Goal: Task Accomplishment & Management: Manage account settings

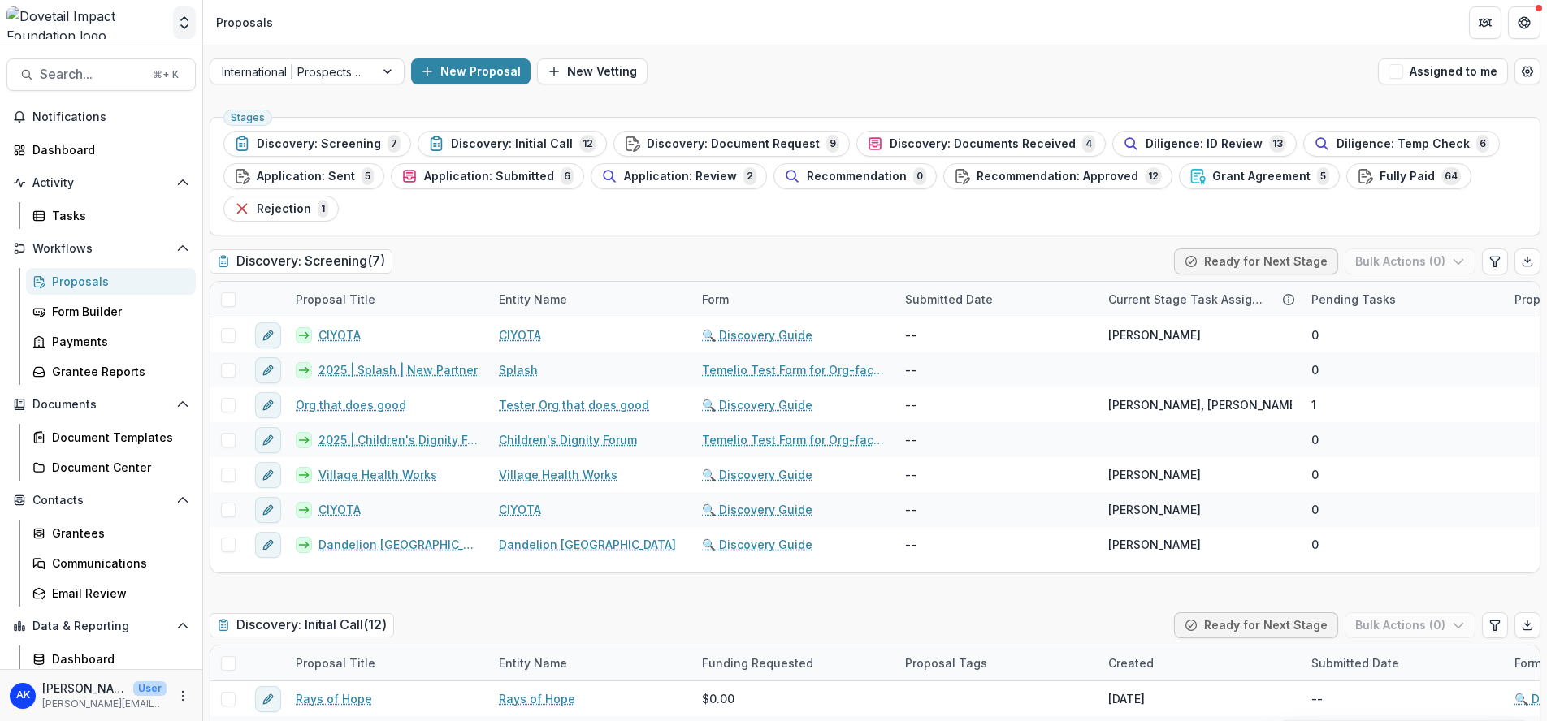
click at [183, 24] on icon "Open entity switcher" at bounding box center [184, 23] width 16 height 16
click at [115, 181] on link "Admin Settings" at bounding box center [106, 181] width 221 height 27
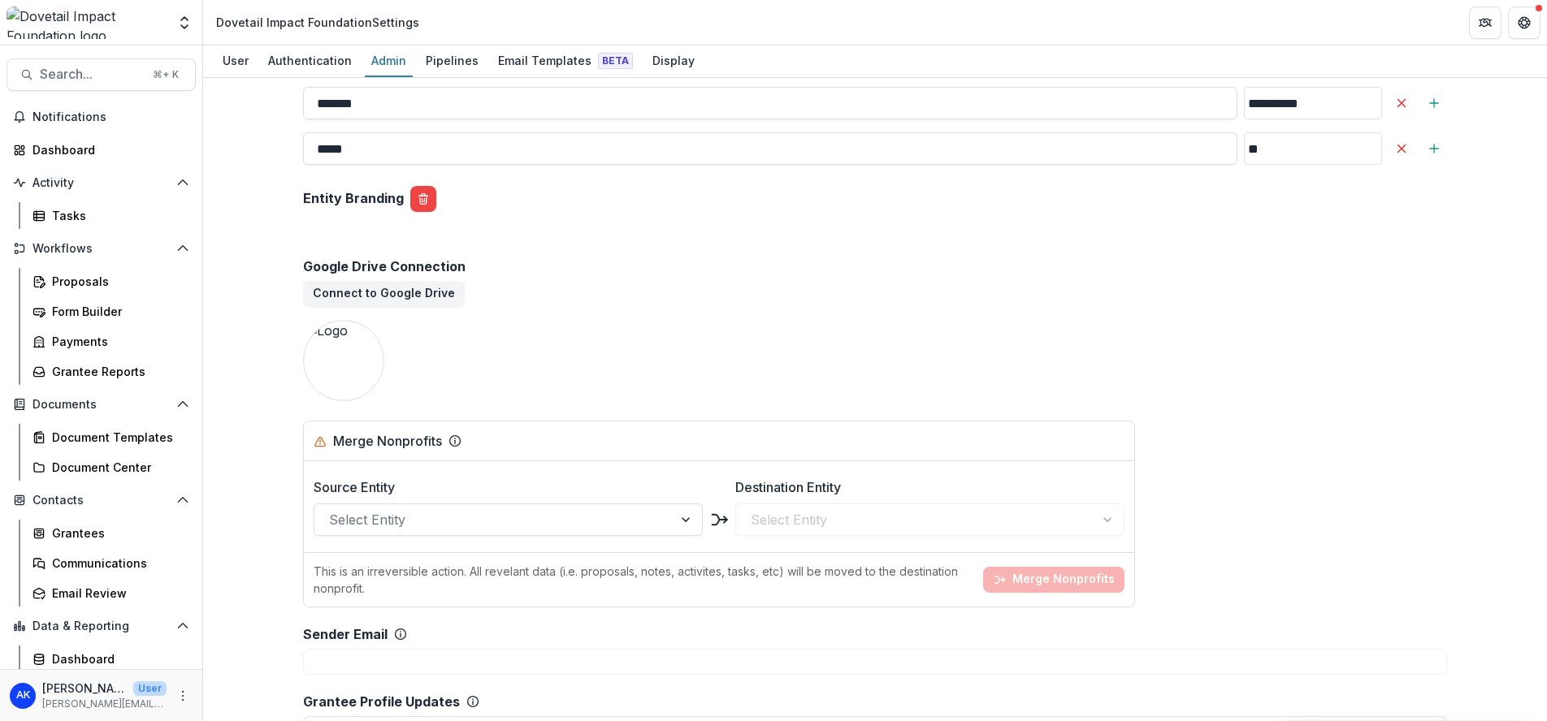
scroll to position [2374, 0]
click at [462, 63] on div "Pipelines" at bounding box center [452, 61] width 66 height 24
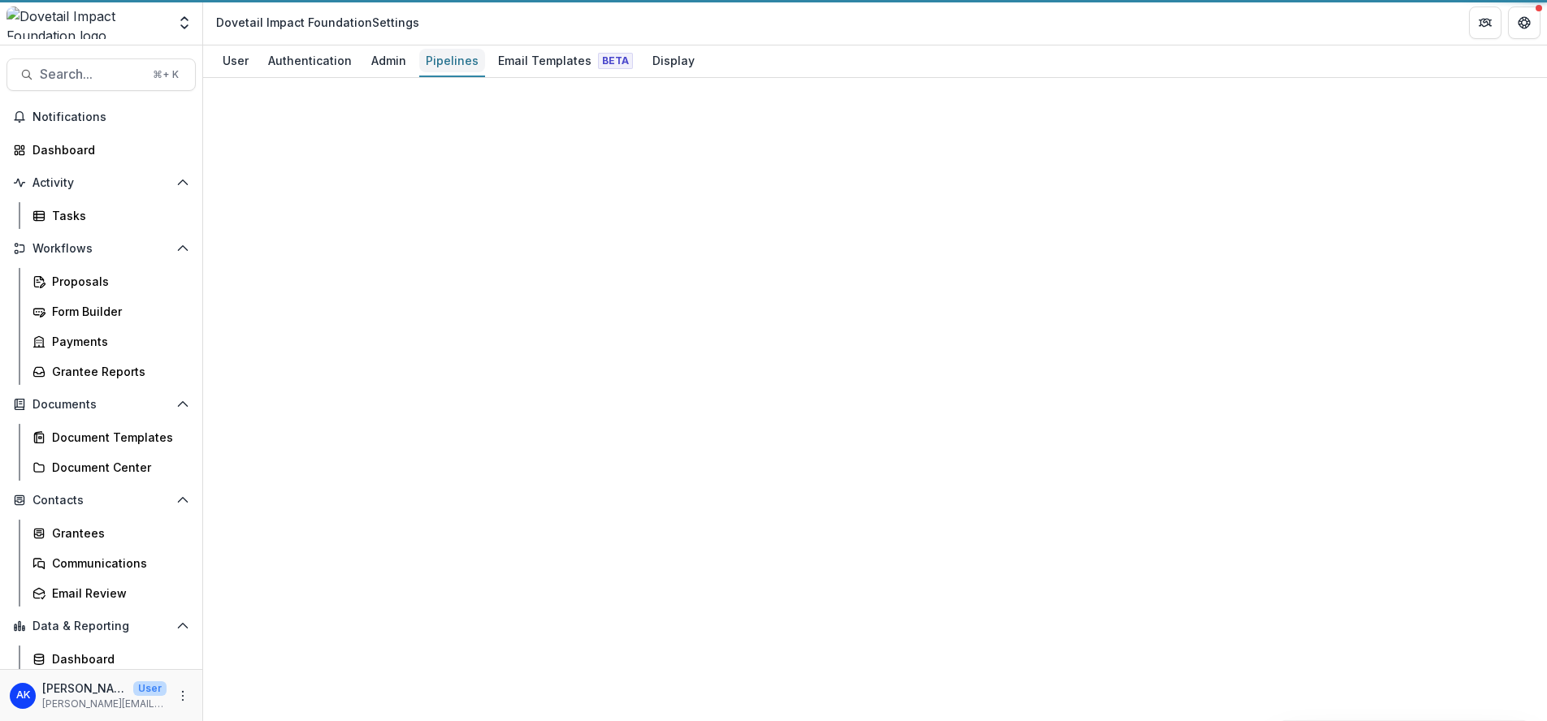
scroll to position [664, 0]
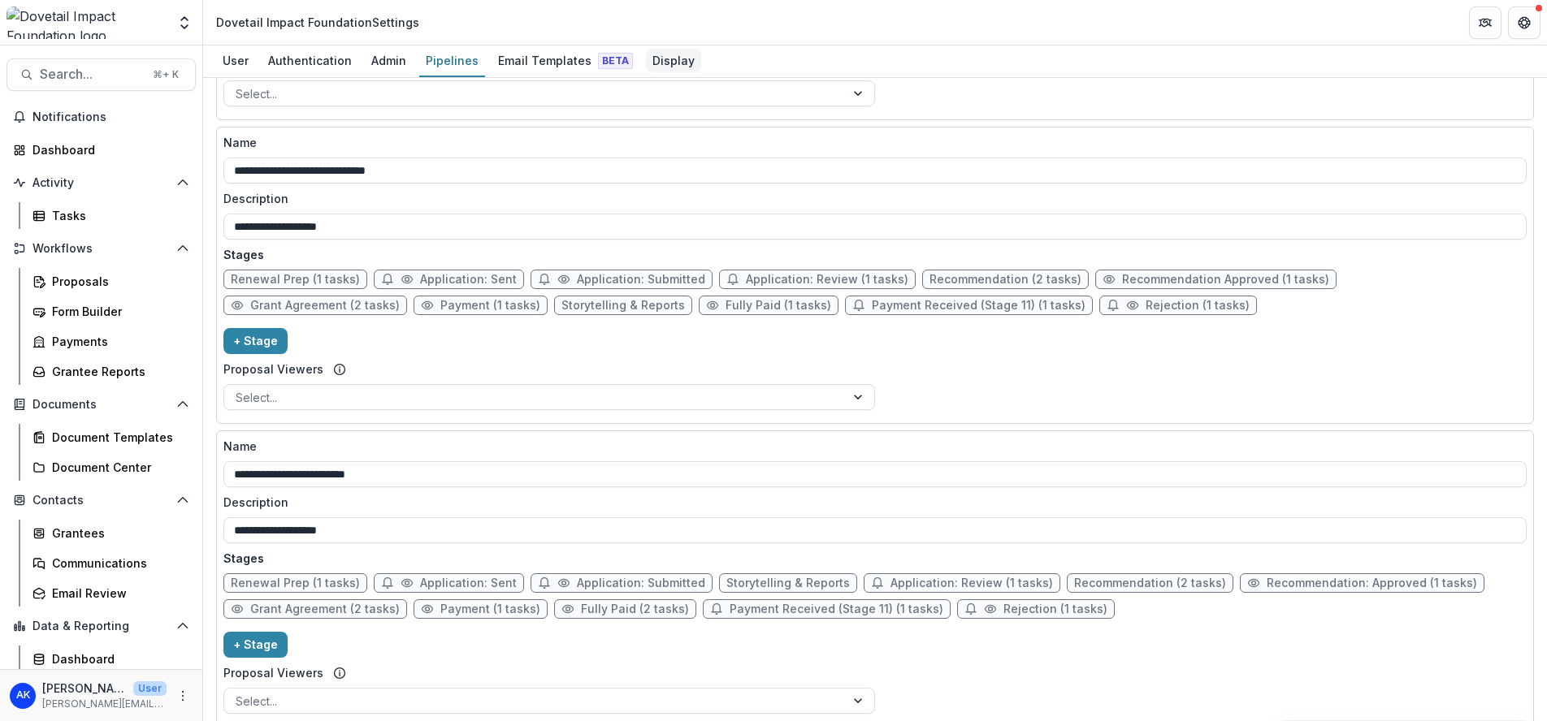
click at [659, 58] on div "Display" at bounding box center [673, 61] width 55 height 24
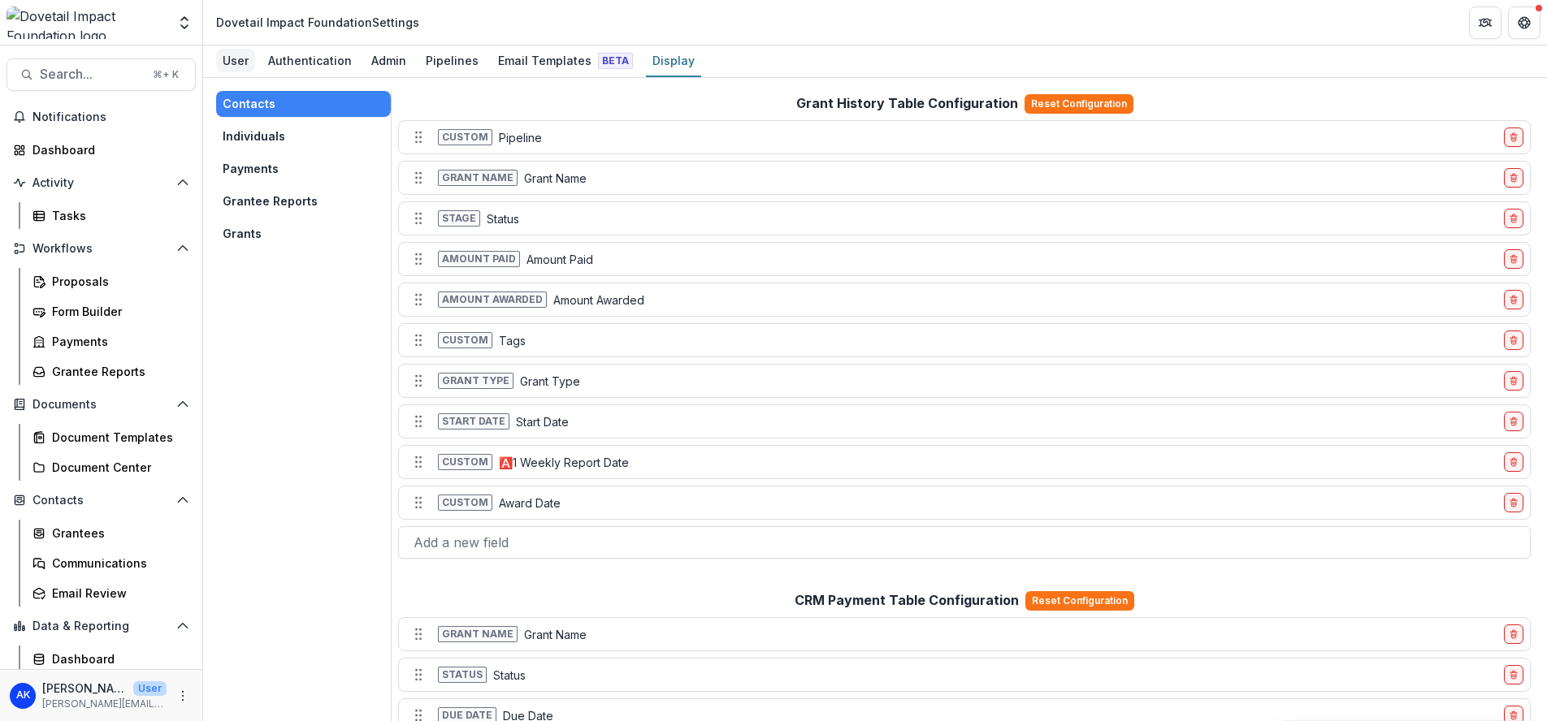
click at [249, 62] on div "User" at bounding box center [235, 61] width 39 height 24
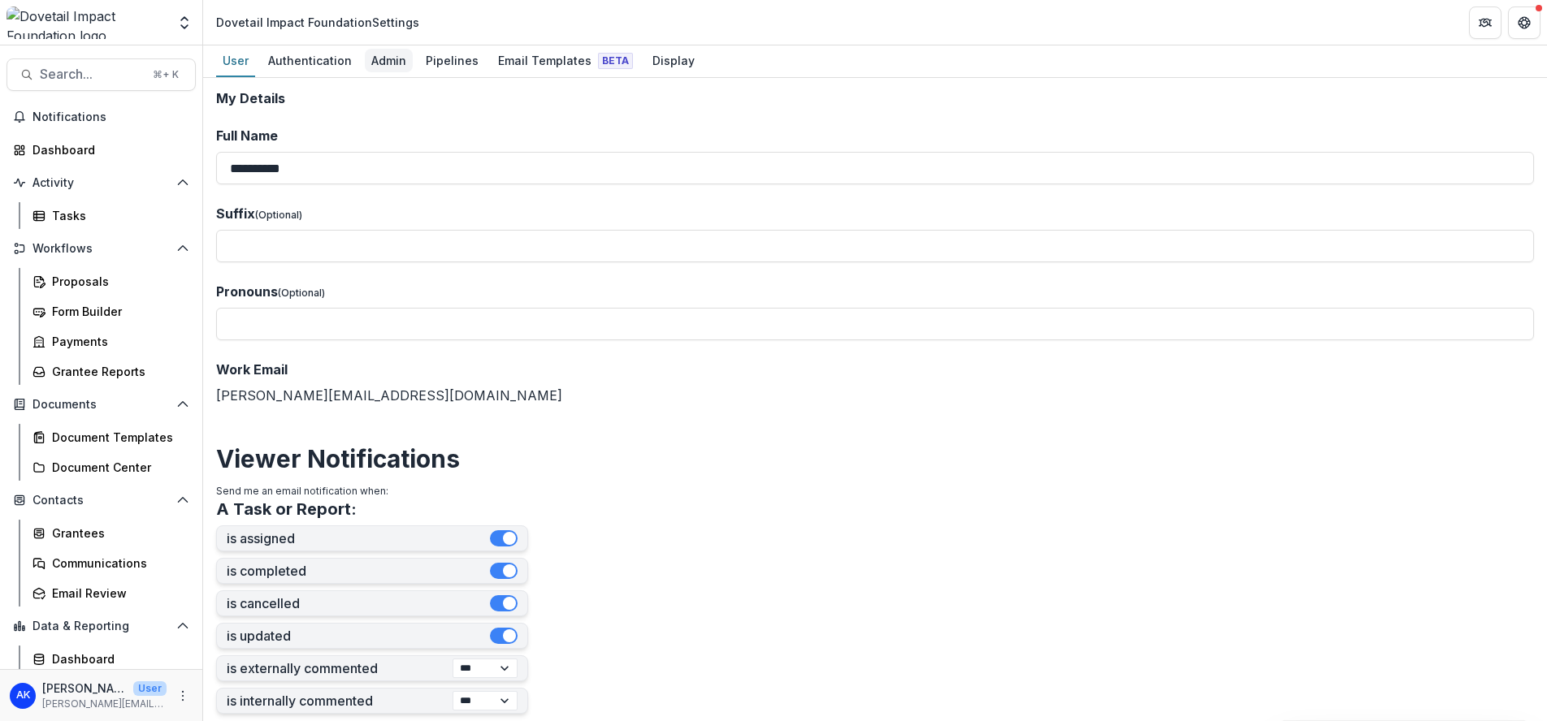
click at [379, 71] on div "Admin" at bounding box center [389, 61] width 48 height 24
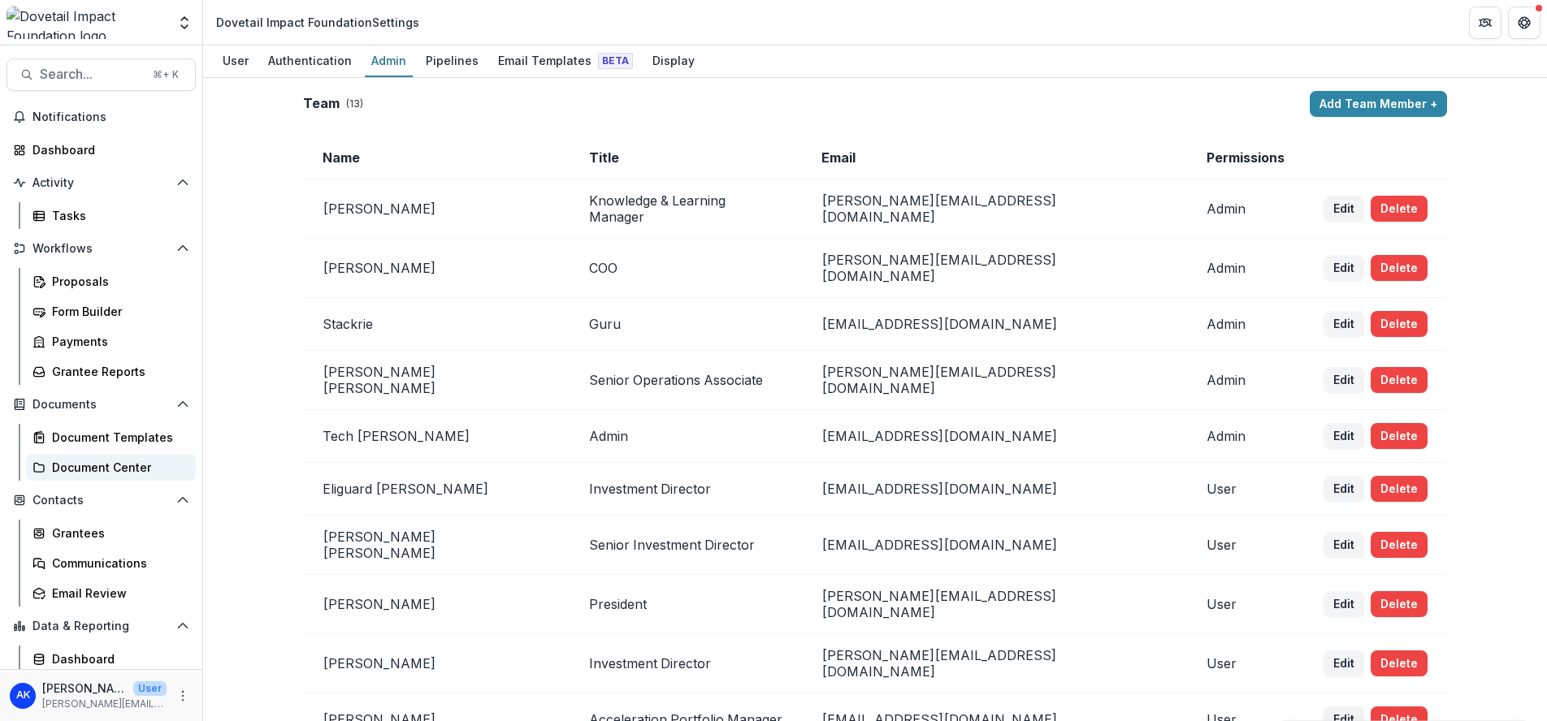
scroll to position [33, 0]
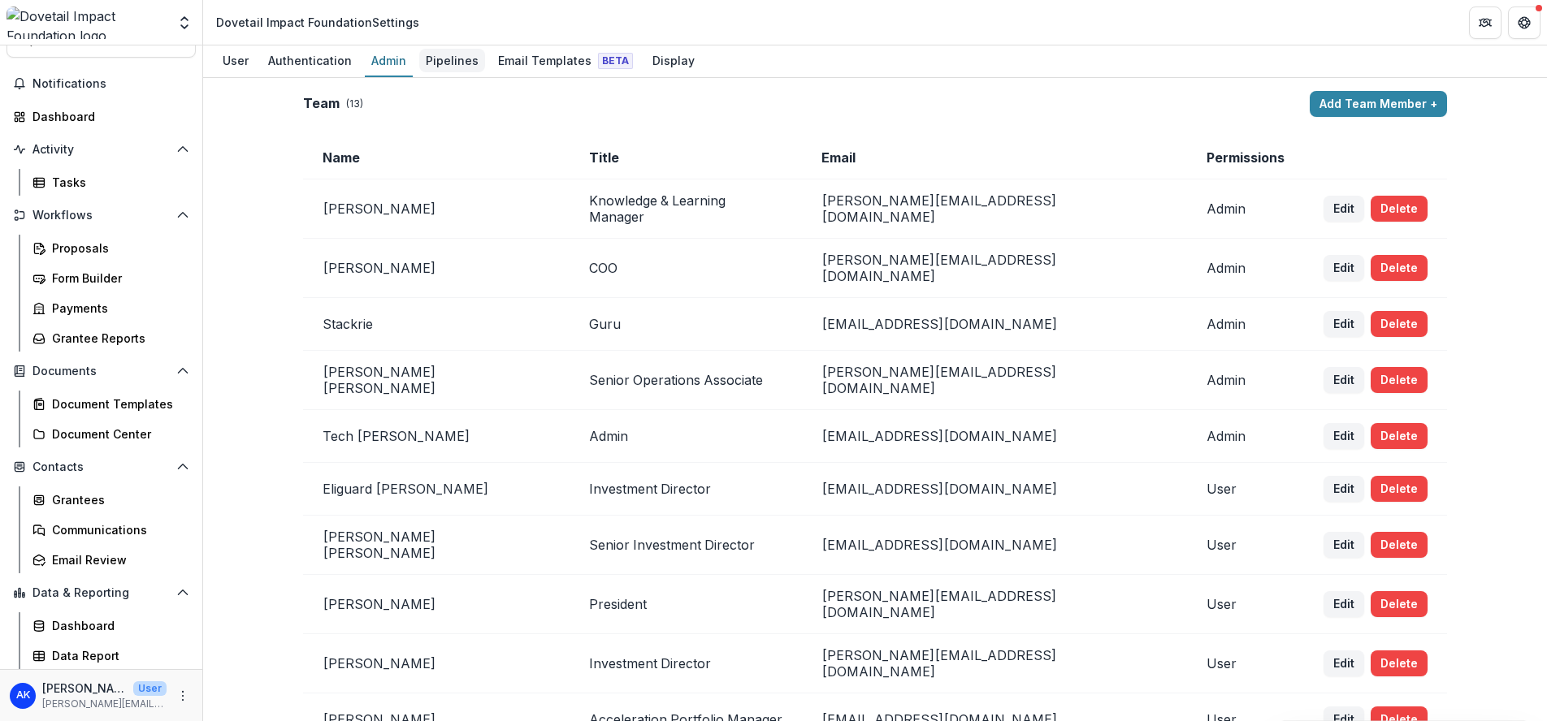
click at [430, 71] on div "Pipelines" at bounding box center [452, 61] width 66 height 24
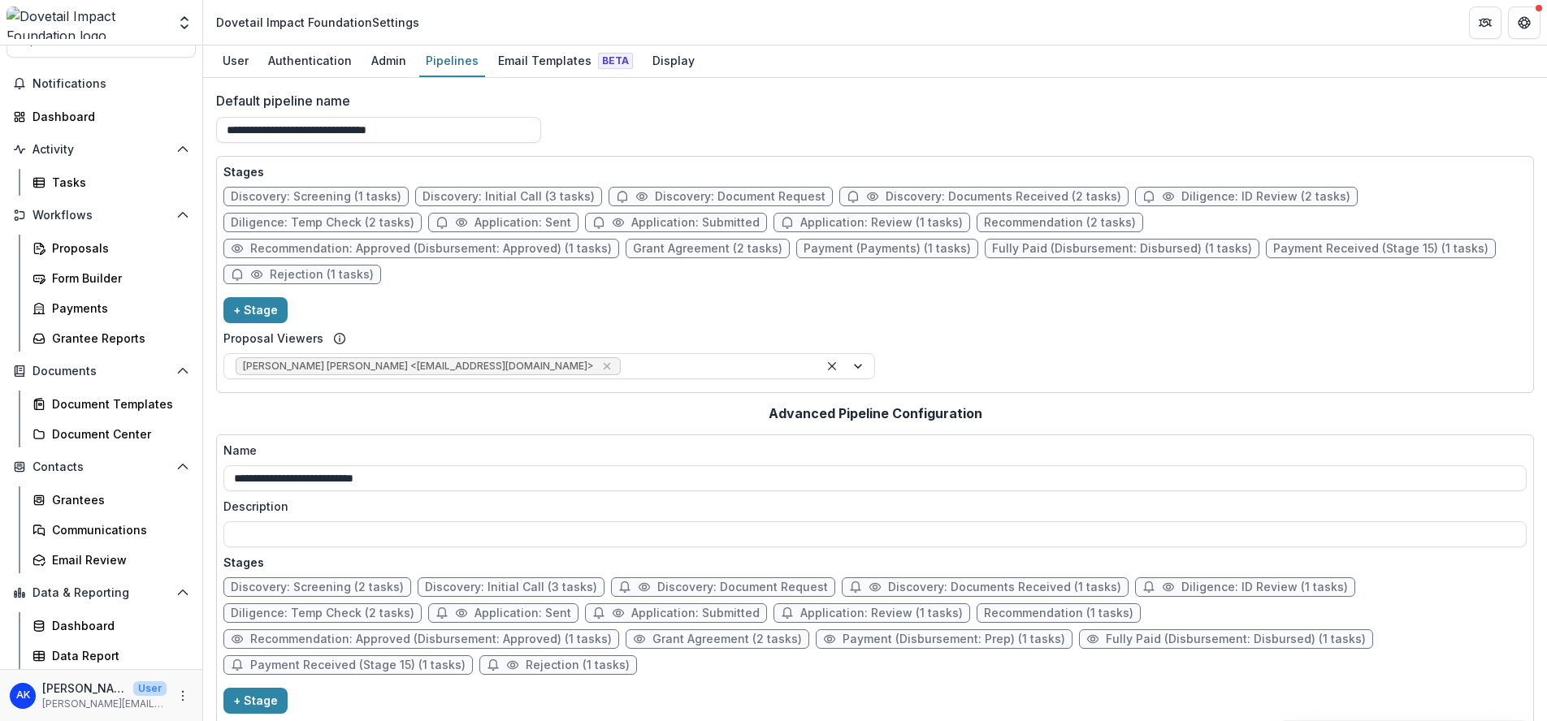
click at [633, 249] on span "Grant Agreement (2 tasks)" at bounding box center [707, 249] width 149 height 14
select select "********"
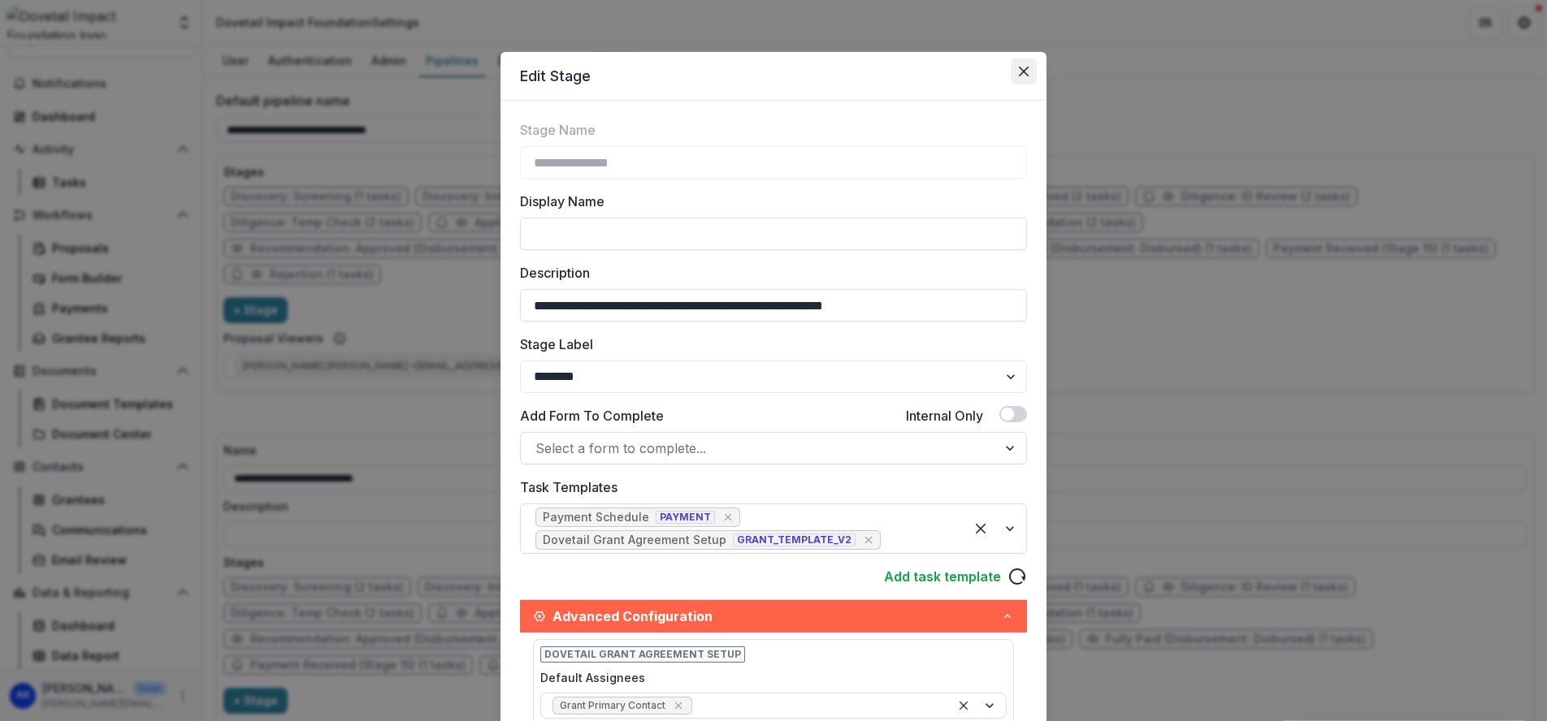
click at [1021, 71] on icon "Close" at bounding box center [1024, 72] width 10 height 10
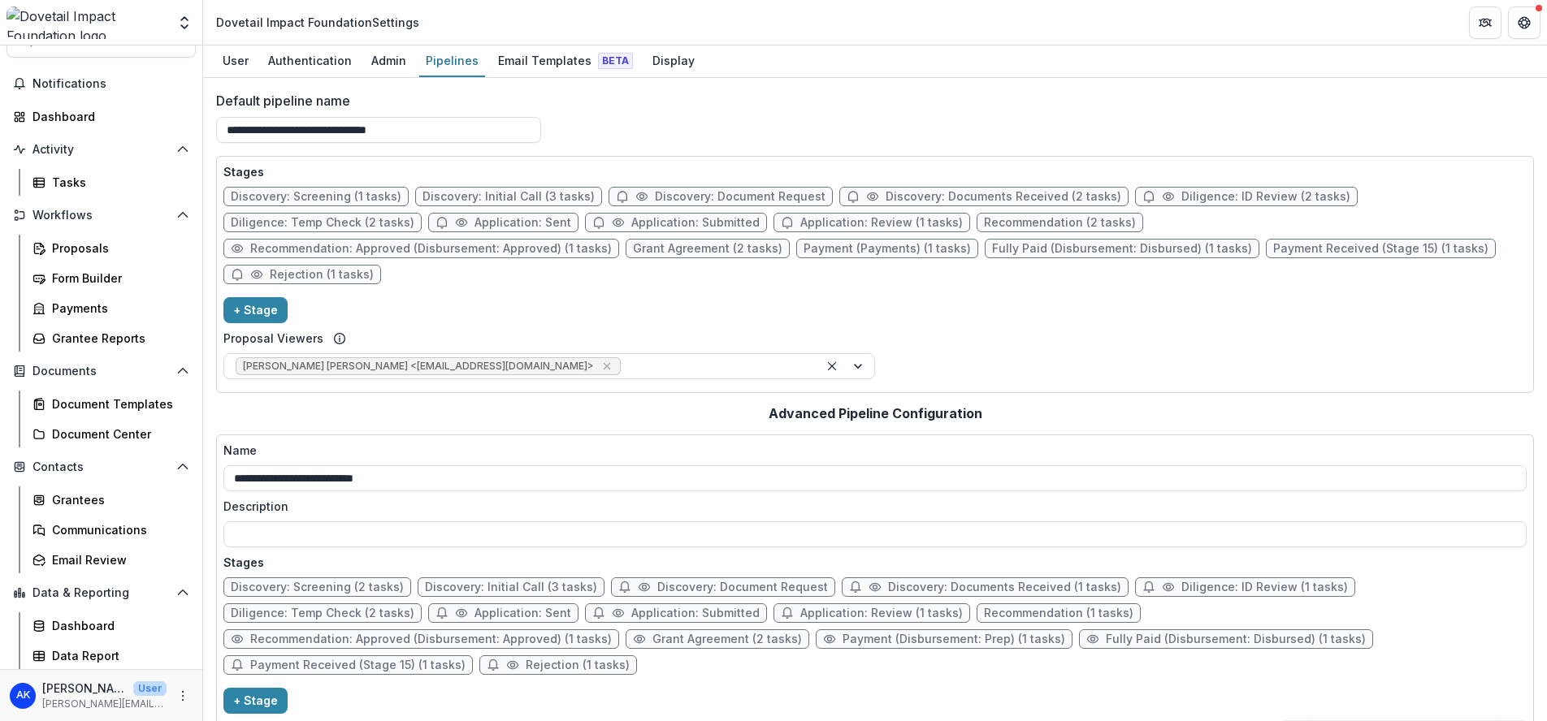
click at [633, 249] on span "Grant Agreement (2 tasks)" at bounding box center [707, 249] width 149 height 14
select select "********"
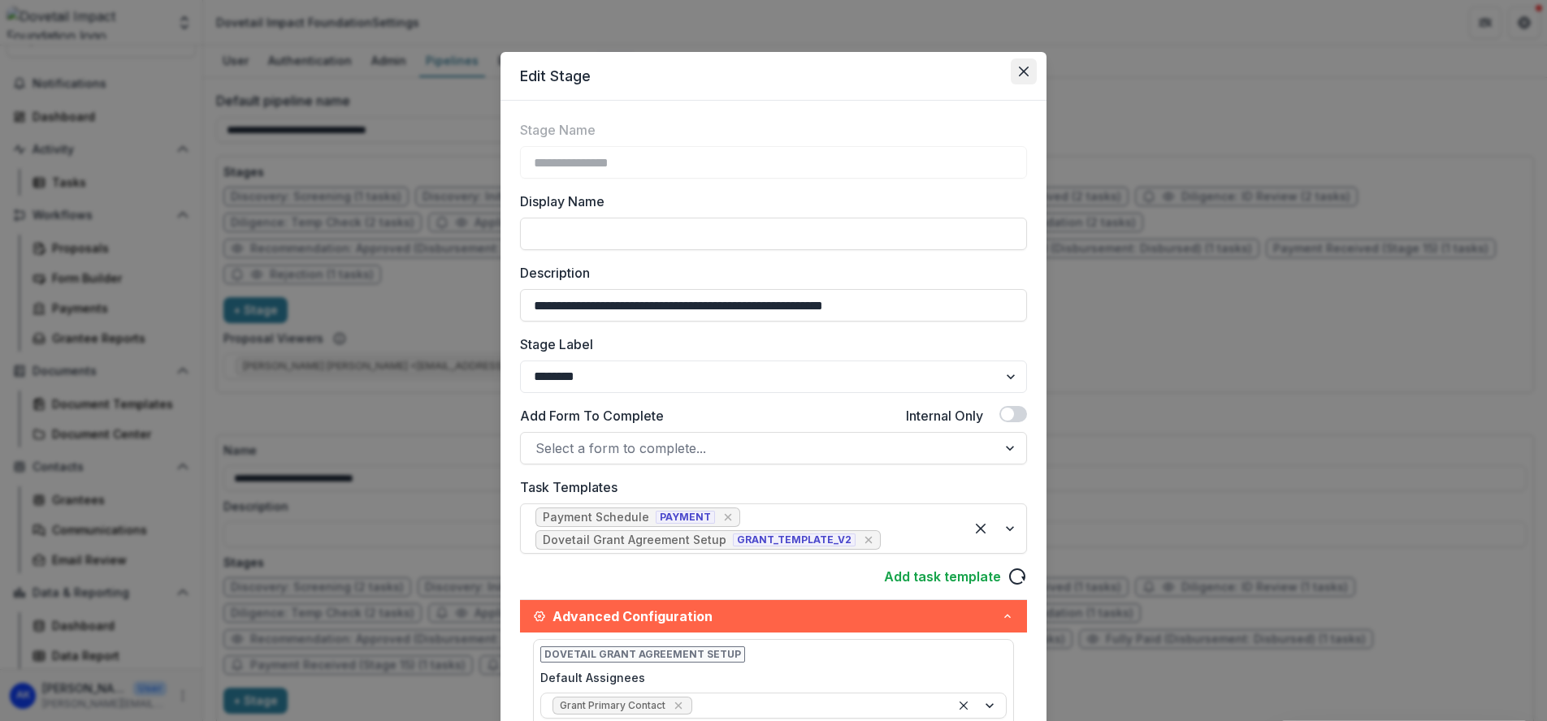
click at [1023, 70] on icon "Close" at bounding box center [1024, 72] width 10 height 10
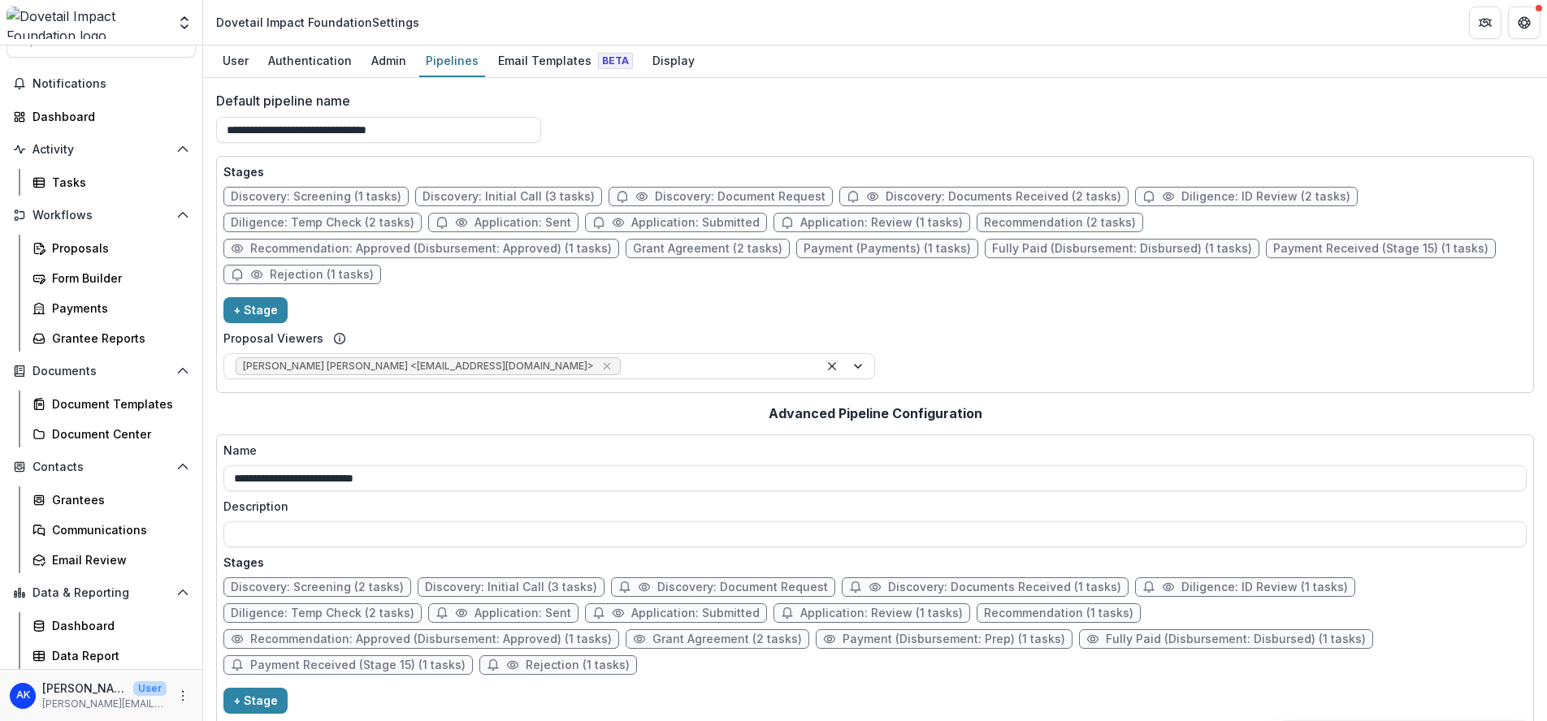
click at [612, 242] on span "Recommendation: Approved (Disbursement: Approved) (1 tasks)" at bounding box center [430, 249] width 361 height 14
select select "********"
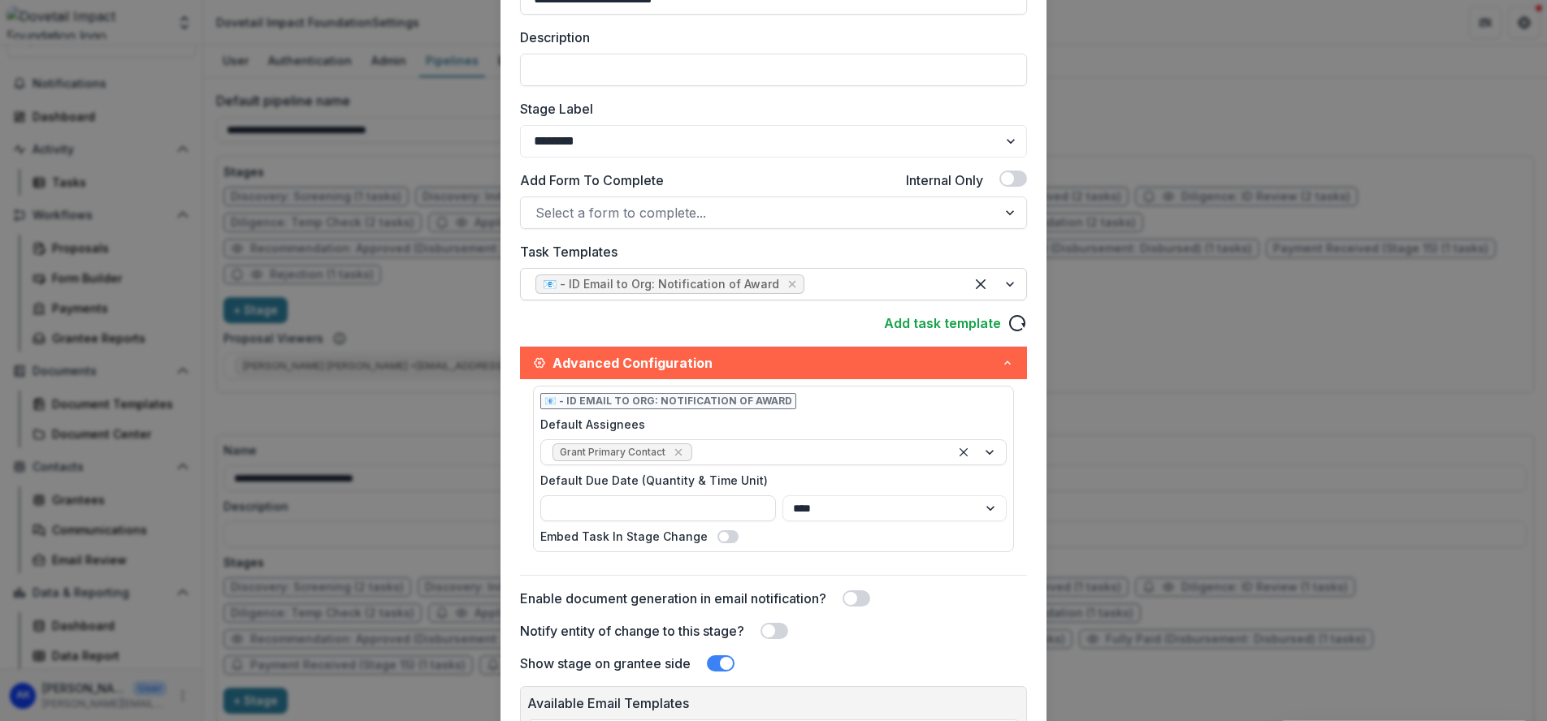
scroll to position [227, 0]
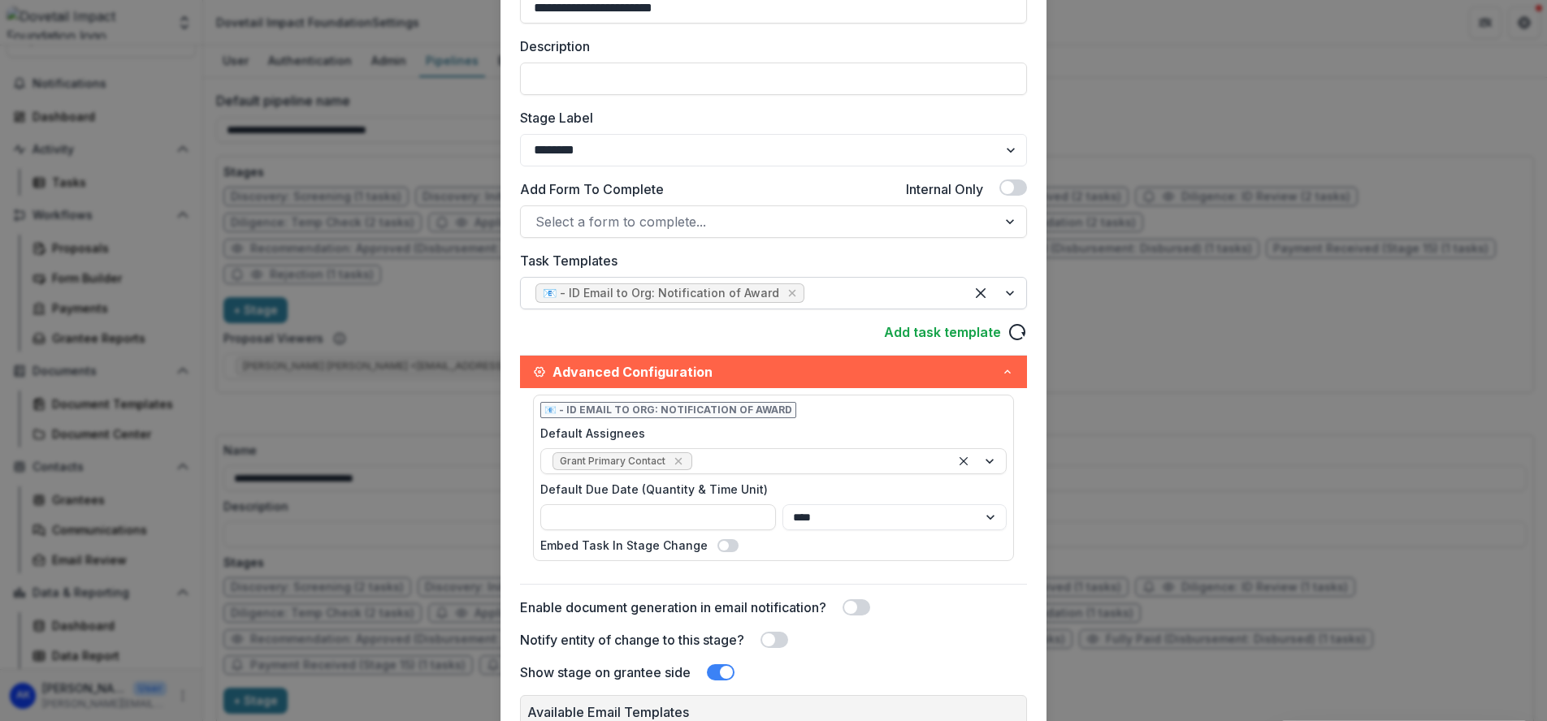
click at [1011, 295] on div at bounding box center [995, 293] width 62 height 31
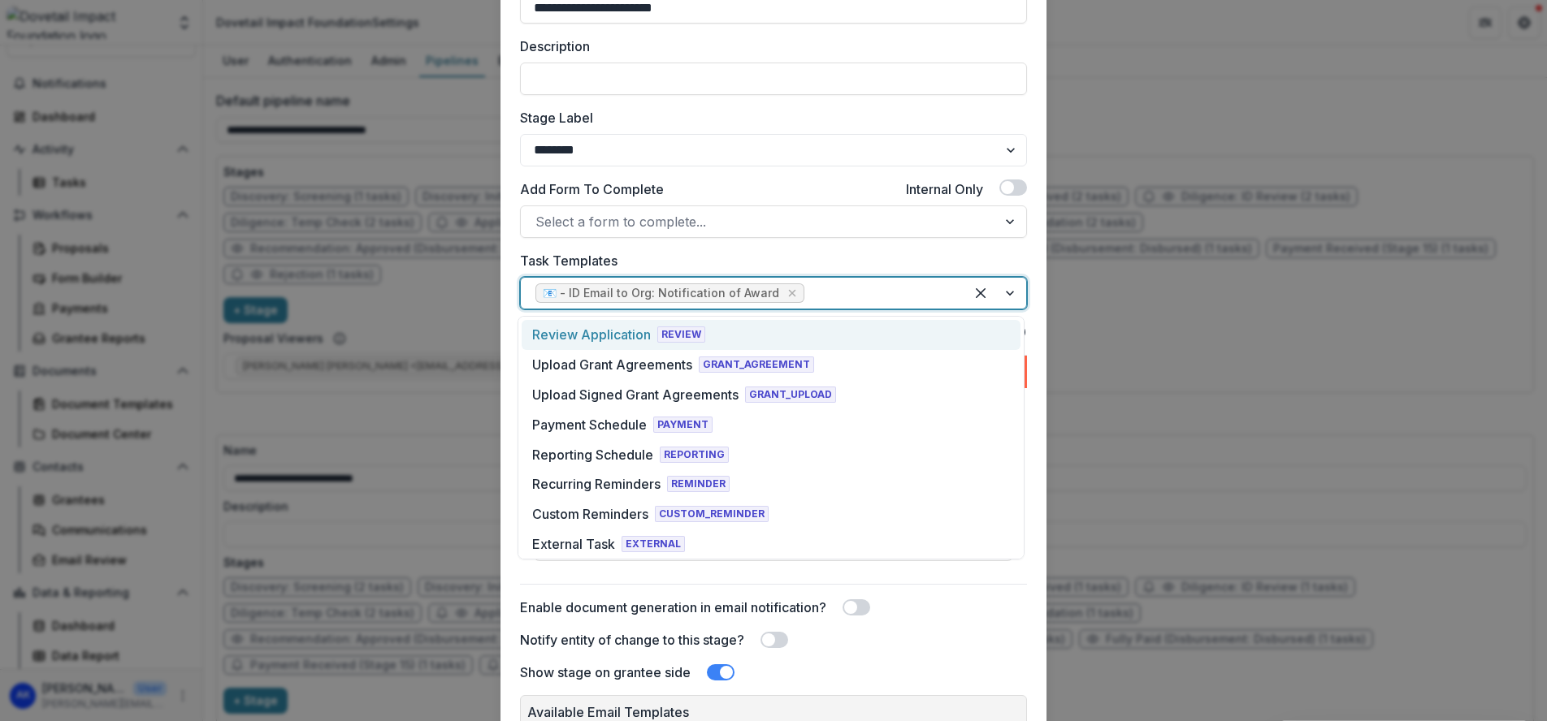
click at [1015, 252] on div "Task Templates Review Application, 1 of 57. 57 results available. Use Up and Do…" at bounding box center [773, 280] width 507 height 58
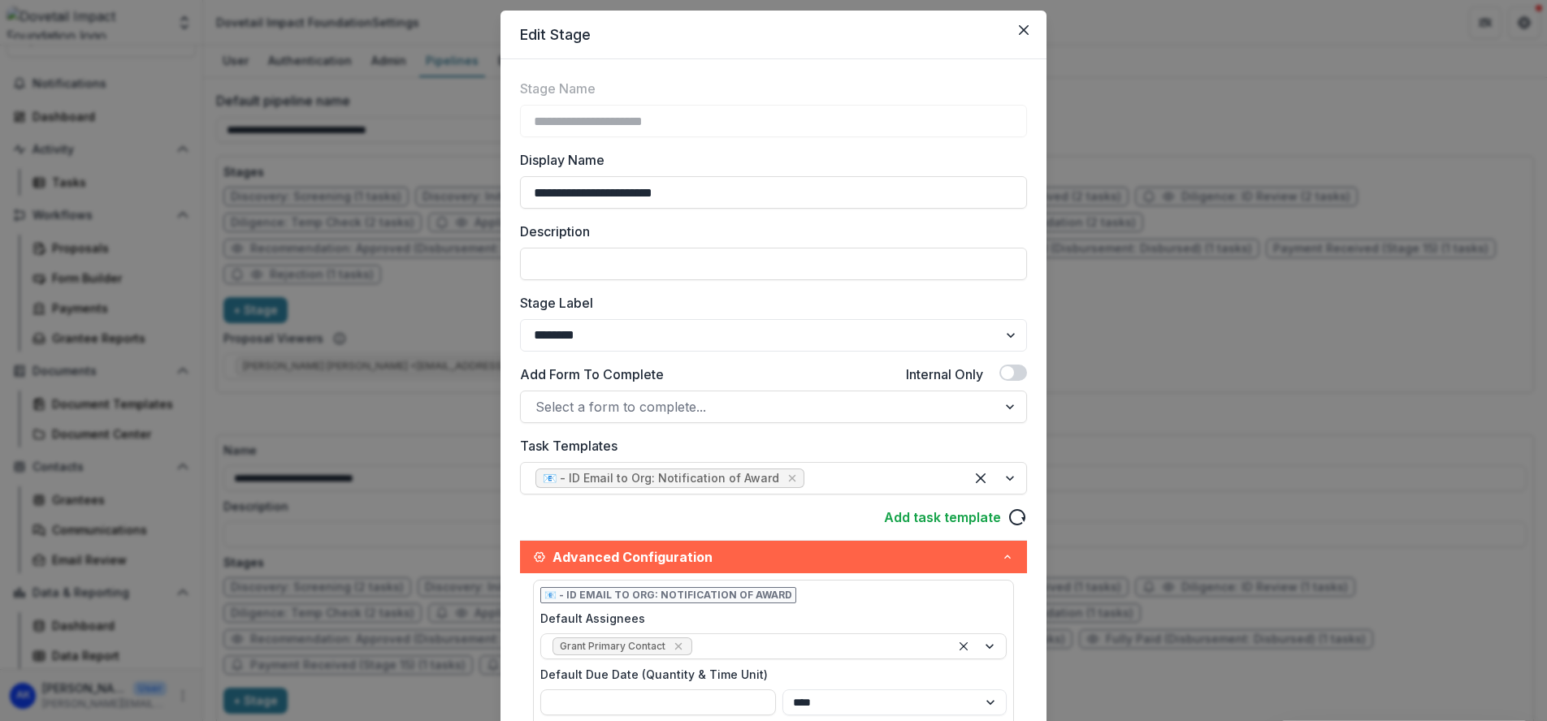
scroll to position [0, 0]
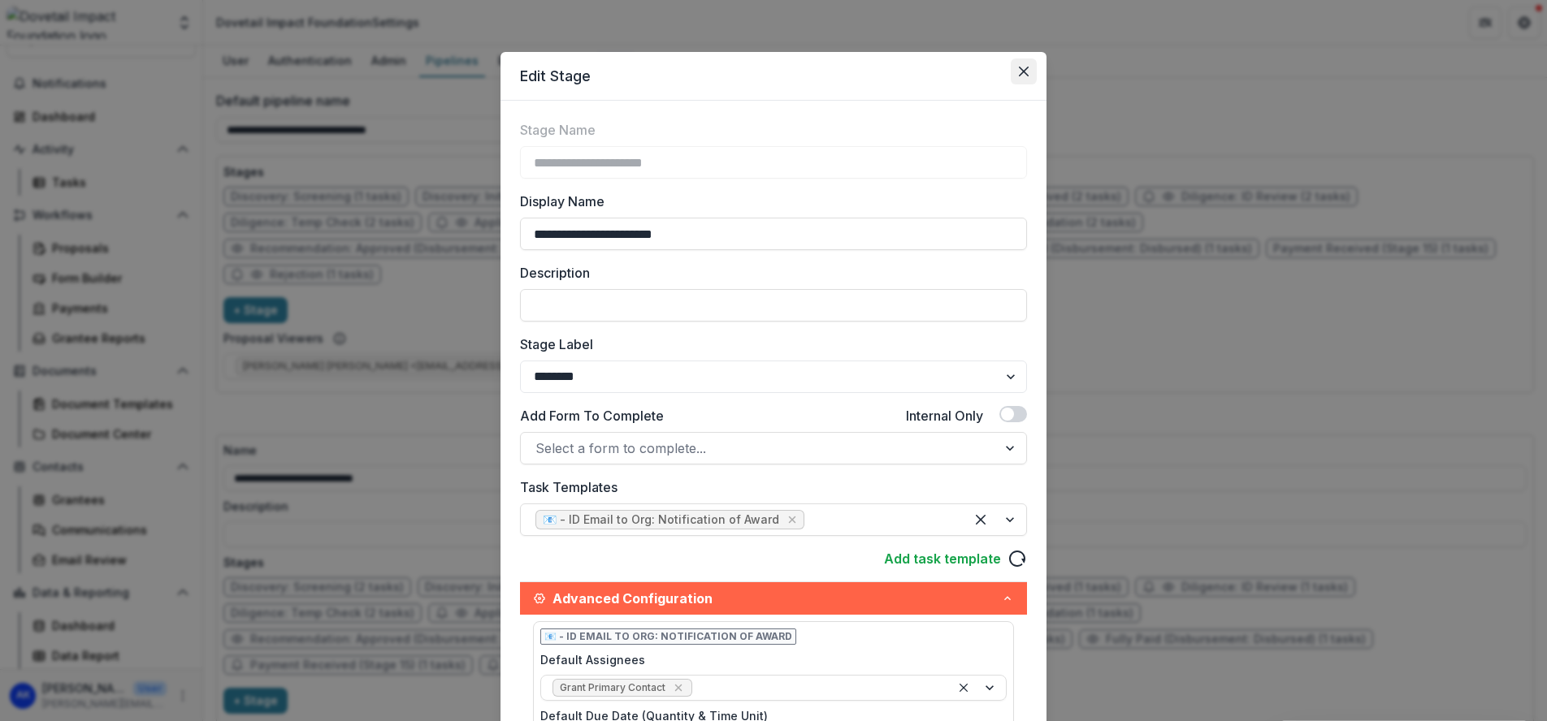
click at [1030, 61] on button "Close" at bounding box center [1024, 71] width 26 height 26
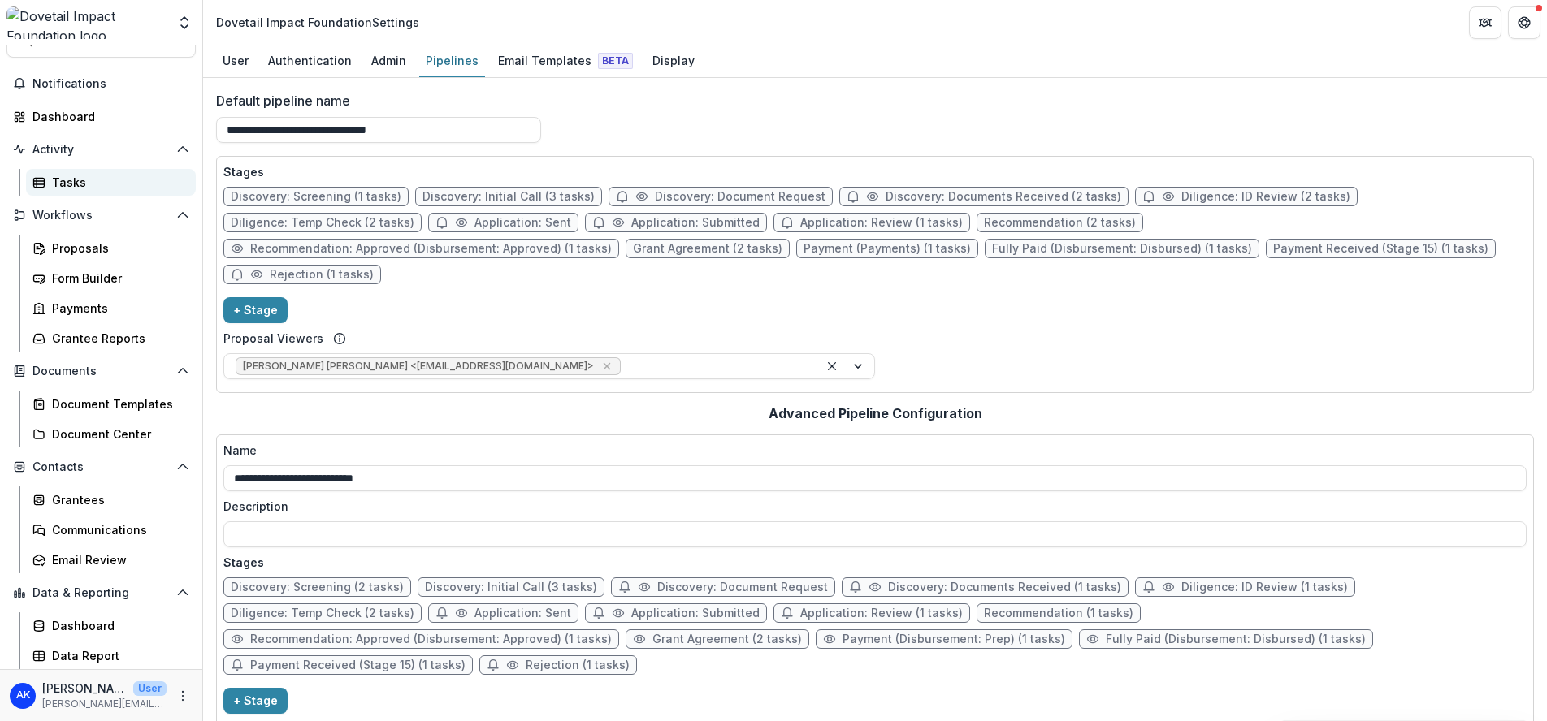
click at [105, 182] on div "Tasks" at bounding box center [117, 182] width 131 height 17
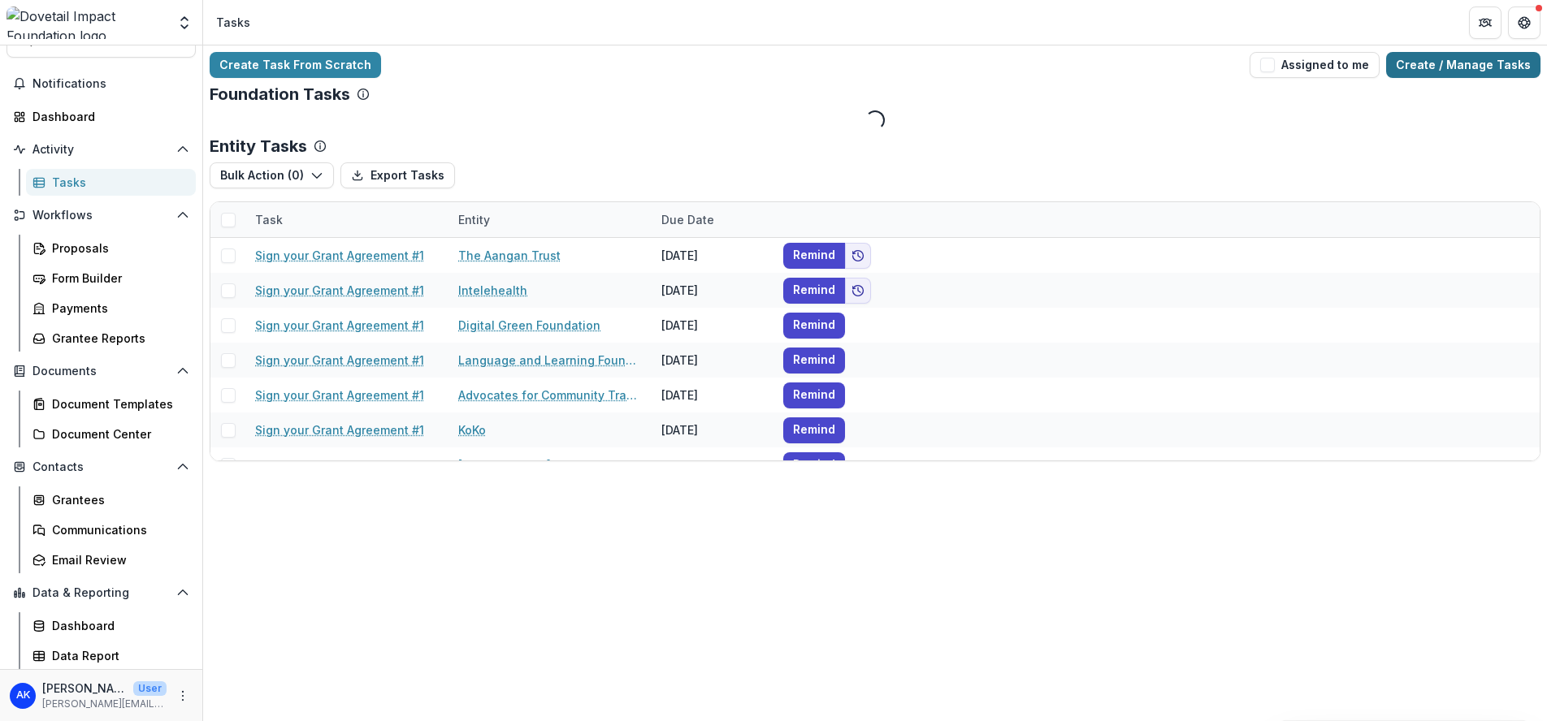
click at [1453, 66] on link "Create / Manage Tasks" at bounding box center [1463, 65] width 154 height 26
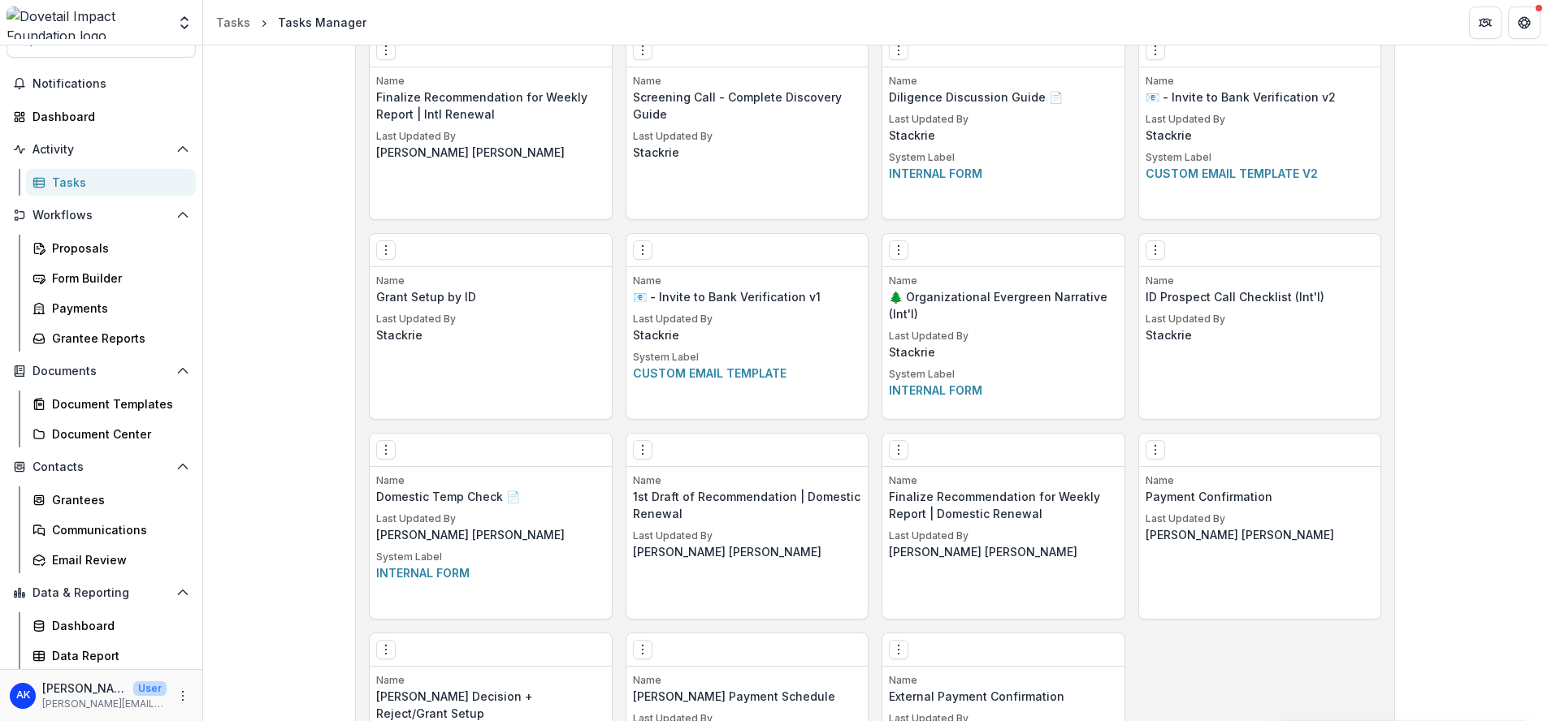
scroll to position [1204, 0]
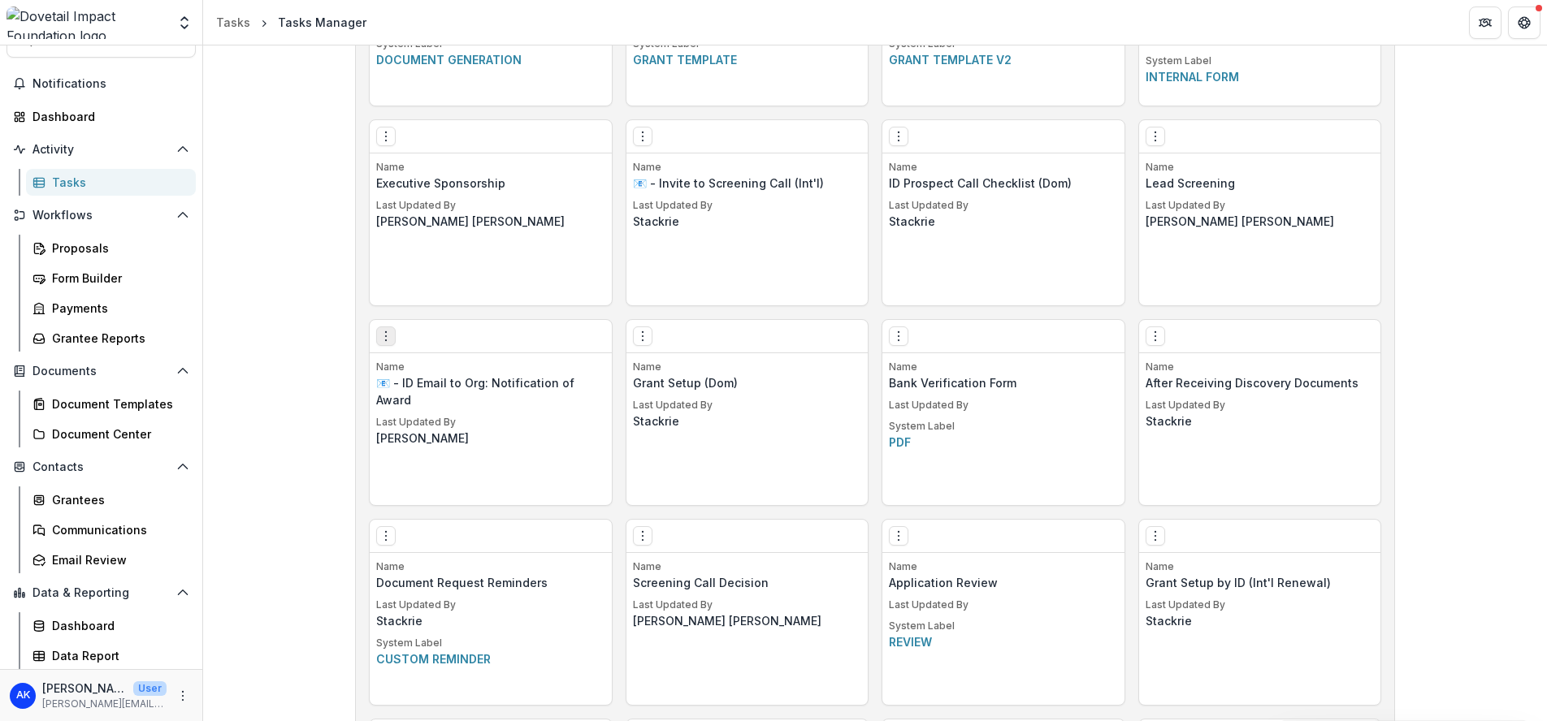
click at [379, 340] on icon "Options" at bounding box center [385, 336] width 13 height 13
click at [408, 373] on link "Edit" at bounding box center [477, 370] width 199 height 27
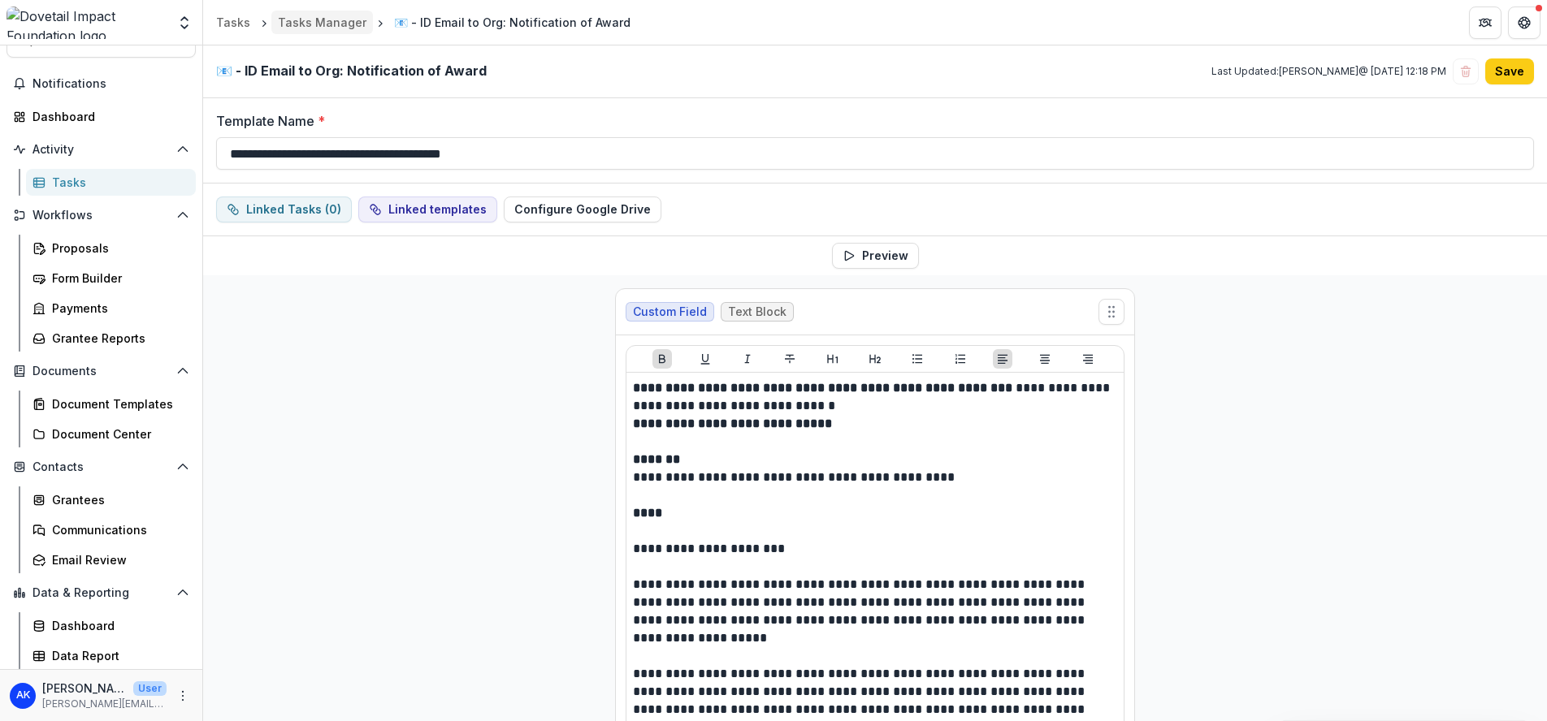
click at [307, 19] on div "Tasks Manager" at bounding box center [322, 22] width 89 height 17
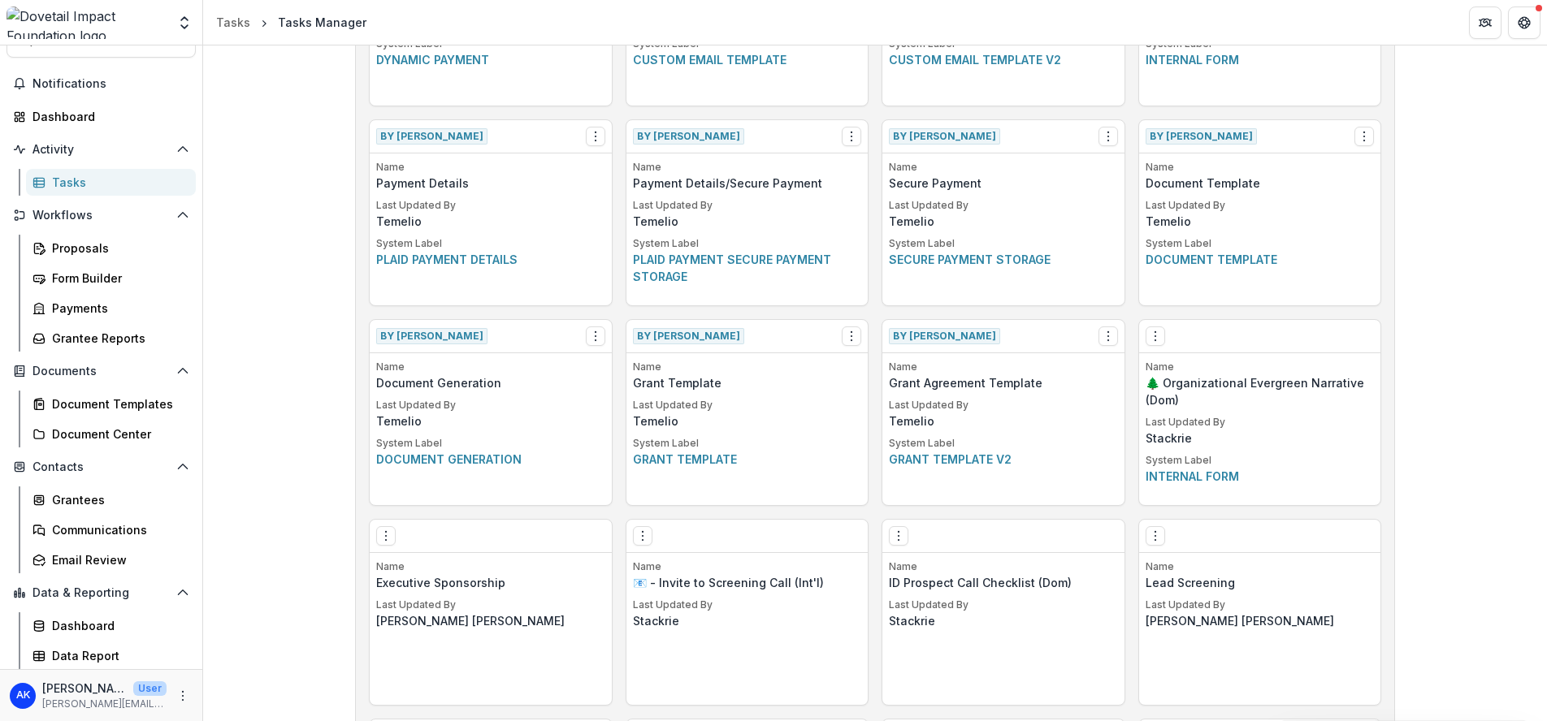
scroll to position [1803, 0]
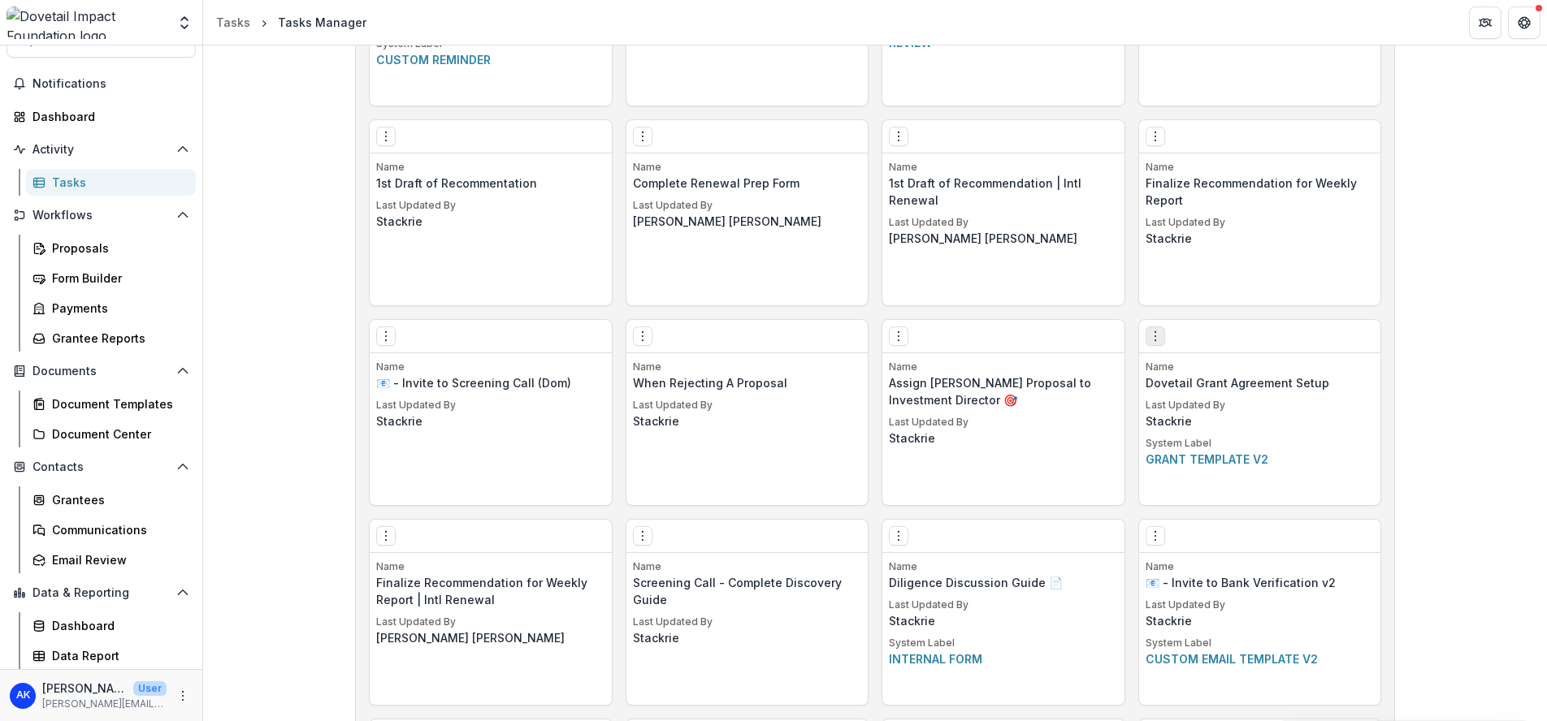
click at [1155, 344] on button "Options" at bounding box center [1154, 336] width 19 height 19
click at [1180, 365] on link "Edit" at bounding box center [1246, 370] width 199 height 27
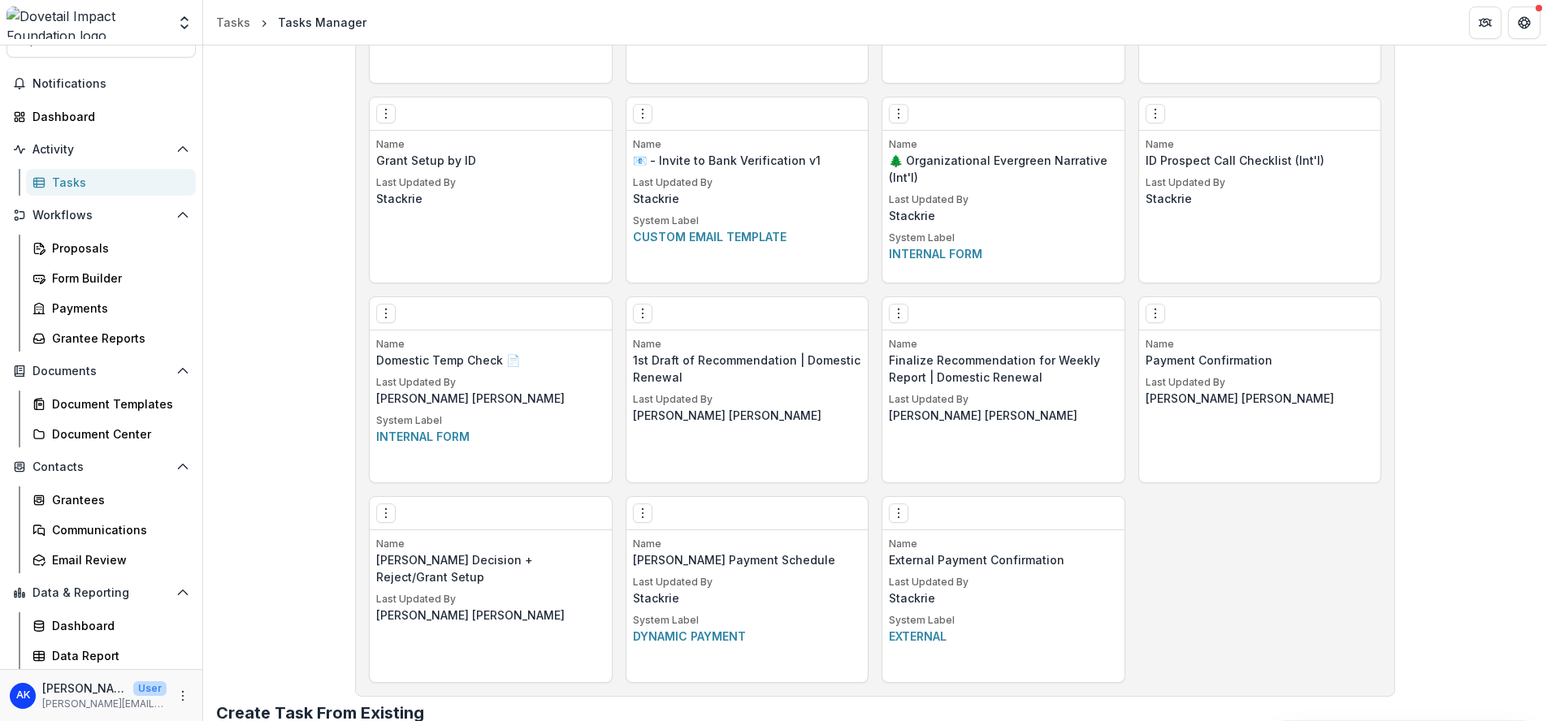
scroll to position [2419, 0]
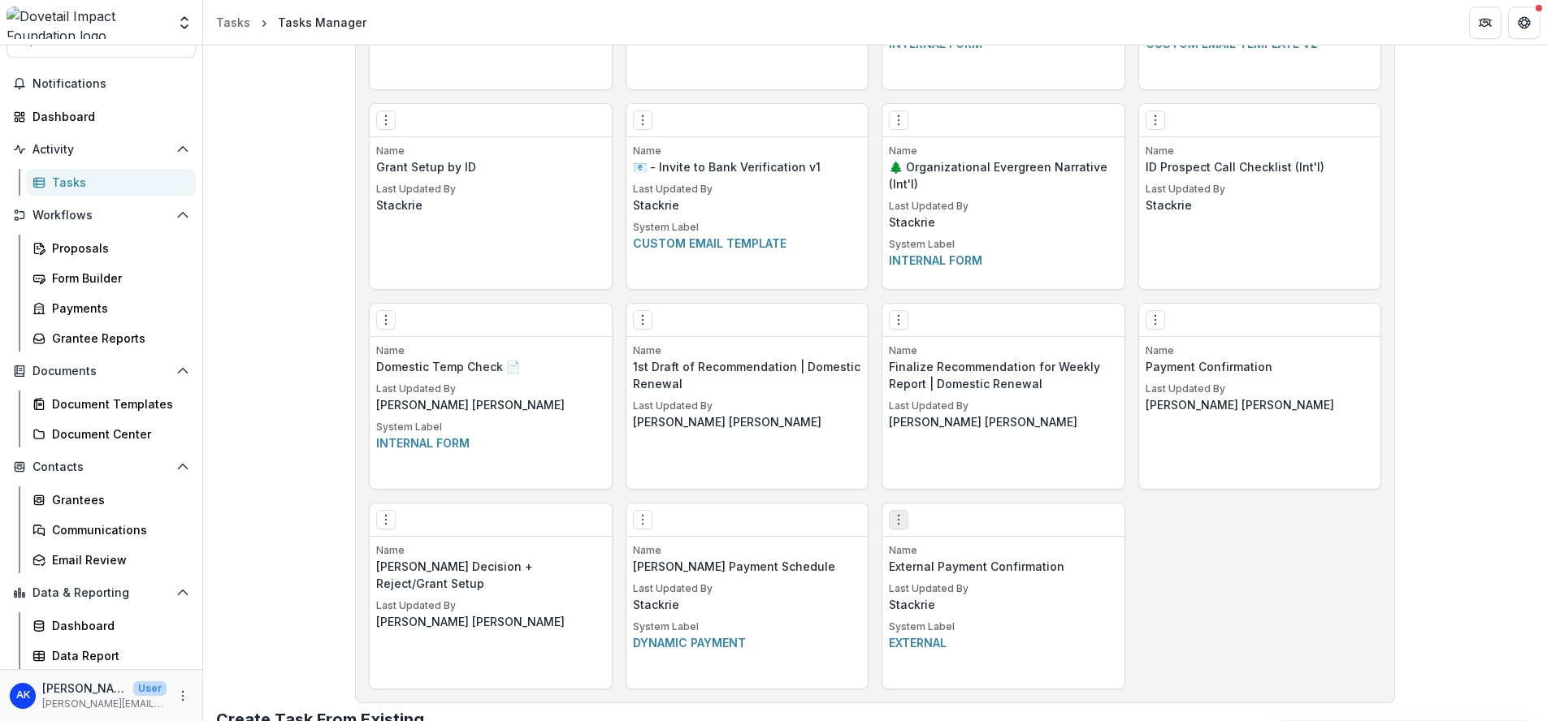
click at [898, 515] on icon "Options" at bounding box center [898, 519] width 13 height 13
click at [924, 556] on link "Edit" at bounding box center [989, 553] width 199 height 27
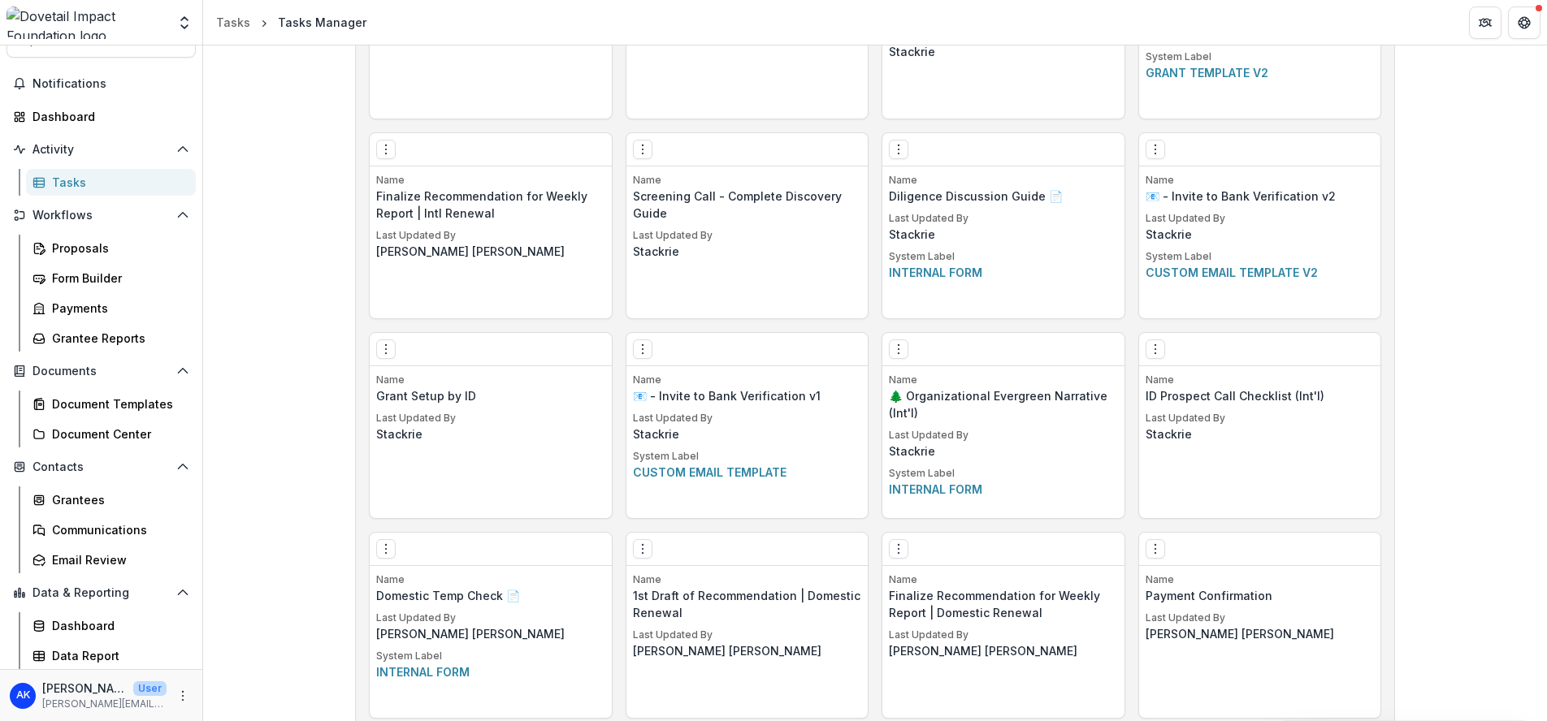
scroll to position [2175, 0]
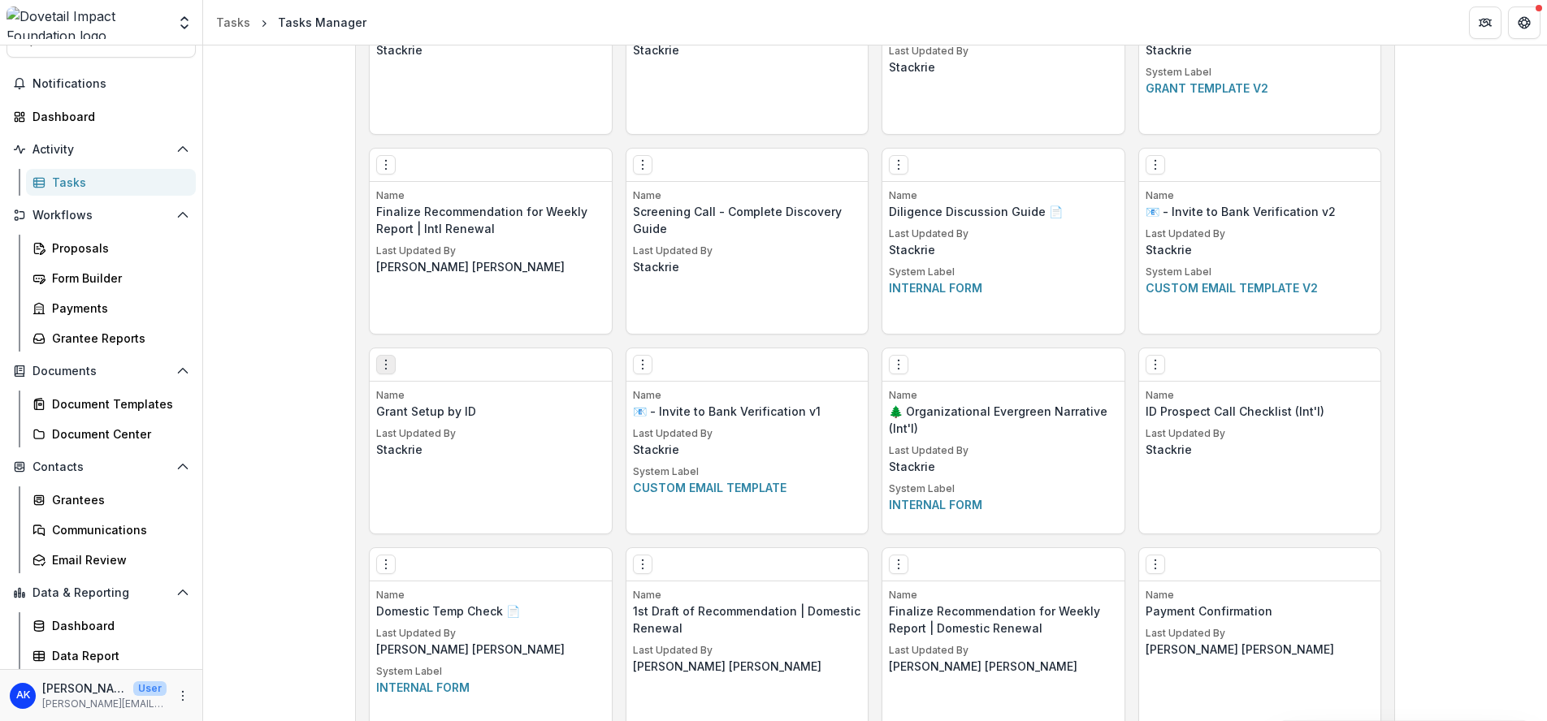
click at [376, 365] on button "Options" at bounding box center [385, 364] width 19 height 19
click at [429, 392] on link "Edit" at bounding box center [477, 398] width 199 height 27
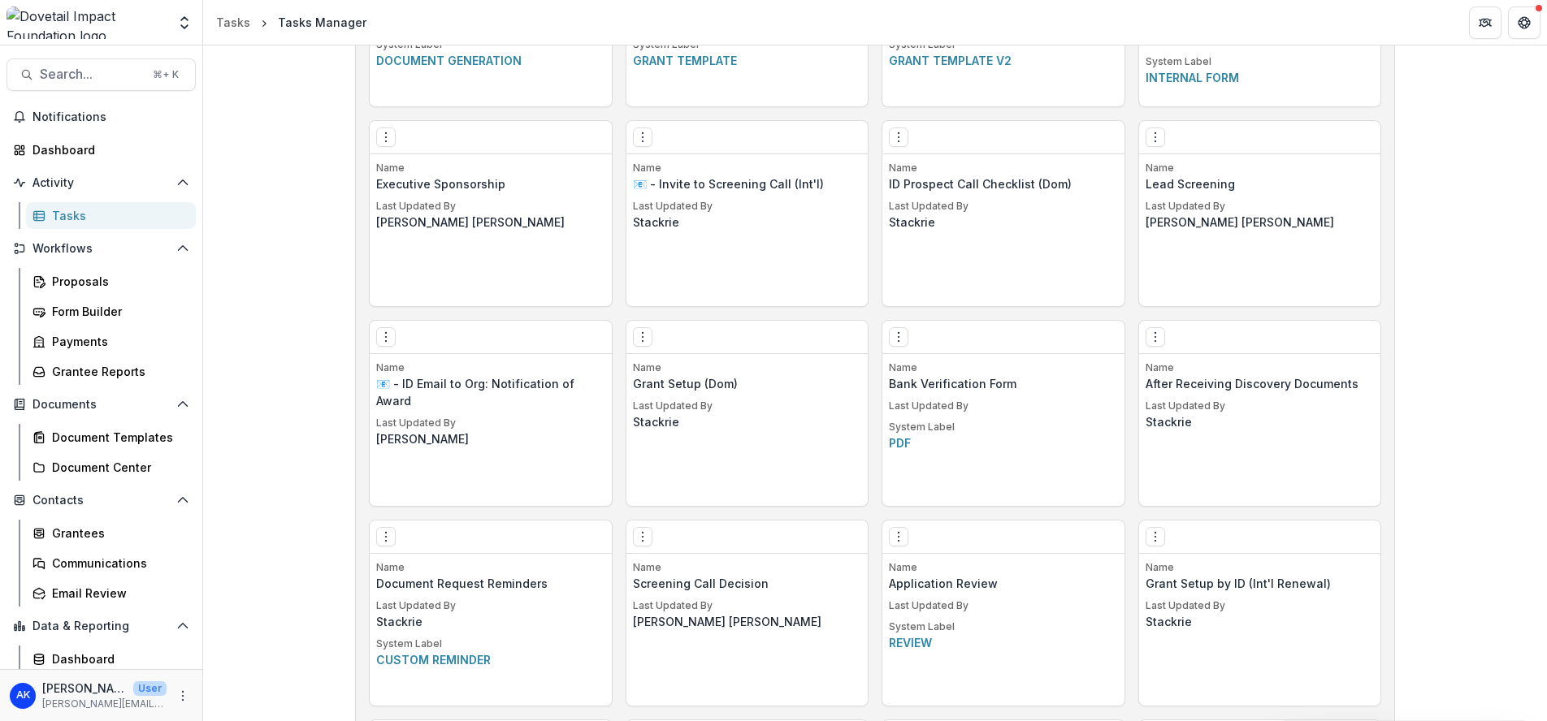
scroll to position [1219, 0]
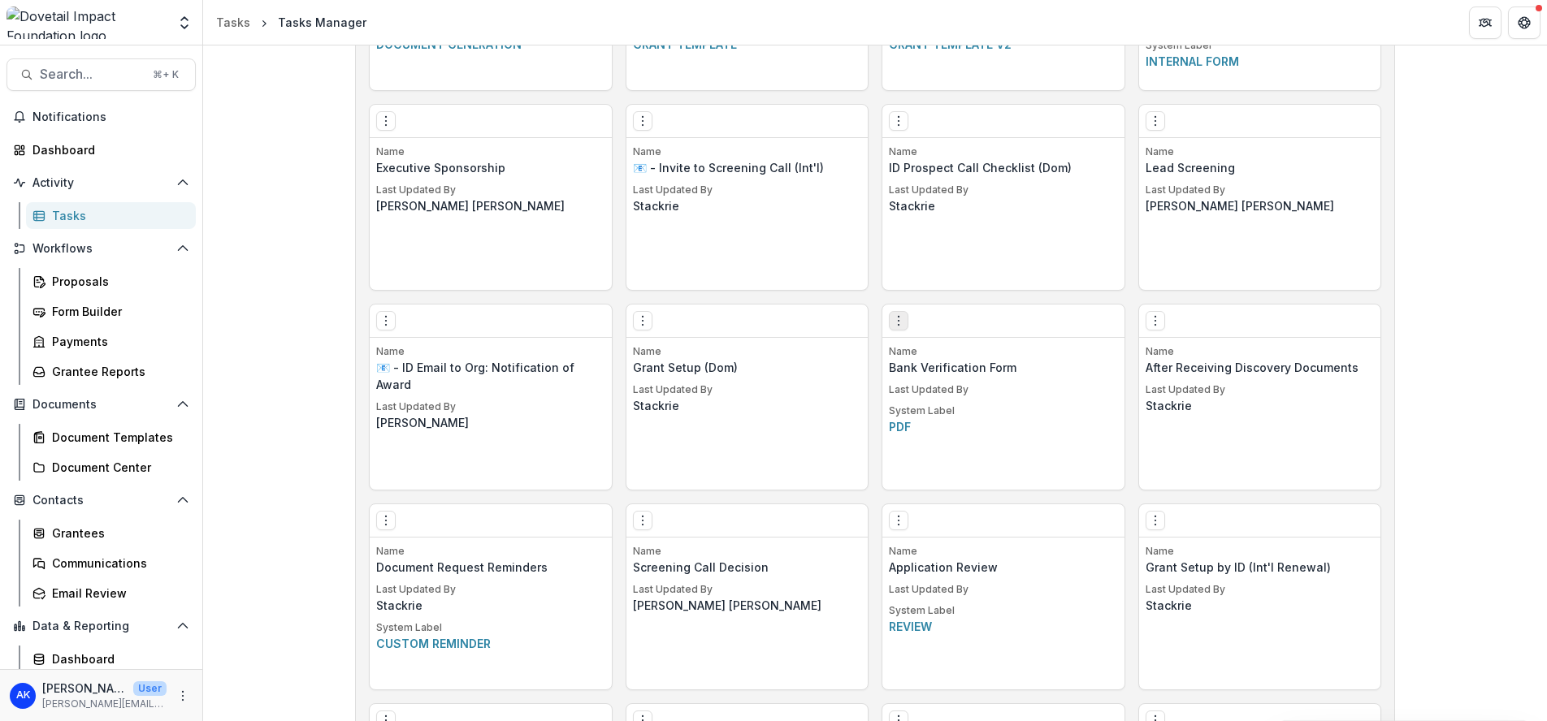
click at [901, 312] on button "Options" at bounding box center [898, 320] width 19 height 19
click at [938, 357] on link "Edit" at bounding box center [989, 354] width 199 height 27
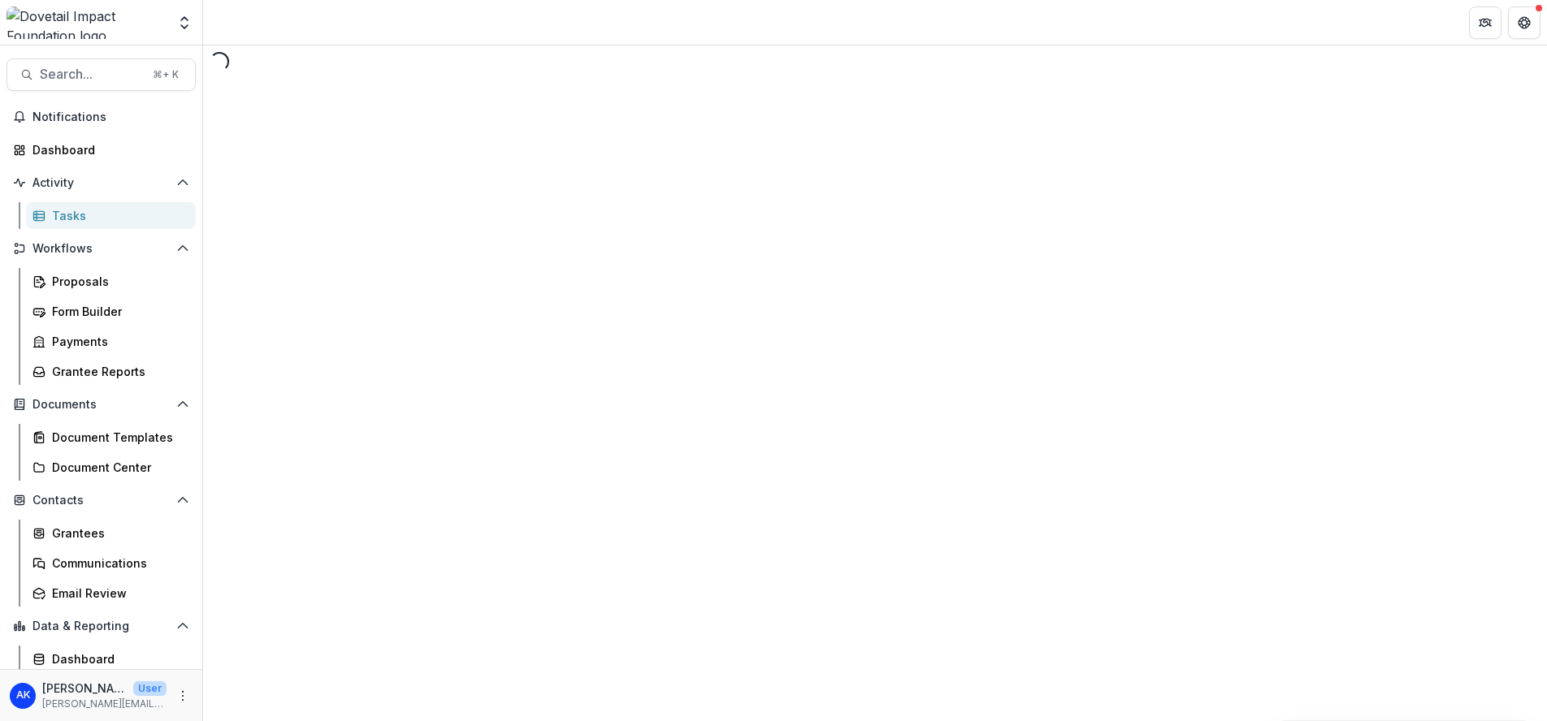
select select "****"
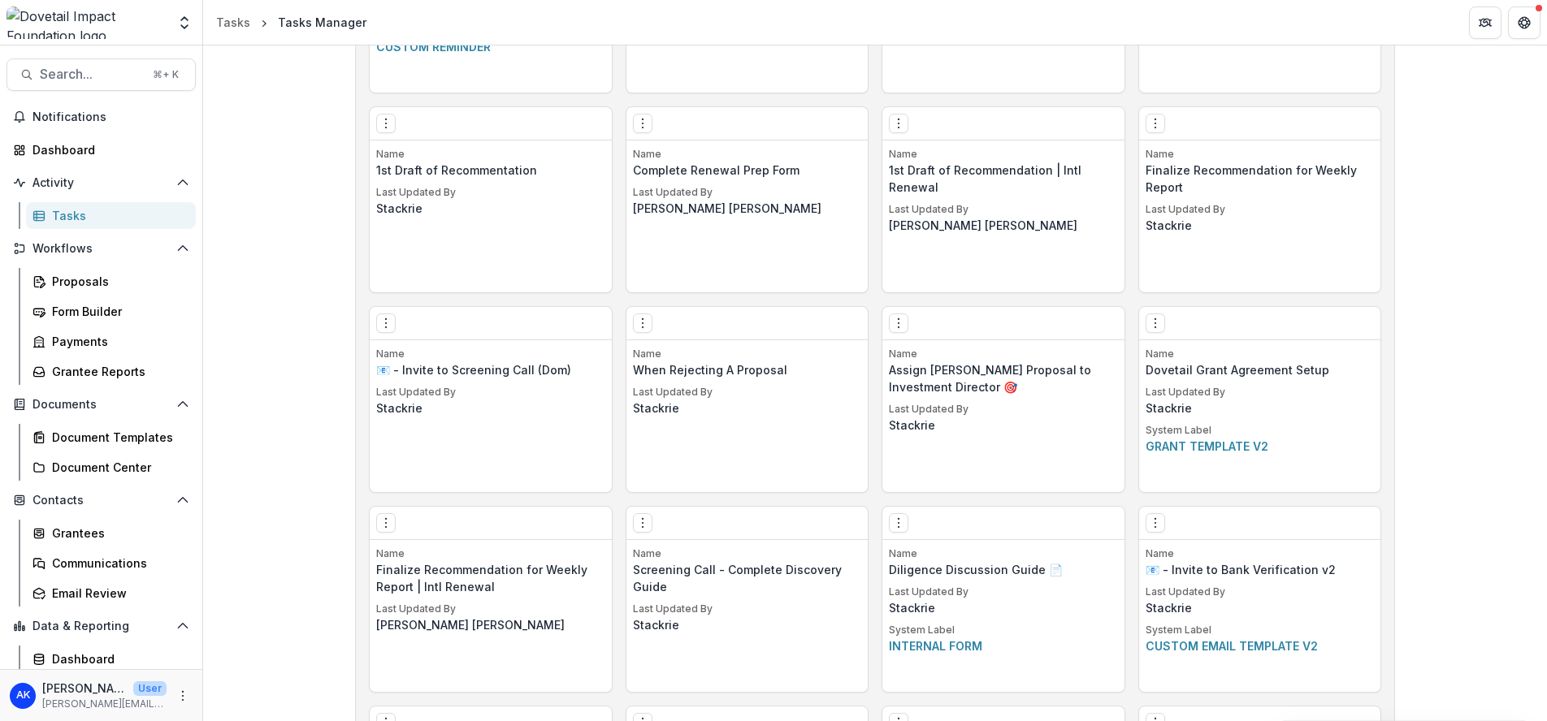
scroll to position [1856, 0]
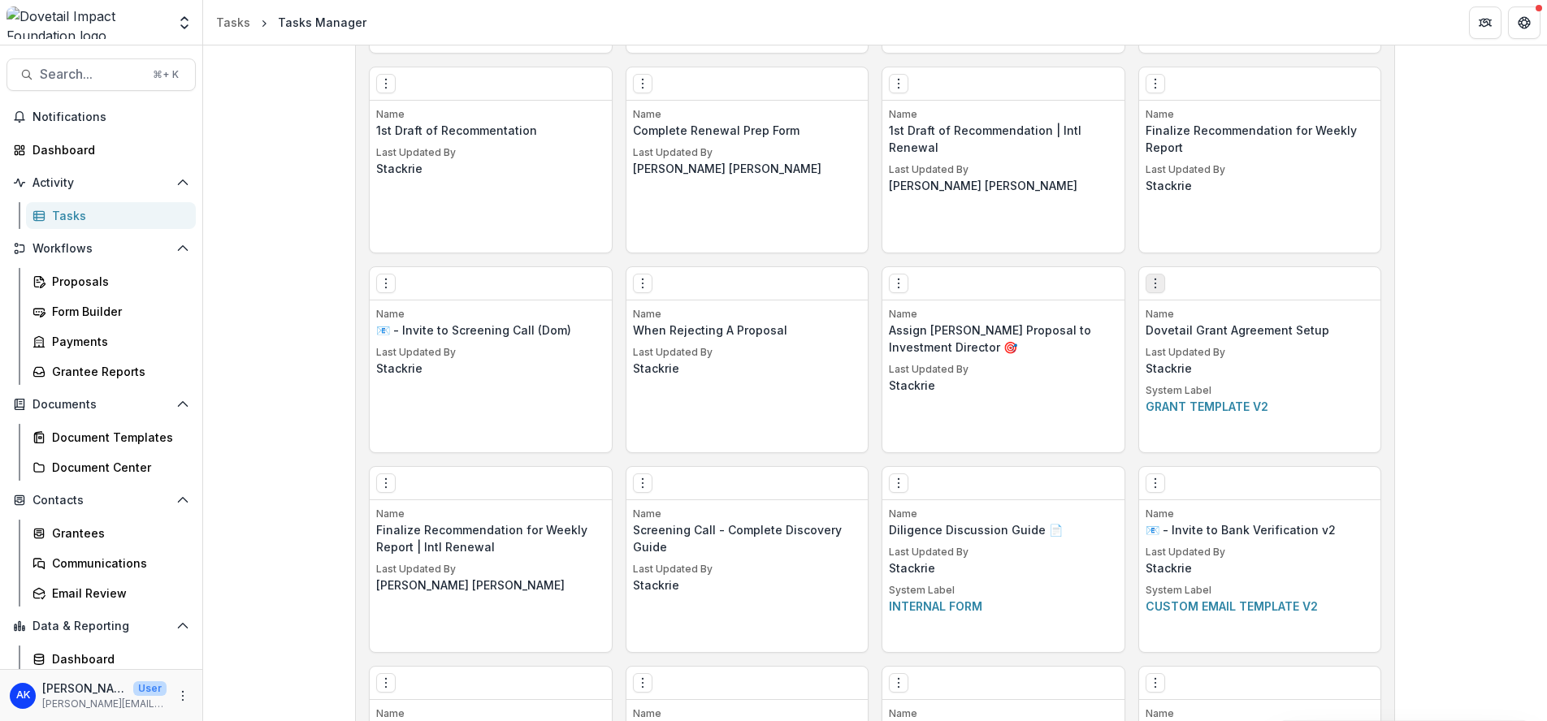
click at [1150, 289] on icon "Options" at bounding box center [1155, 283] width 13 height 13
click at [1176, 327] on link "Edit" at bounding box center [1246, 317] width 199 height 27
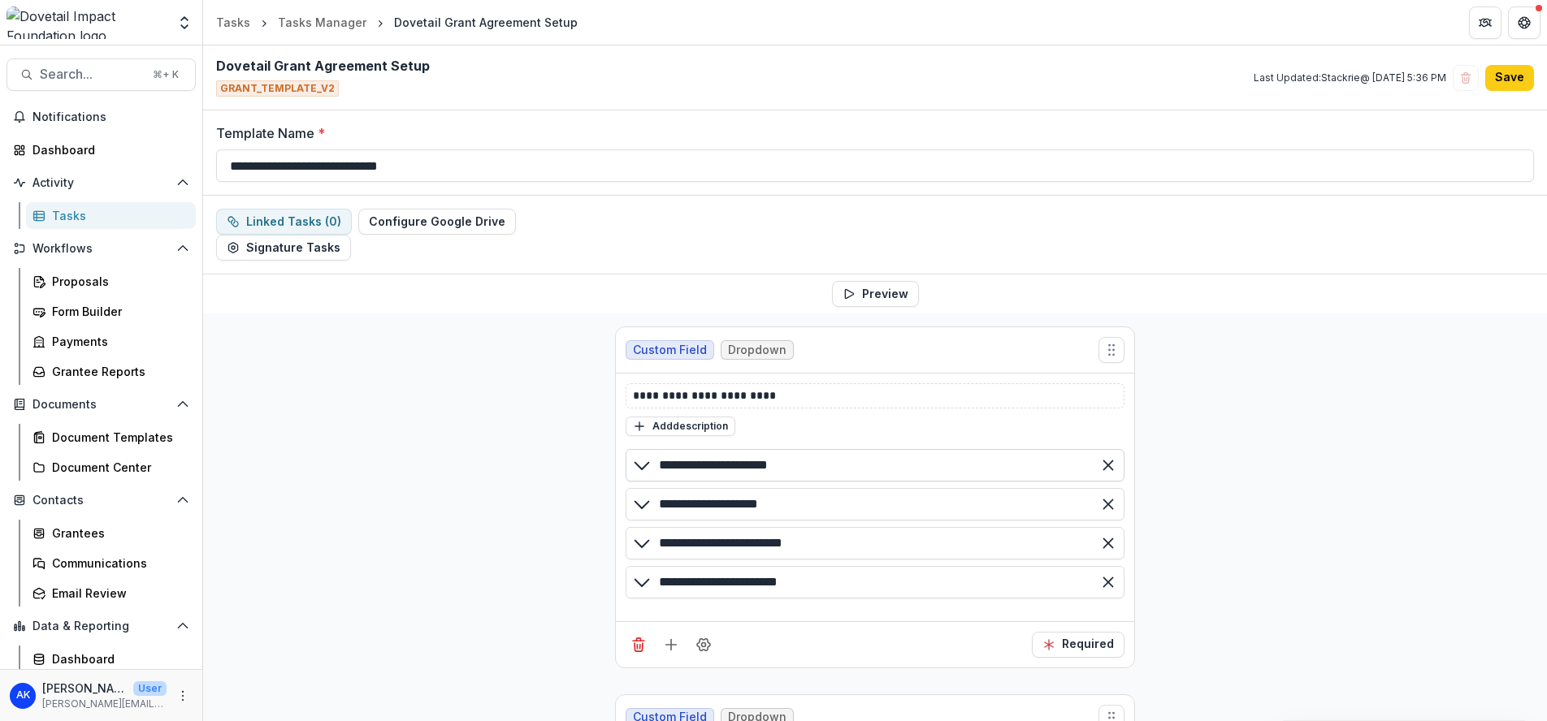
click at [777, 463] on input "**********" at bounding box center [874, 465] width 499 height 32
click at [644, 465] on icon at bounding box center [641, 465] width 19 height 19
click at [332, 19] on div "Tasks Manager" at bounding box center [322, 22] width 89 height 17
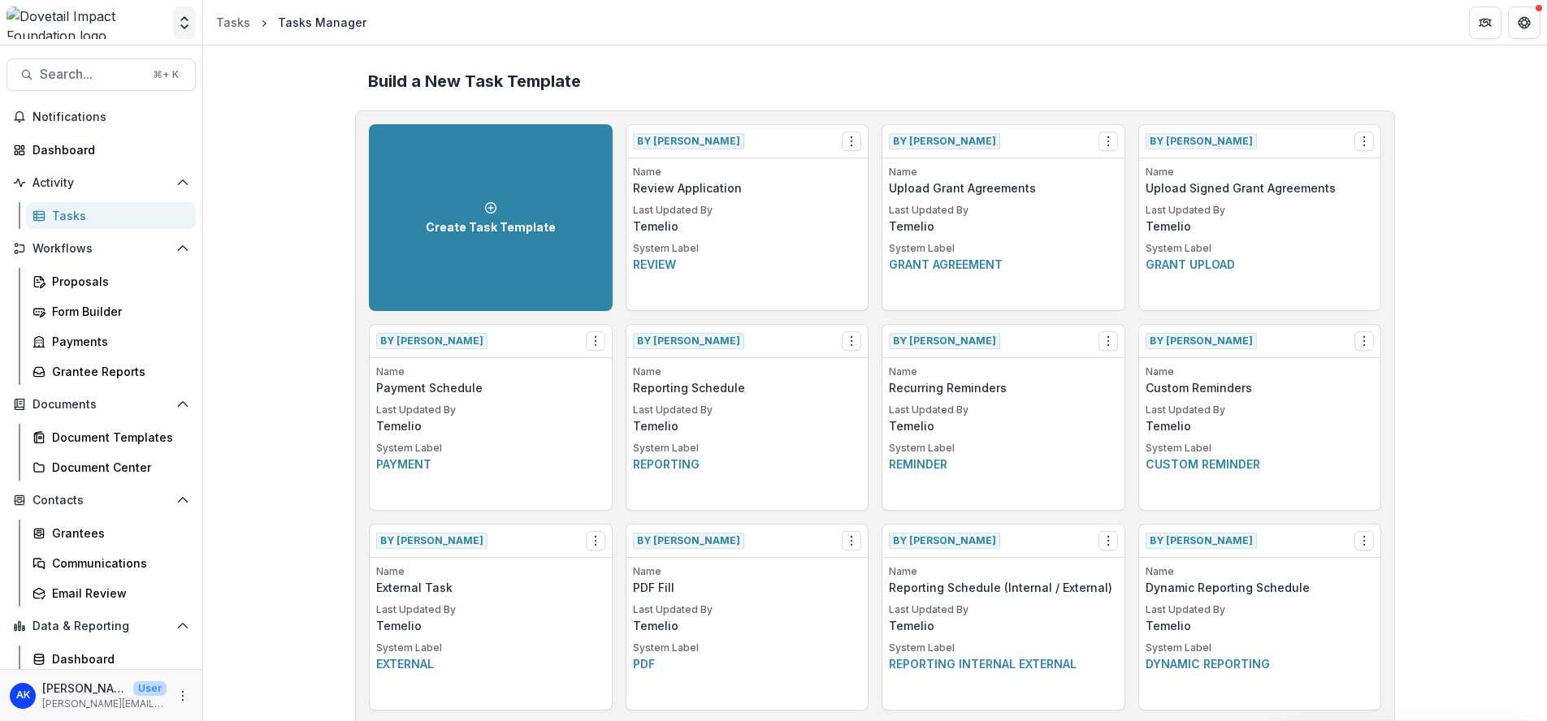
click at [193, 21] on button "Open entity switcher" at bounding box center [184, 22] width 23 height 32
click at [163, 183] on link "Admin Settings" at bounding box center [106, 181] width 221 height 27
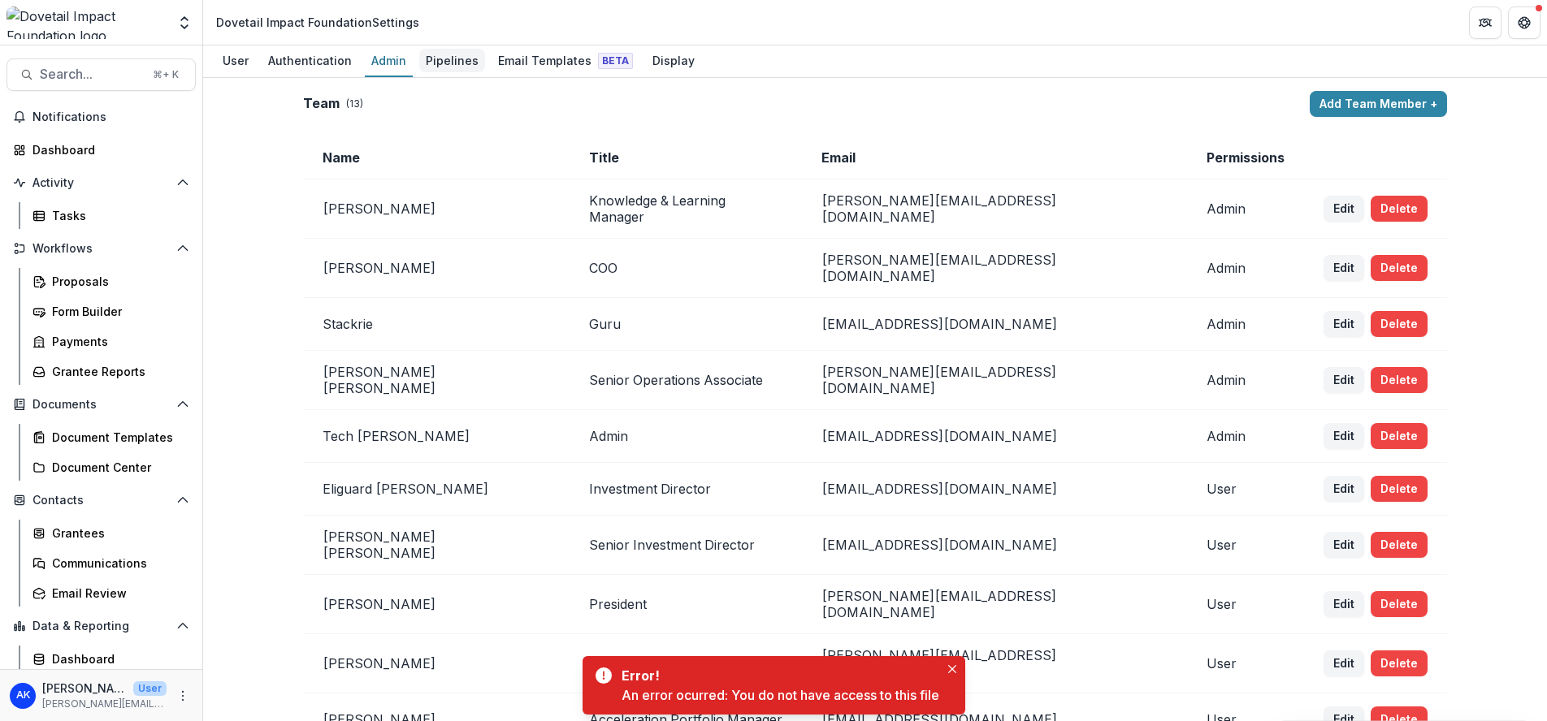
click at [452, 56] on div "Pipelines" at bounding box center [452, 61] width 66 height 24
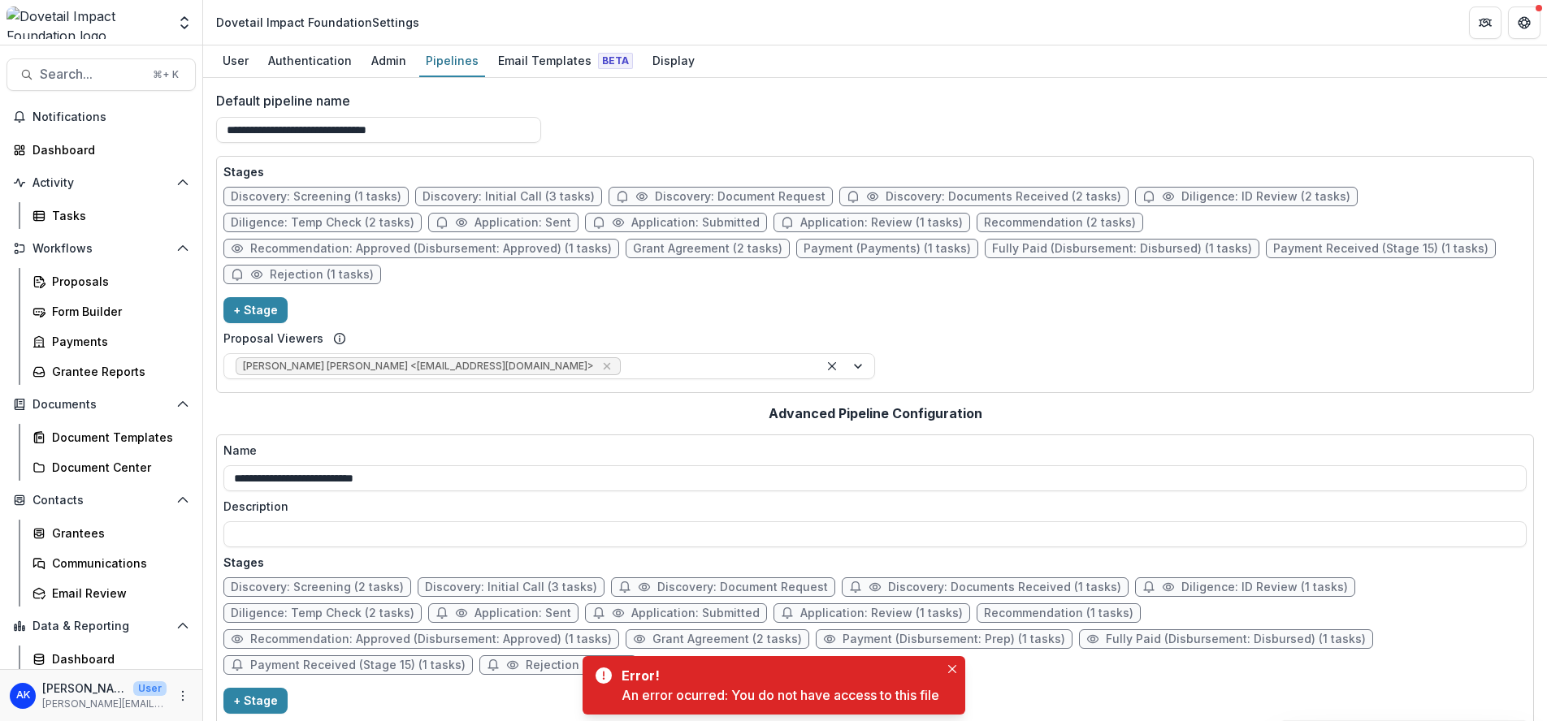
click at [633, 250] on span "Grant Agreement (2 tasks)" at bounding box center [707, 249] width 149 height 14
select select "********"
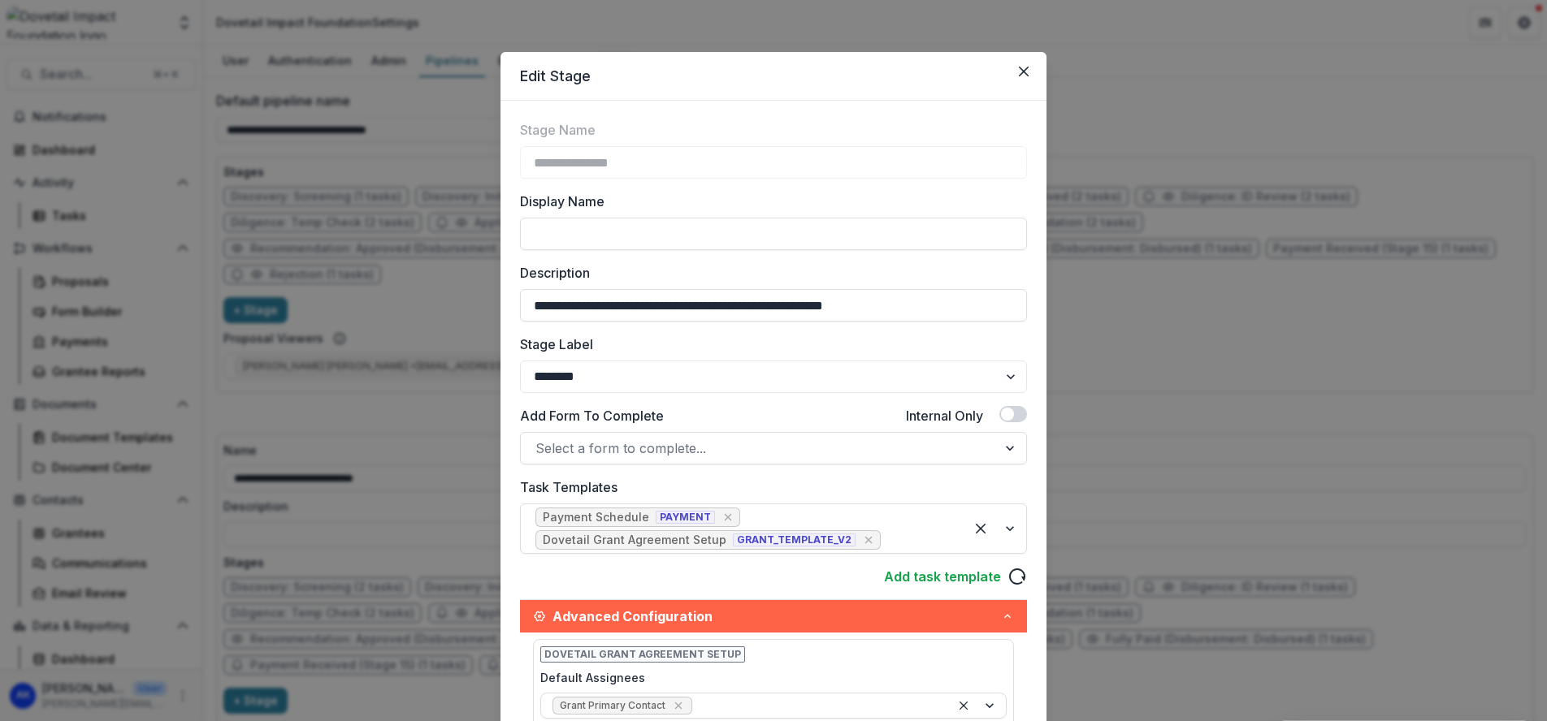
click at [387, 284] on div "**********" at bounding box center [773, 360] width 1547 height 721
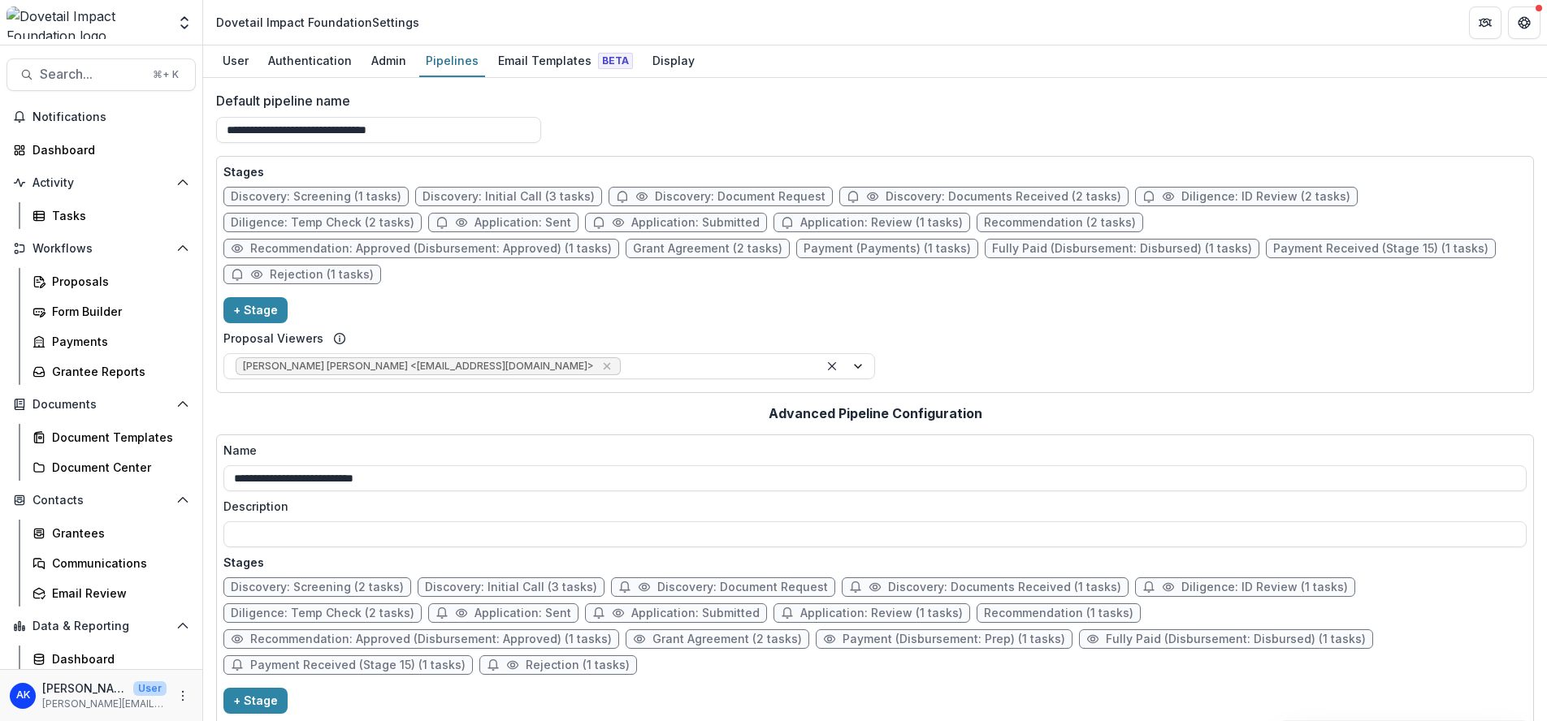
click at [612, 242] on span "Recommendation: Approved (Disbursement: Approved) (1 tasks)" at bounding box center [430, 249] width 361 height 14
select select "********"
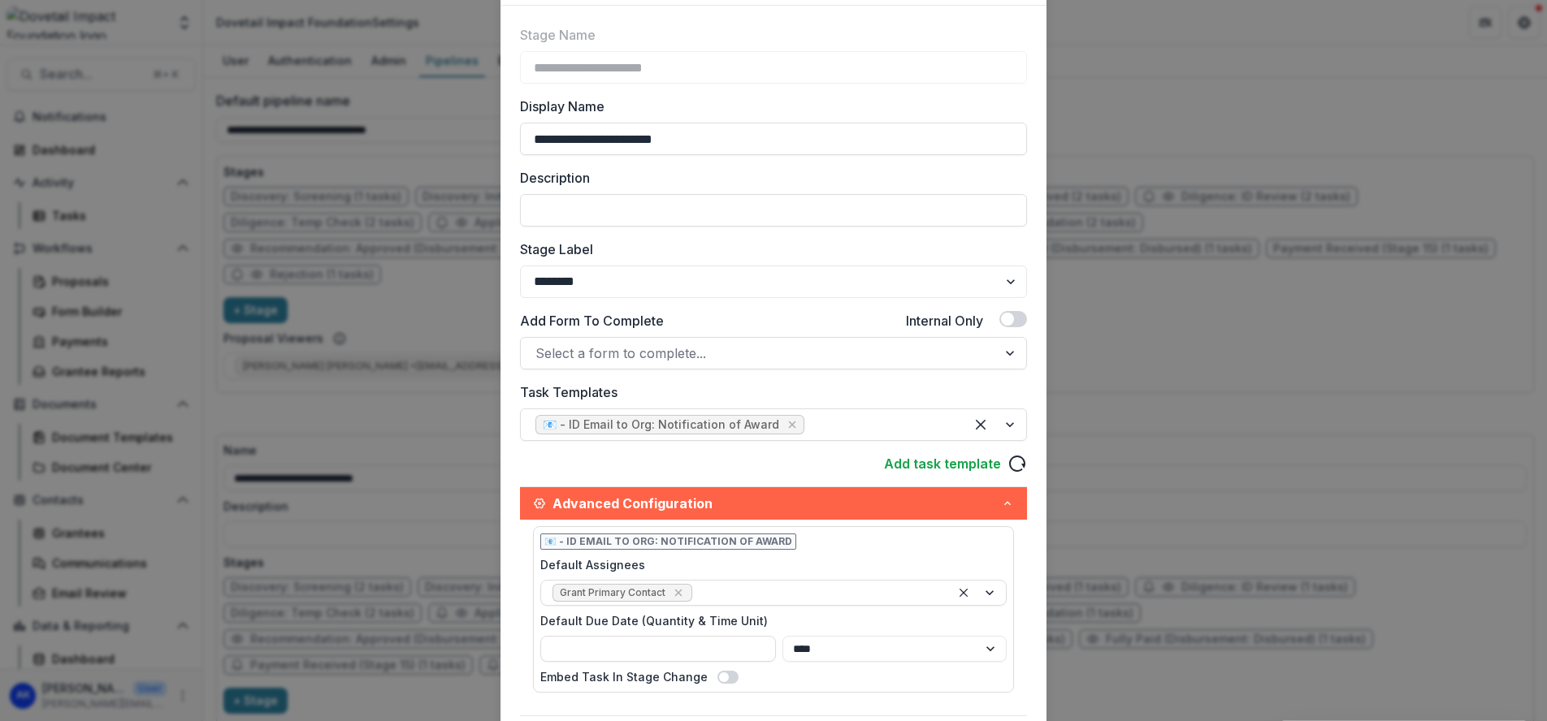
scroll to position [79, 0]
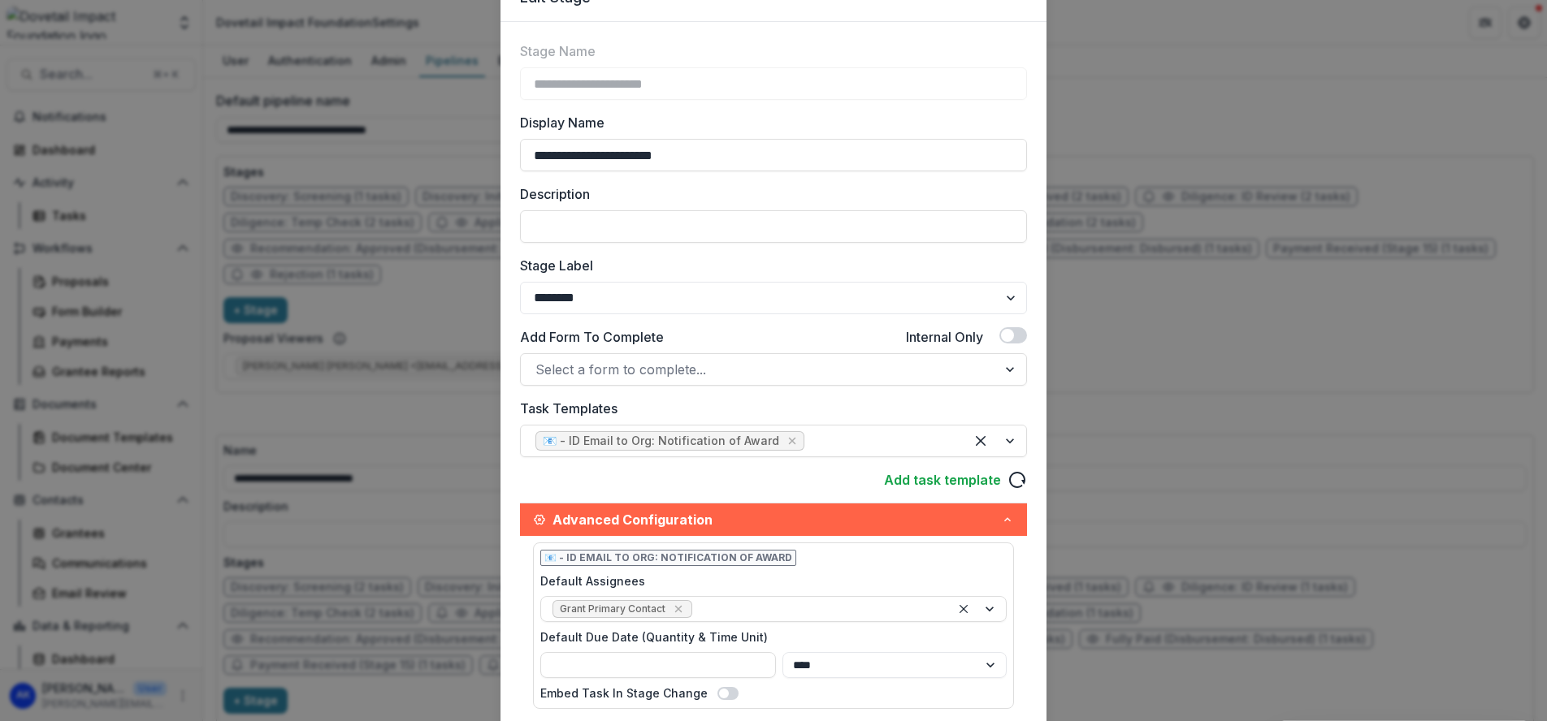
click at [1208, 334] on div "**********" at bounding box center [773, 360] width 1547 height 721
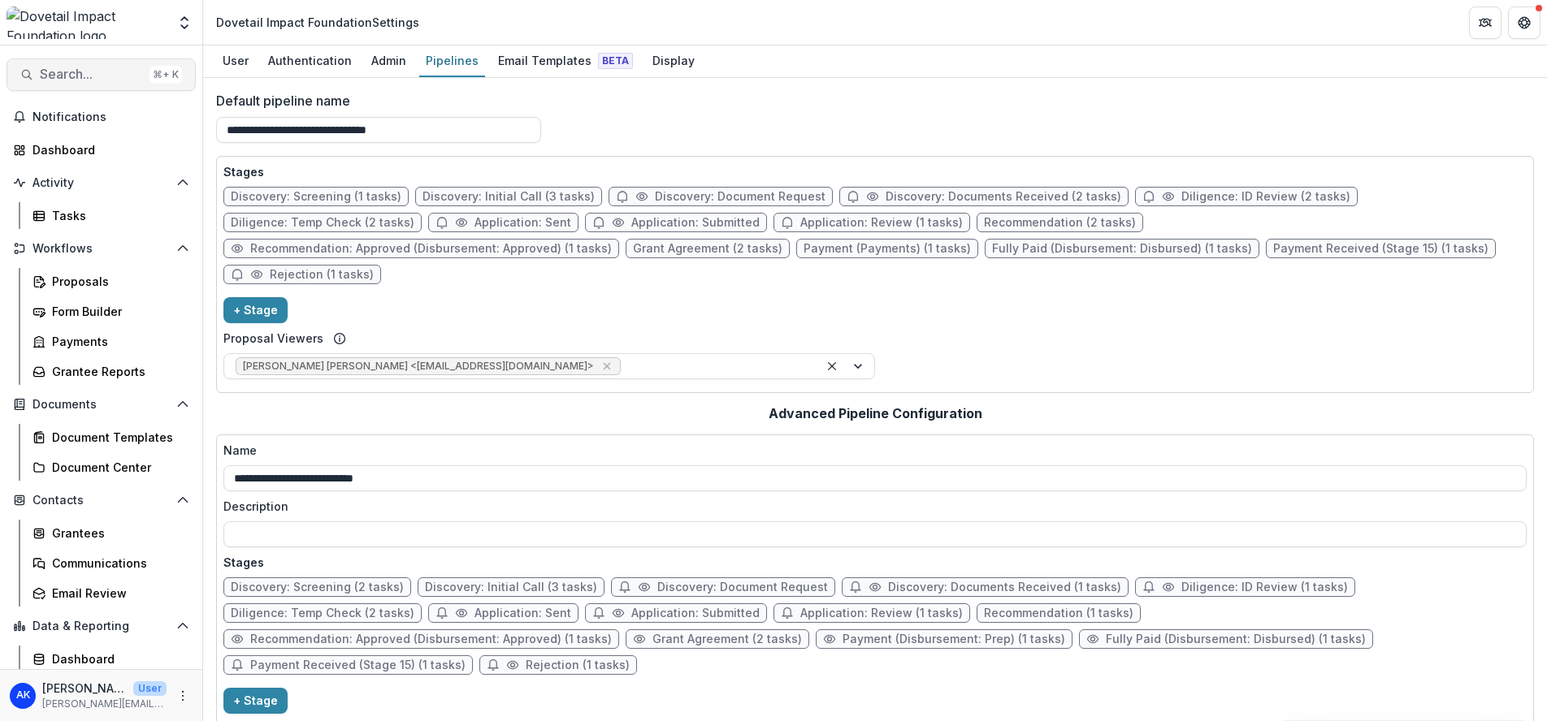
click at [85, 76] on span "Search..." at bounding box center [91, 74] width 103 height 15
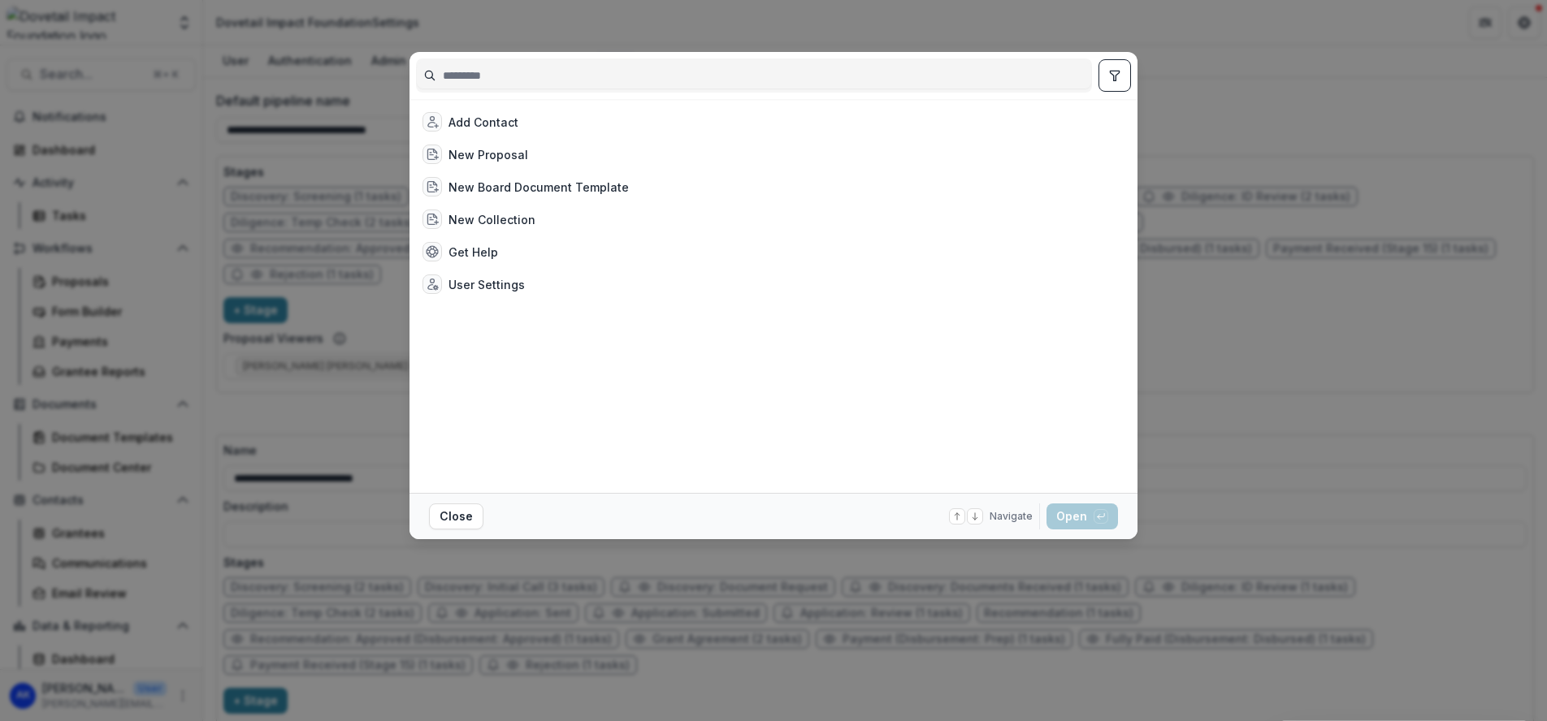
click at [1279, 301] on div "Add Contact New Proposal New Board Document Template New Collection Get Help Us…" at bounding box center [773, 360] width 1547 height 721
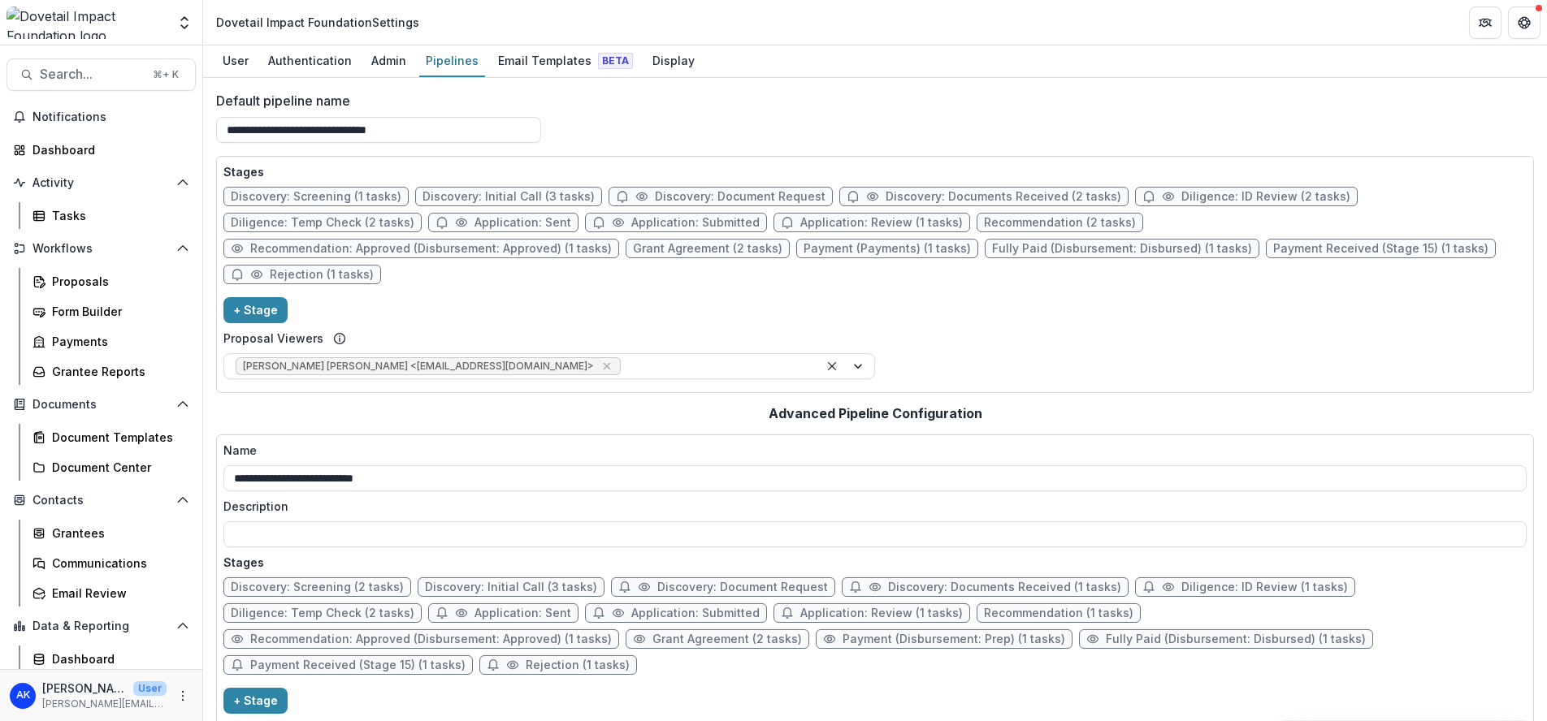
click at [633, 252] on span "Grant Agreement (2 tasks)" at bounding box center [707, 249] width 149 height 14
select select "********"
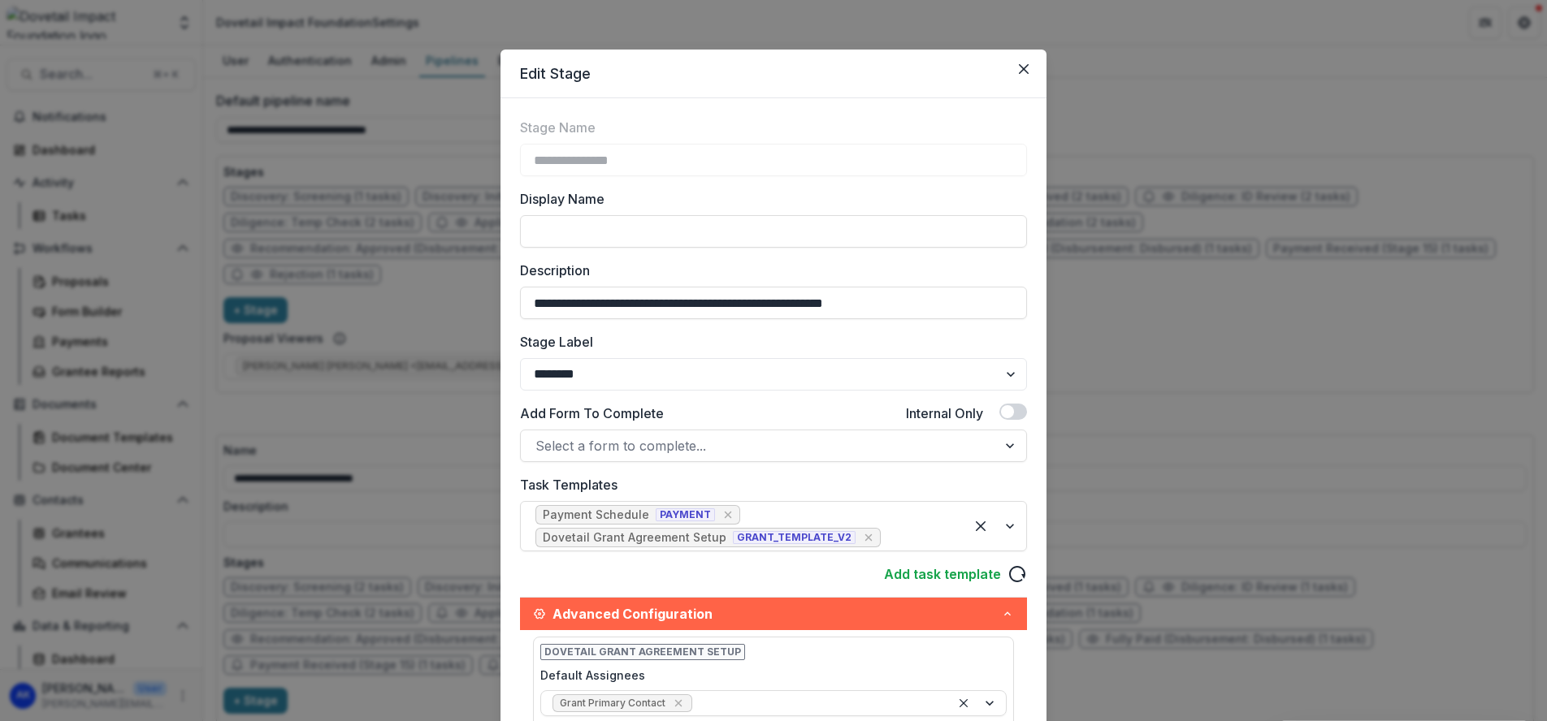
scroll to position [0, 0]
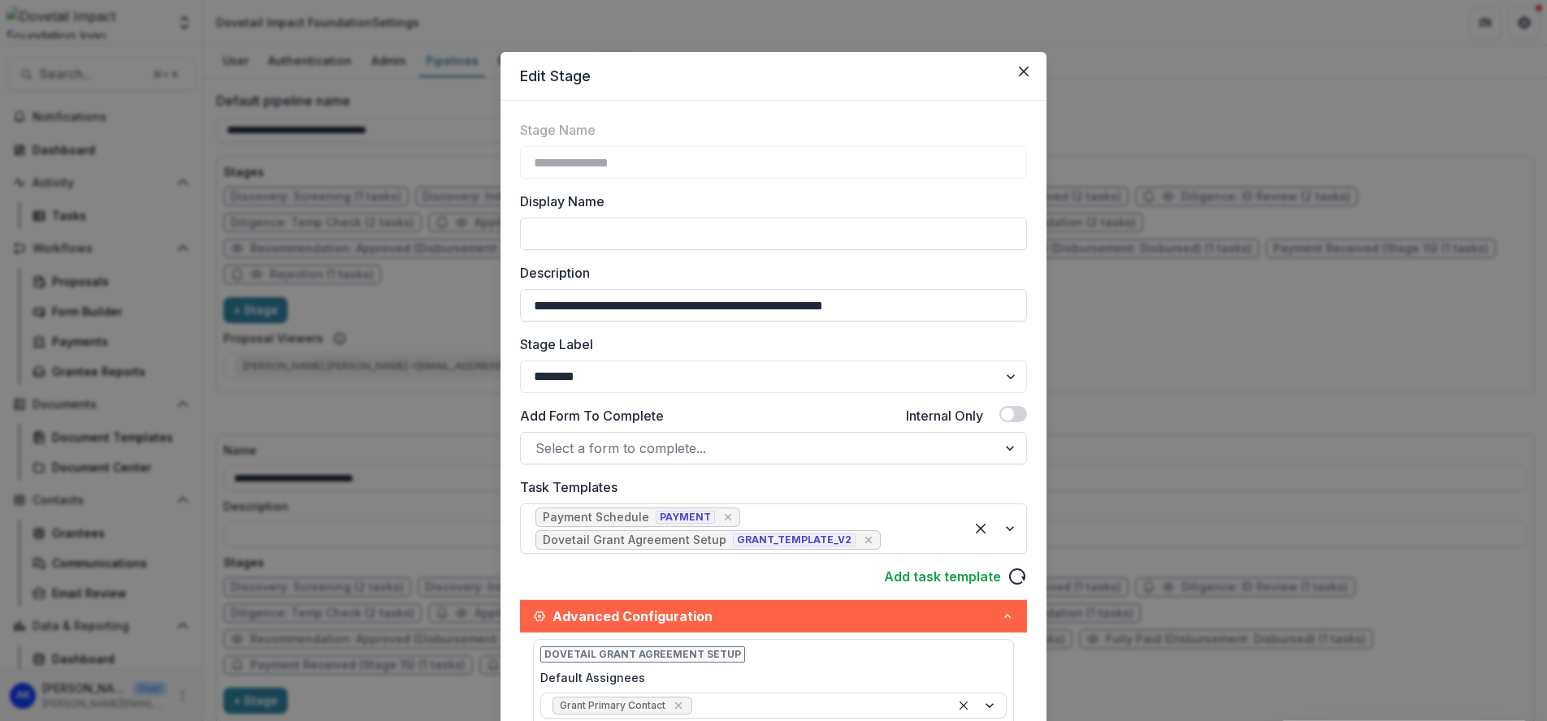
click at [1093, 331] on div "**********" at bounding box center [773, 360] width 1547 height 721
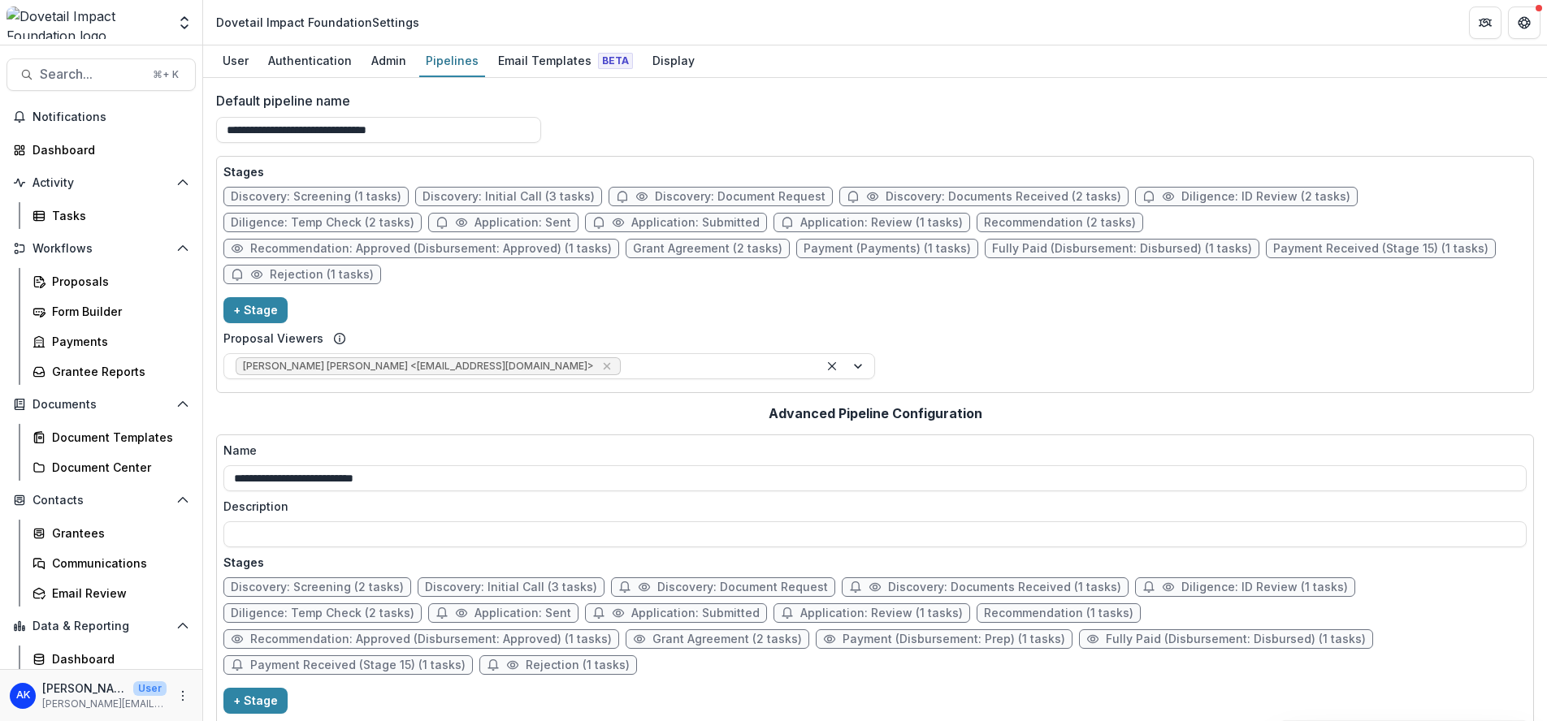
click at [803, 246] on span "Payment (Payments) (1 tasks)" at bounding box center [886, 249] width 167 height 14
select select "*******"
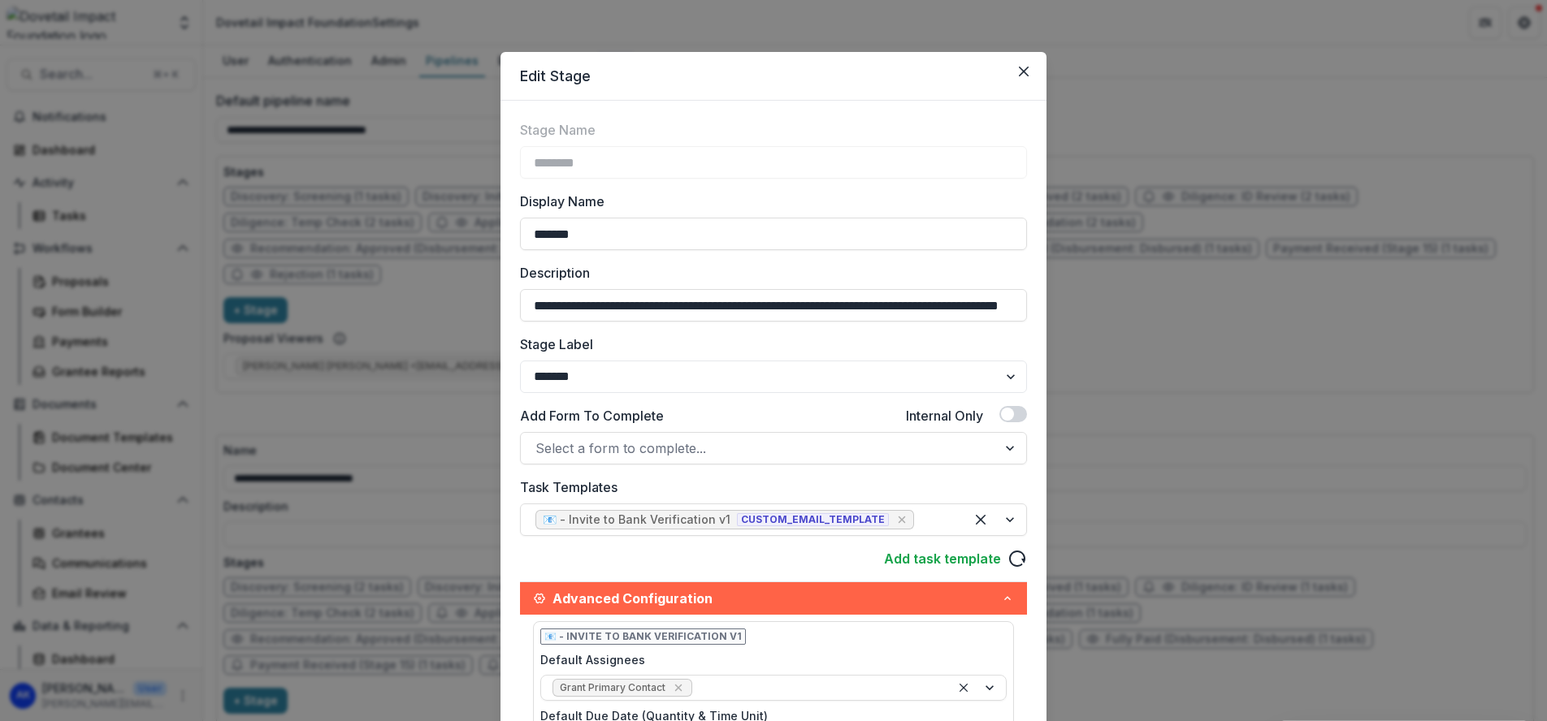
click at [1181, 381] on div "**********" at bounding box center [773, 360] width 1547 height 721
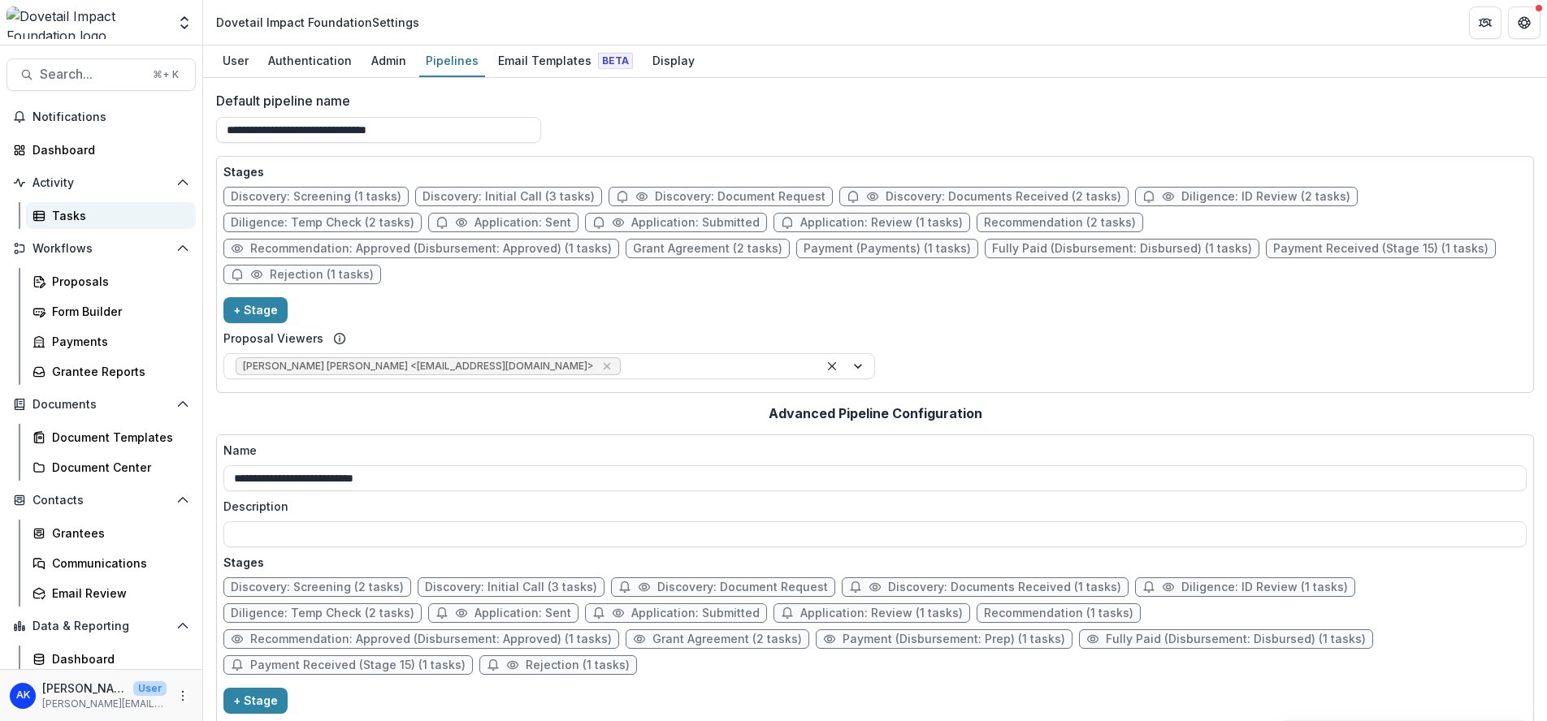
click at [78, 223] on div "Tasks" at bounding box center [117, 215] width 131 height 17
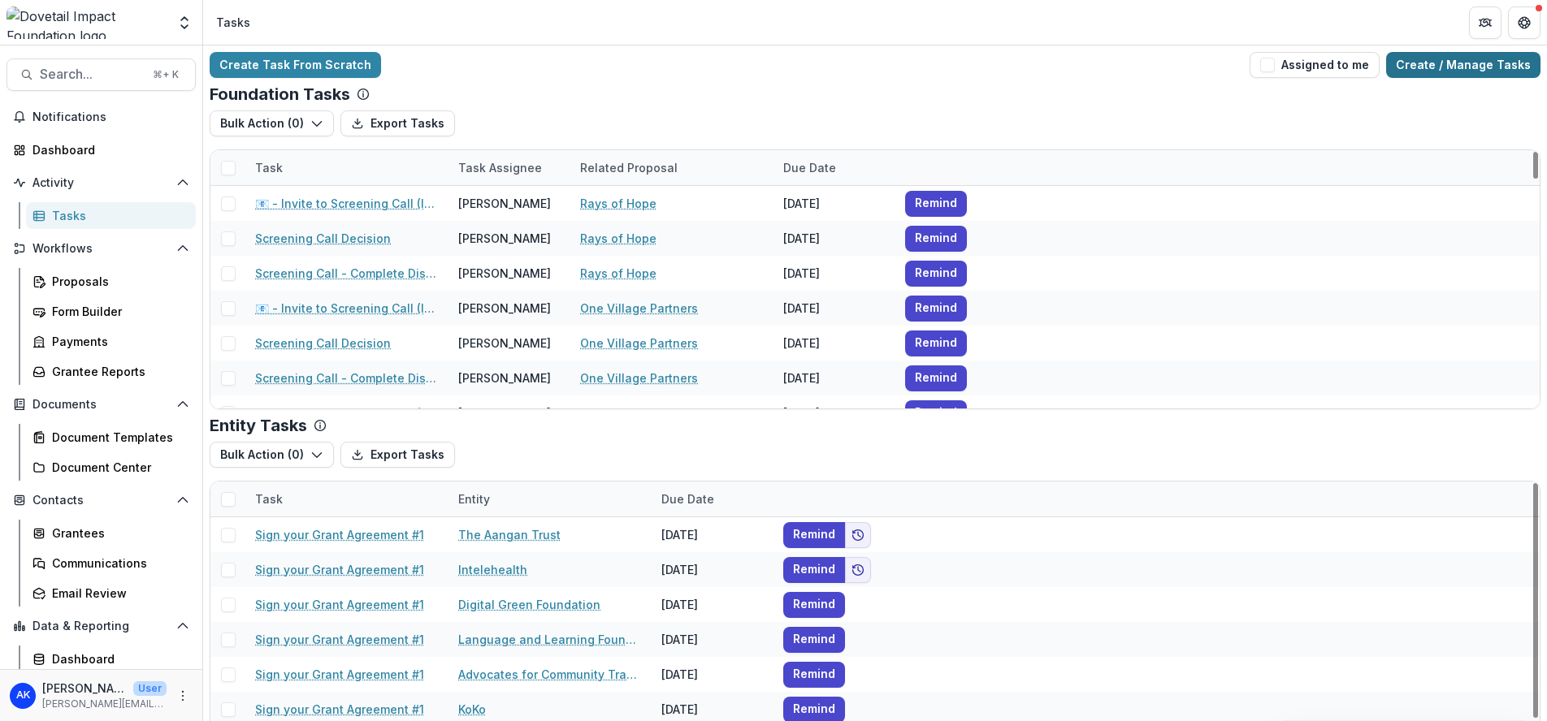
click at [1435, 67] on link "Create / Manage Tasks" at bounding box center [1463, 65] width 154 height 26
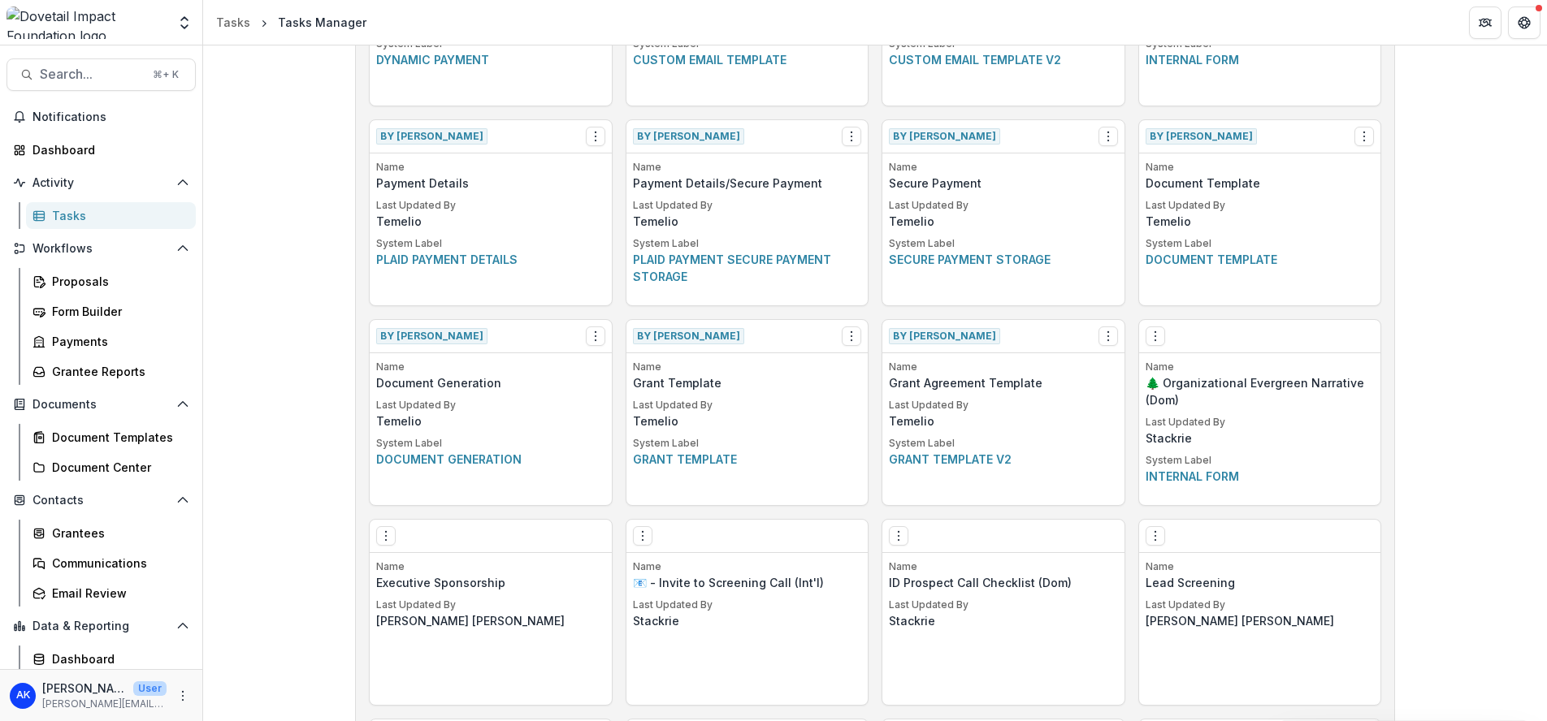
scroll to position [1803, 0]
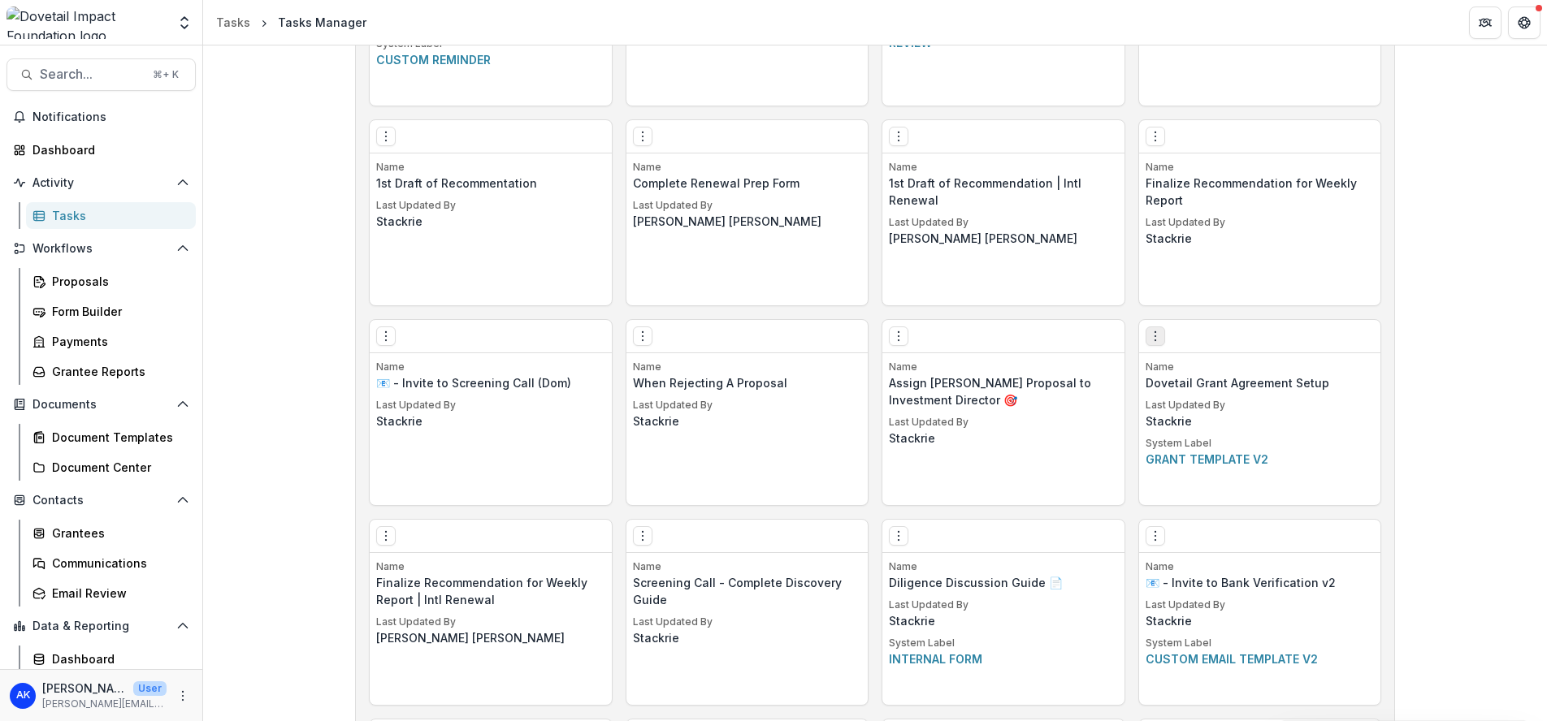
click at [1149, 335] on icon "Options" at bounding box center [1155, 336] width 13 height 13
click at [1192, 370] on link "Edit" at bounding box center [1246, 370] width 199 height 27
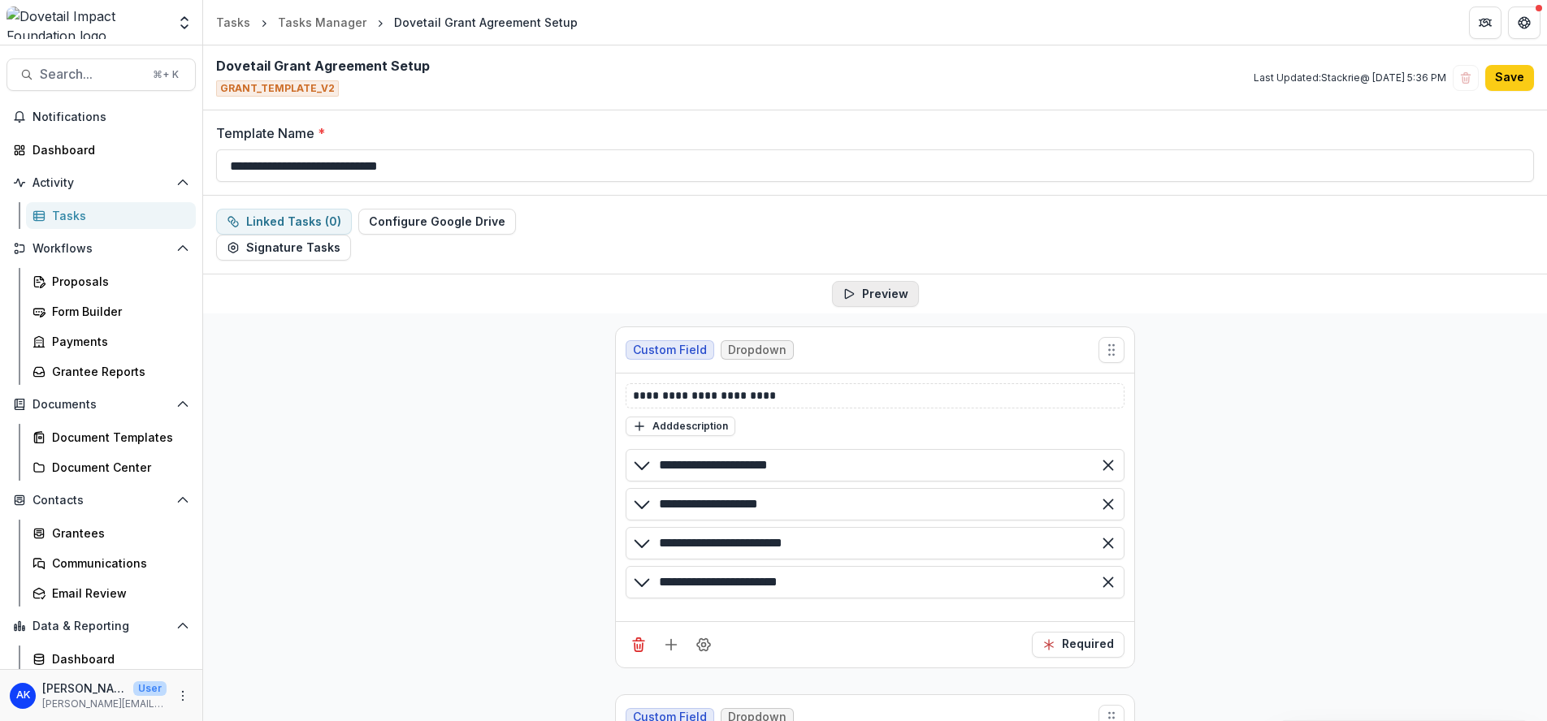
click at [871, 295] on button "Preview" at bounding box center [875, 294] width 87 height 26
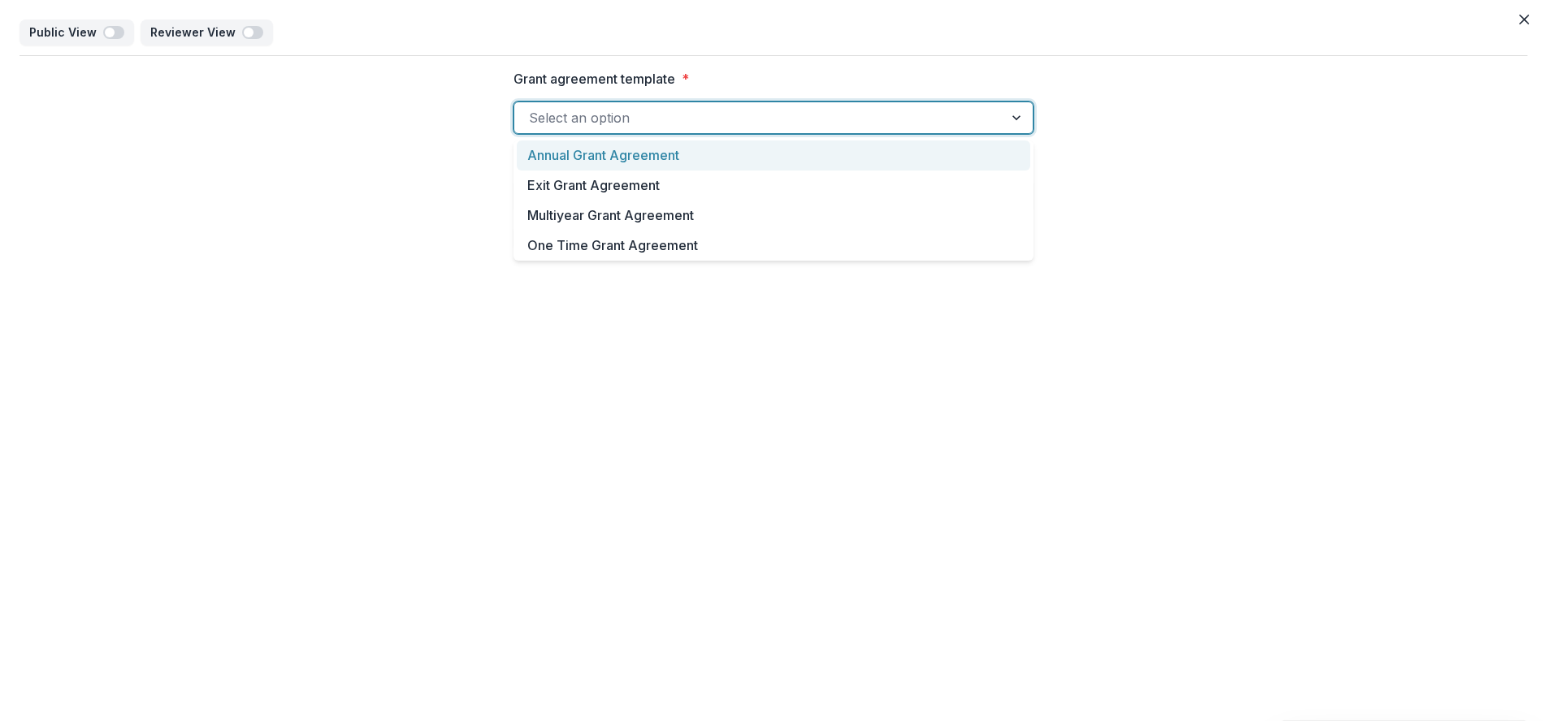
click at [613, 117] on div at bounding box center [759, 117] width 460 height 23
click at [630, 160] on div "Annual Grant Agreement" at bounding box center [773, 156] width 513 height 30
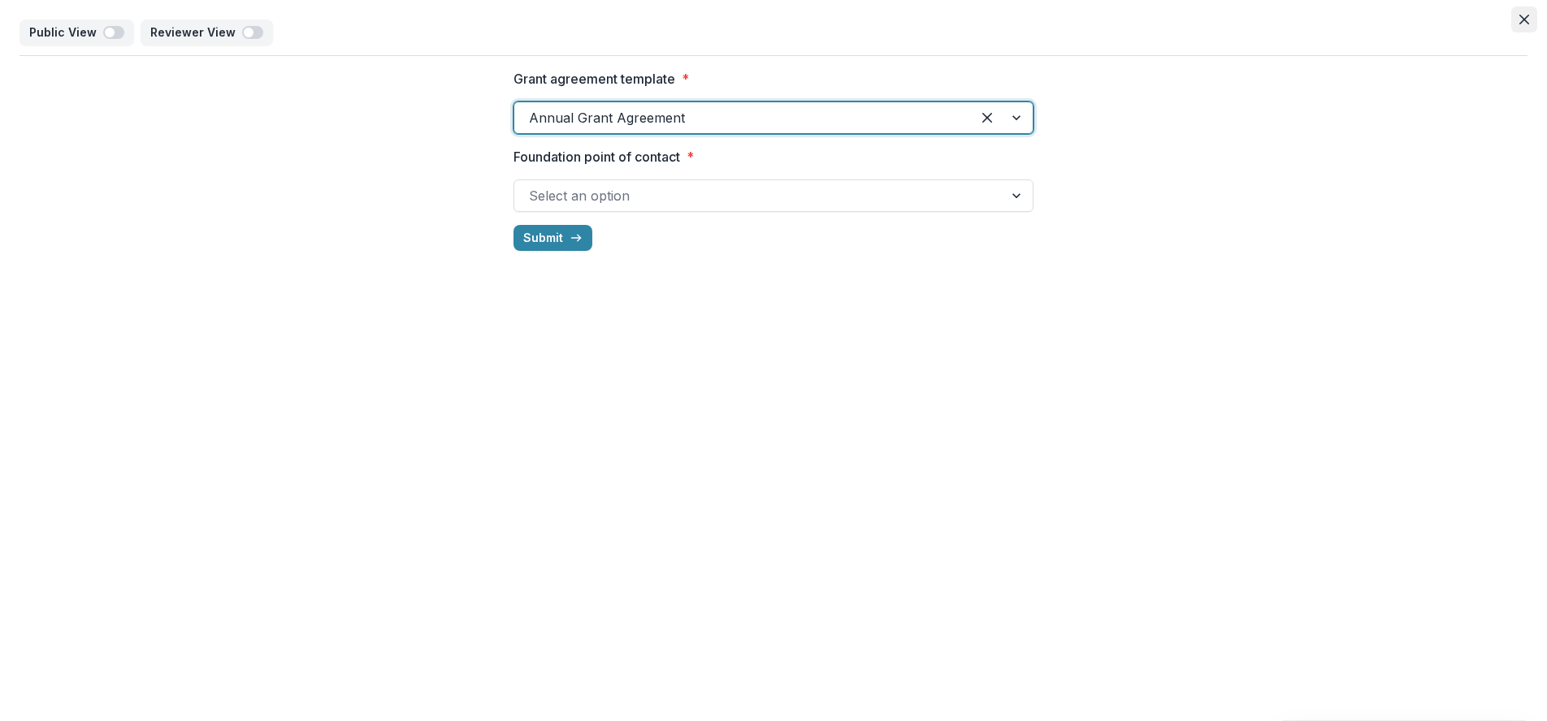
click at [1521, 24] on button "Close" at bounding box center [1524, 19] width 26 height 26
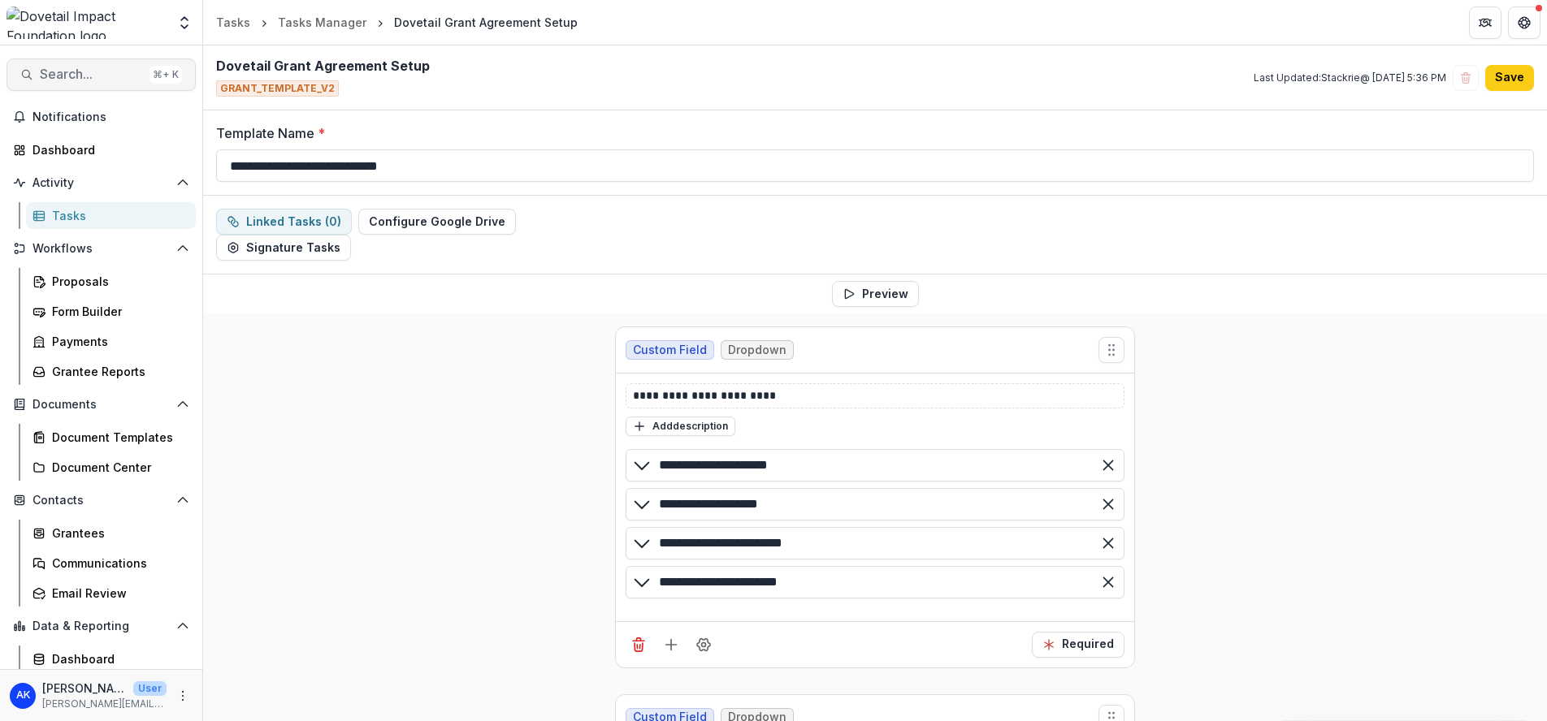
click at [78, 68] on span "Search..." at bounding box center [91, 74] width 103 height 15
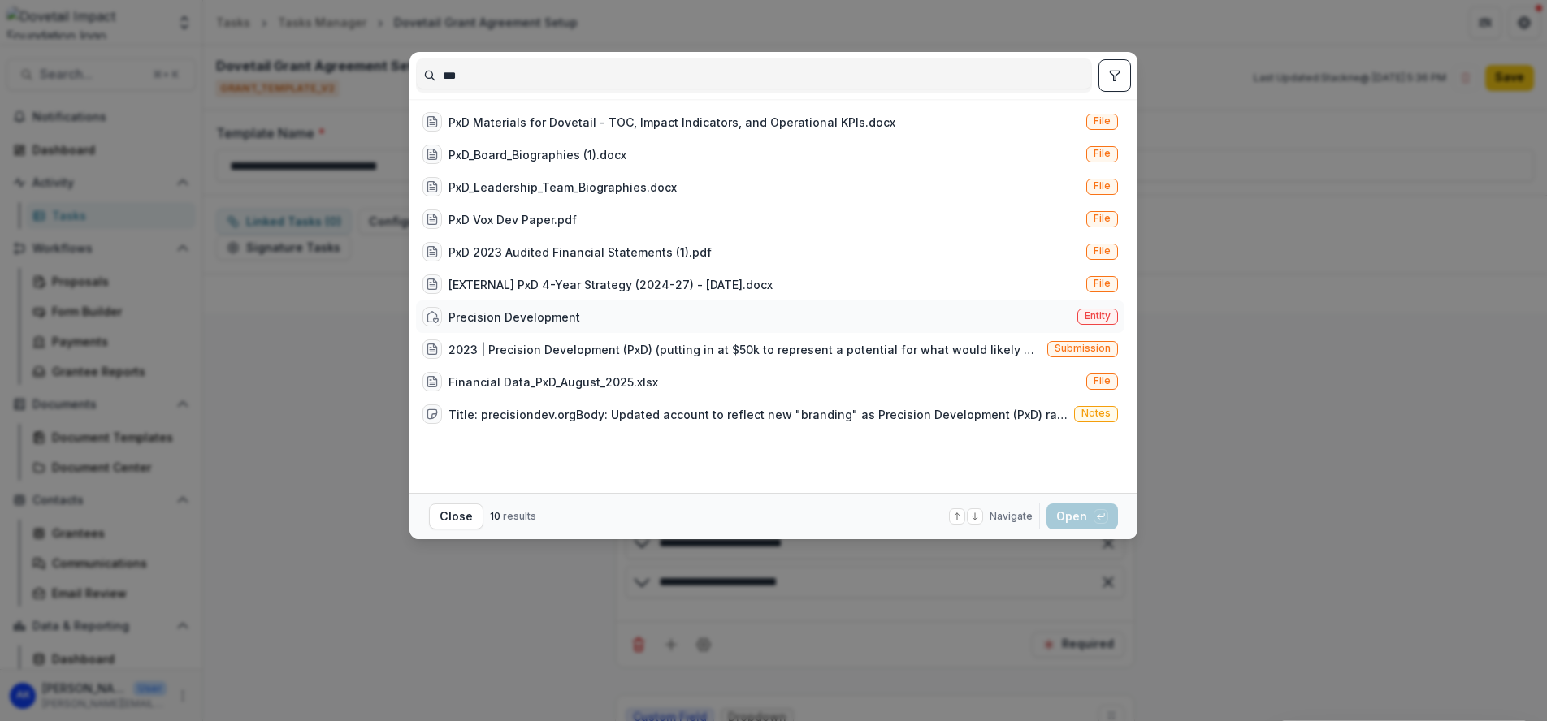
type input "***"
click at [714, 321] on div "Precision Development Entity" at bounding box center [770, 317] width 708 height 32
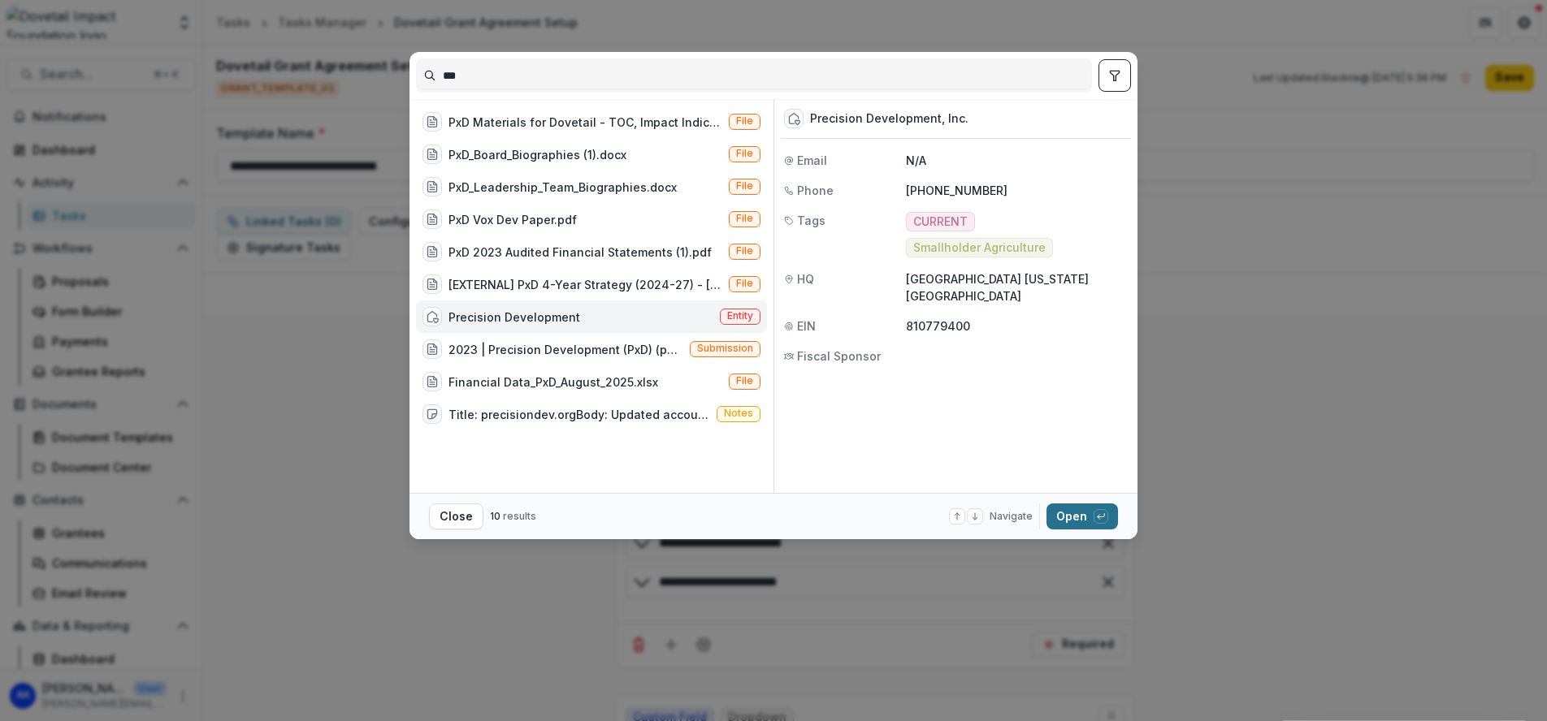
click at [1092, 514] on button "Open with enter key" at bounding box center [1081, 517] width 71 height 26
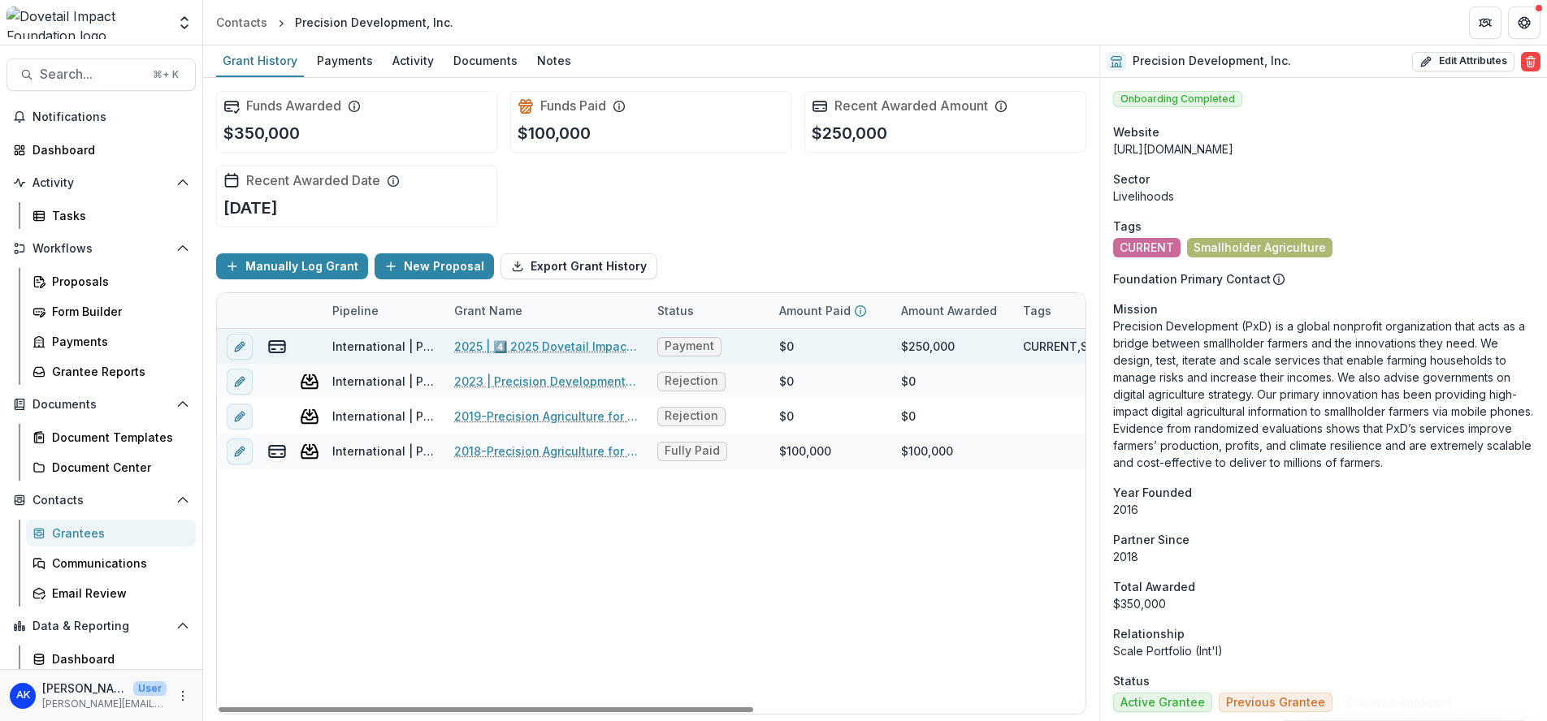
click at [564, 347] on link "2025 | 4️⃣ 2025 Dovetail Impact Foundation Application" at bounding box center [546, 346] width 184 height 17
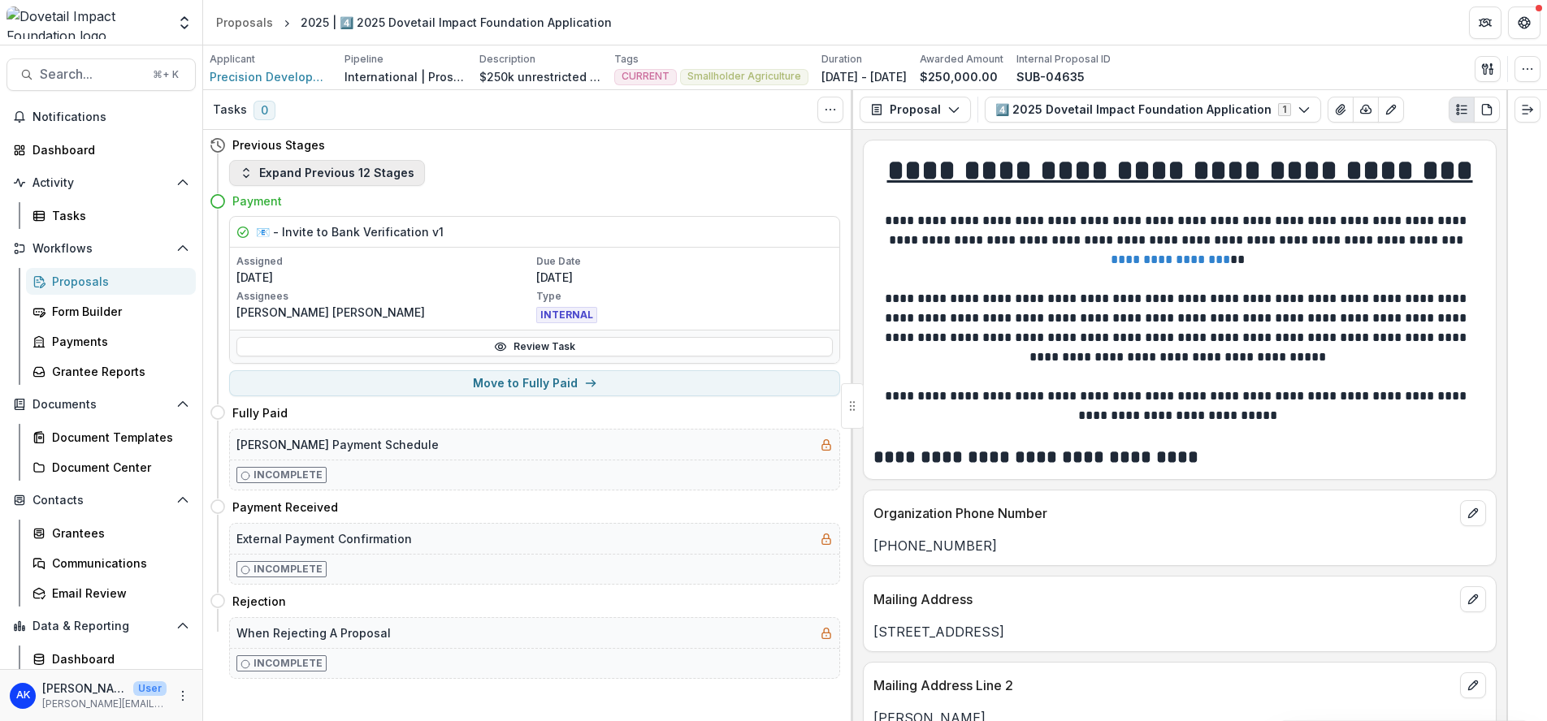
click at [283, 171] on button "Expand Previous 12 Stages" at bounding box center [327, 173] width 196 height 26
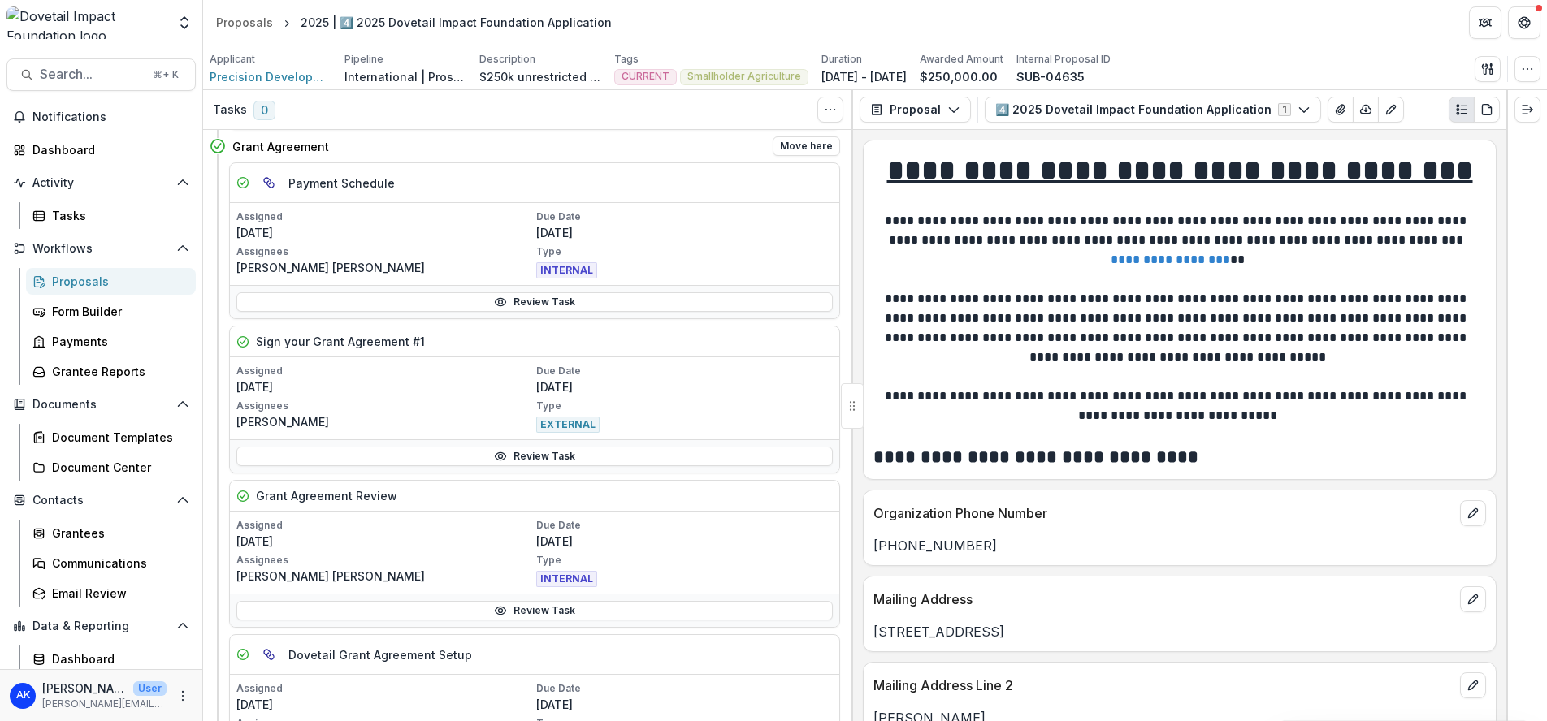
scroll to position [954, 0]
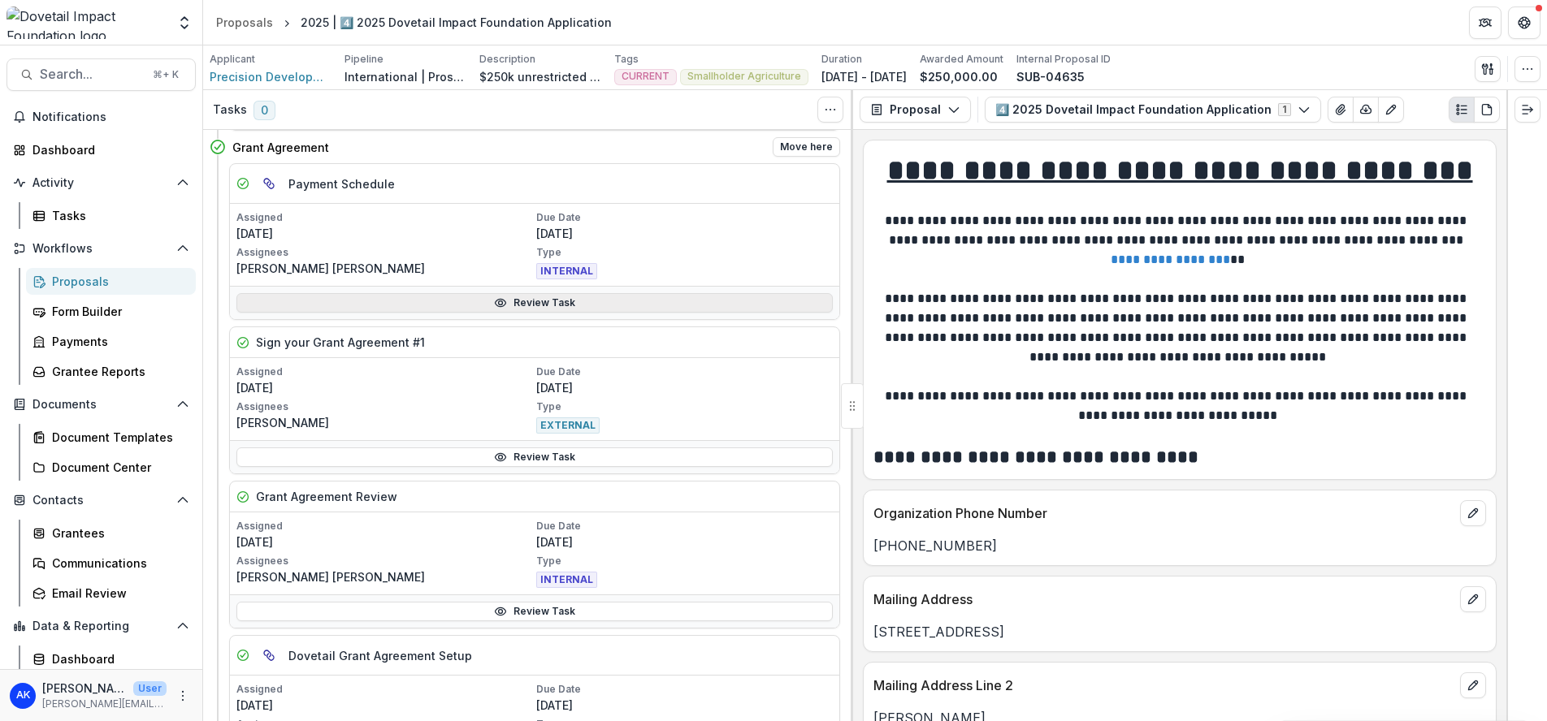
click at [502, 302] on icon at bounding box center [500, 302] width 13 height 13
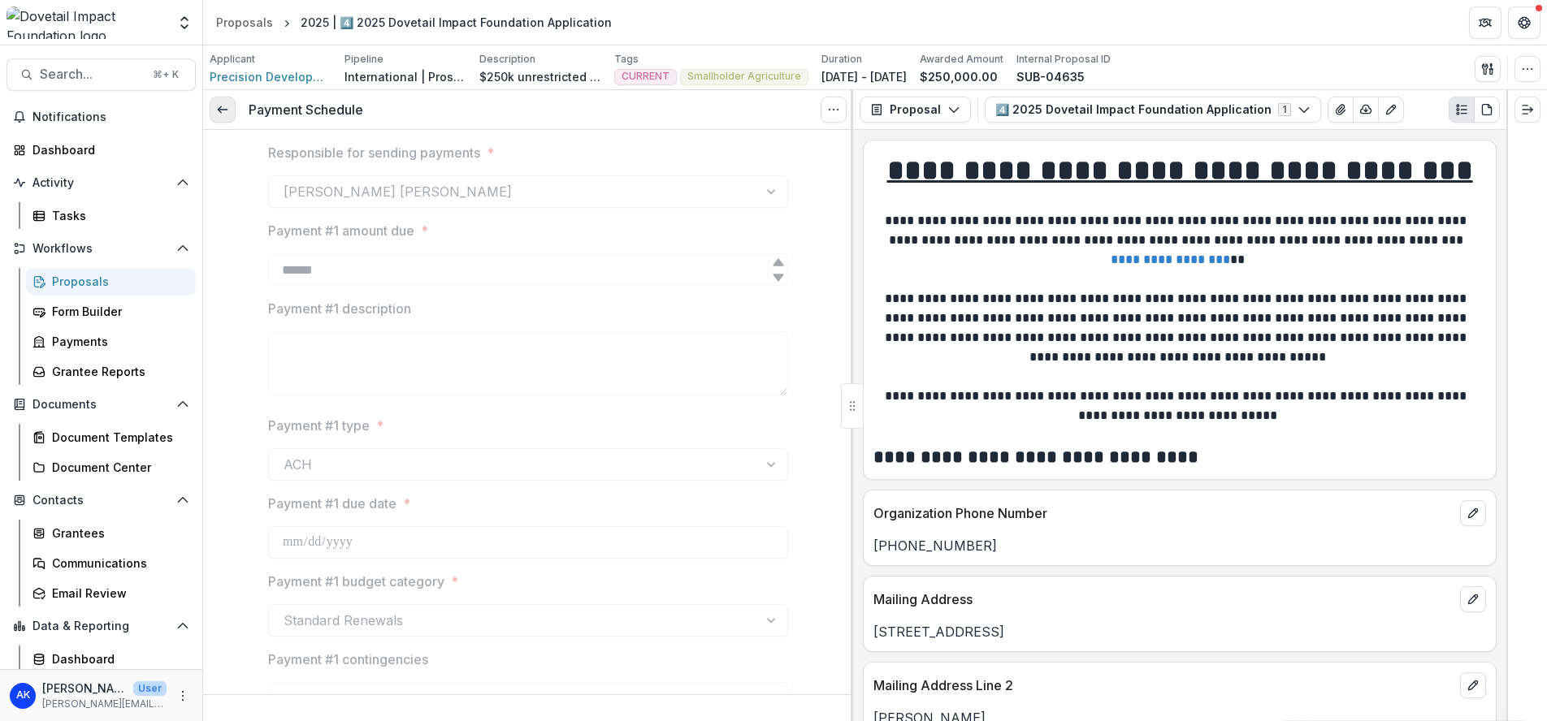
click at [227, 115] on icon at bounding box center [222, 109] width 13 height 13
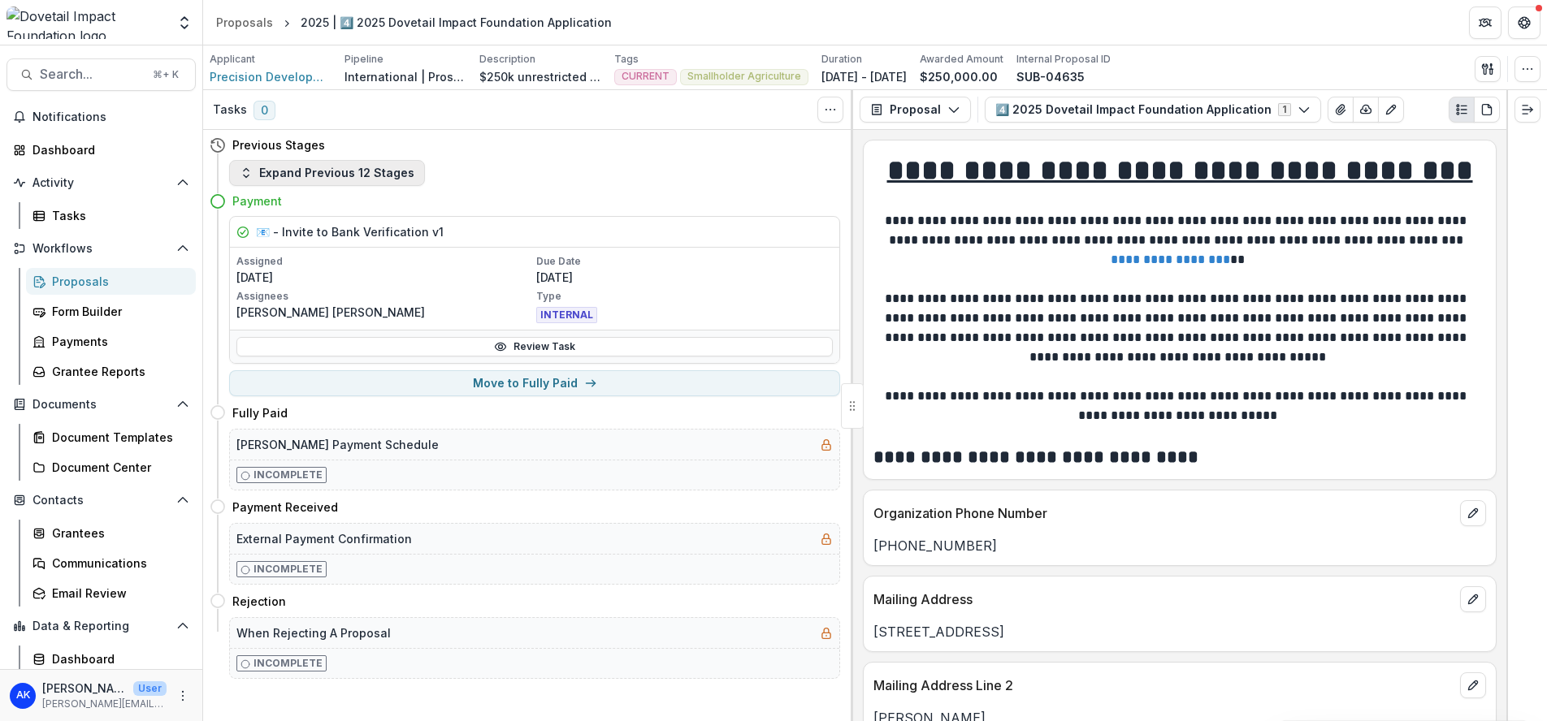
click at [288, 173] on button "Expand Previous 12 Stages" at bounding box center [327, 173] width 196 height 26
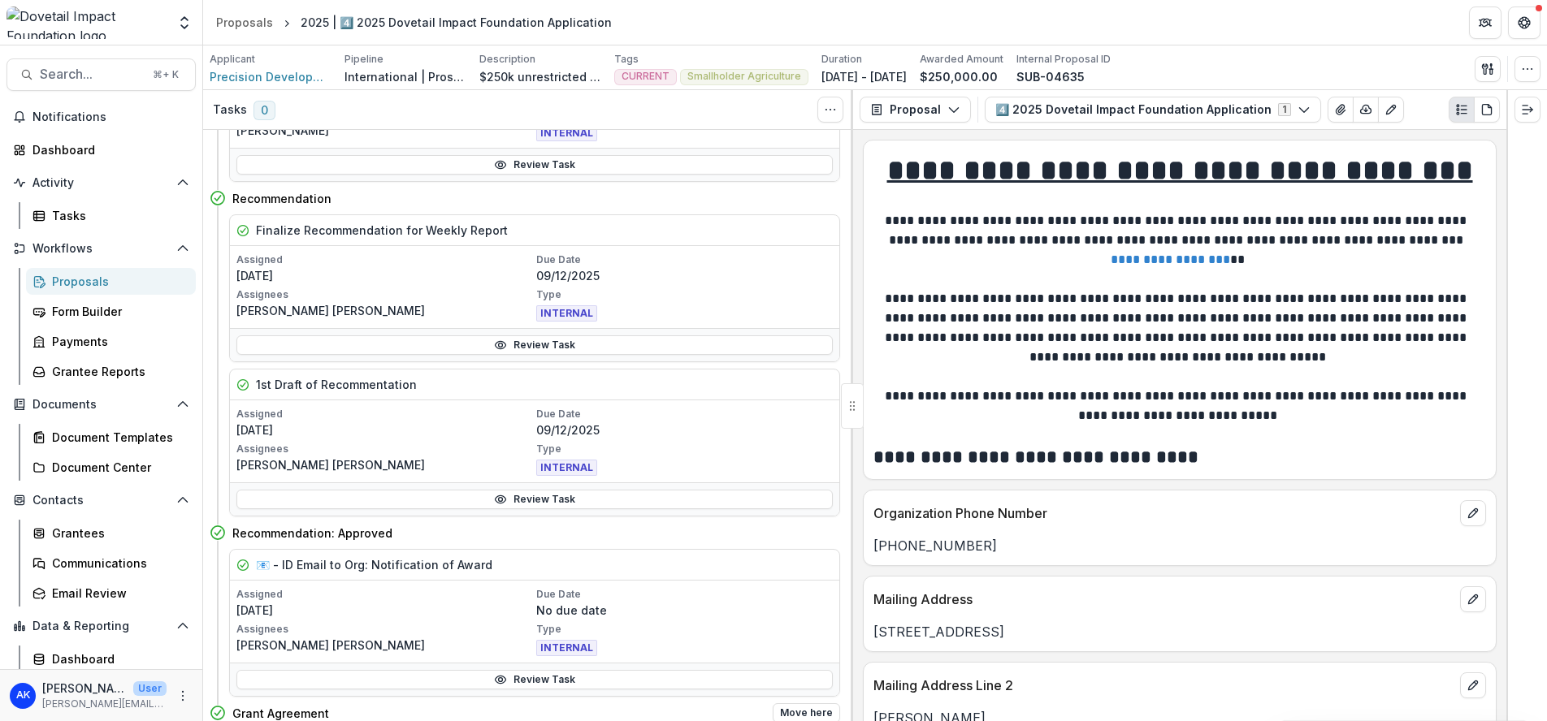
scroll to position [588, 0]
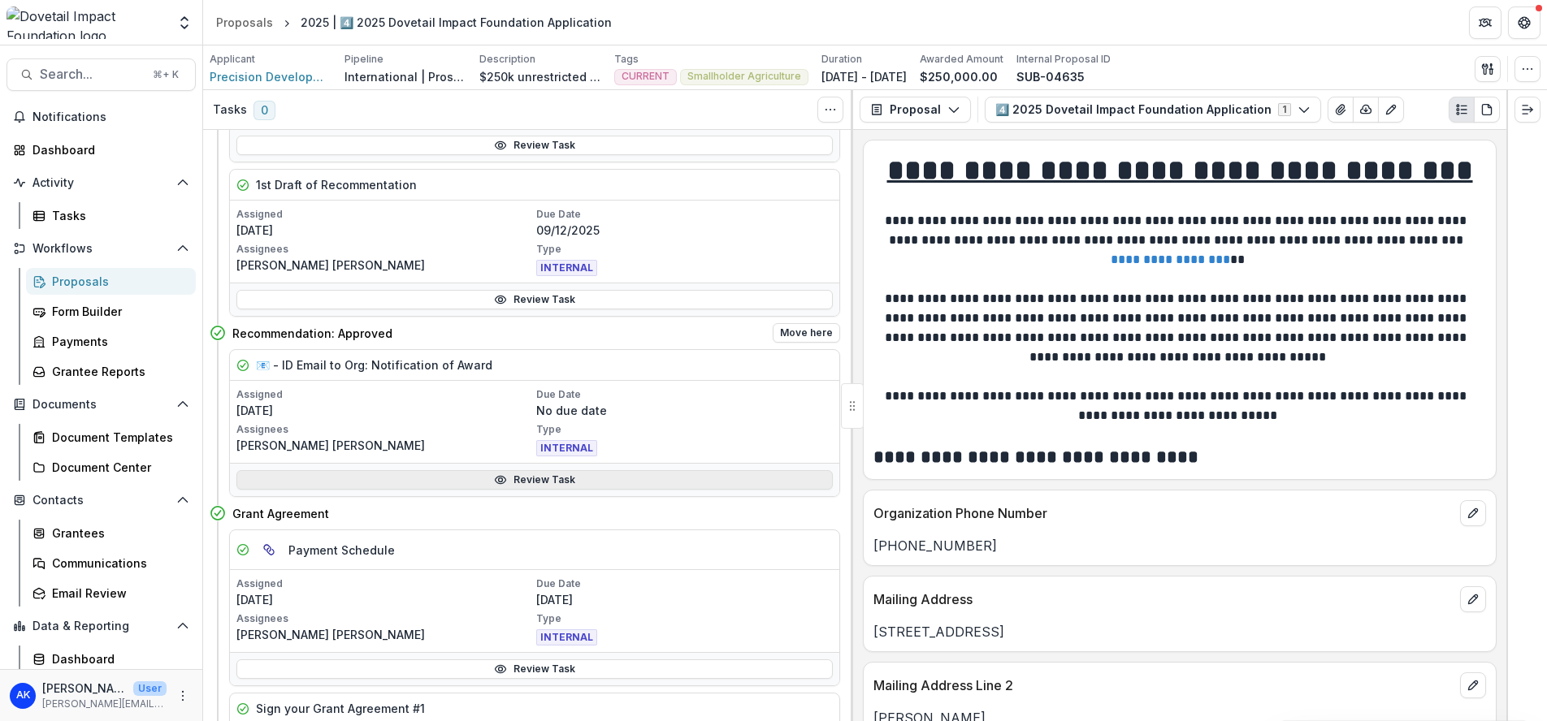
click at [473, 479] on link "Review Task" at bounding box center [534, 479] width 596 height 19
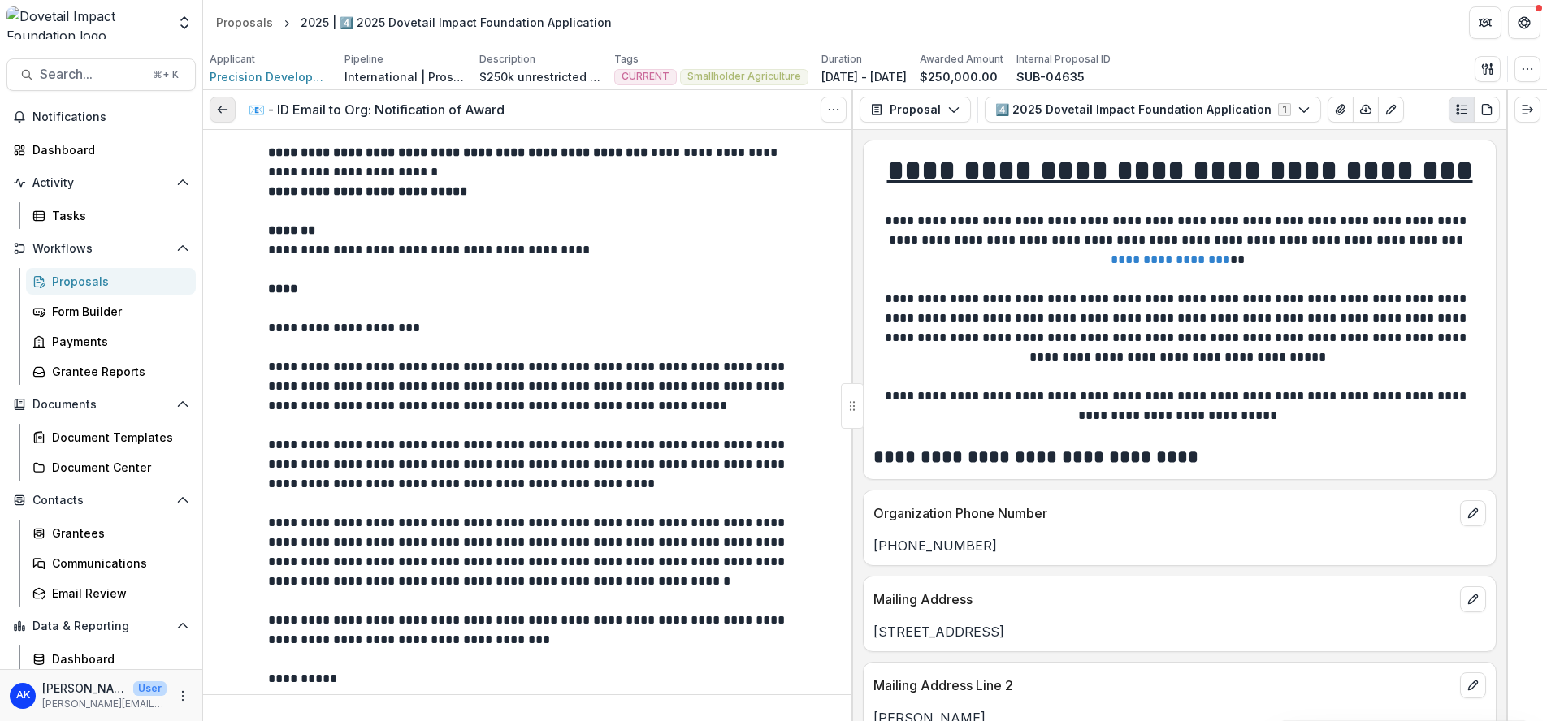
click at [223, 100] on link at bounding box center [223, 110] width 26 height 26
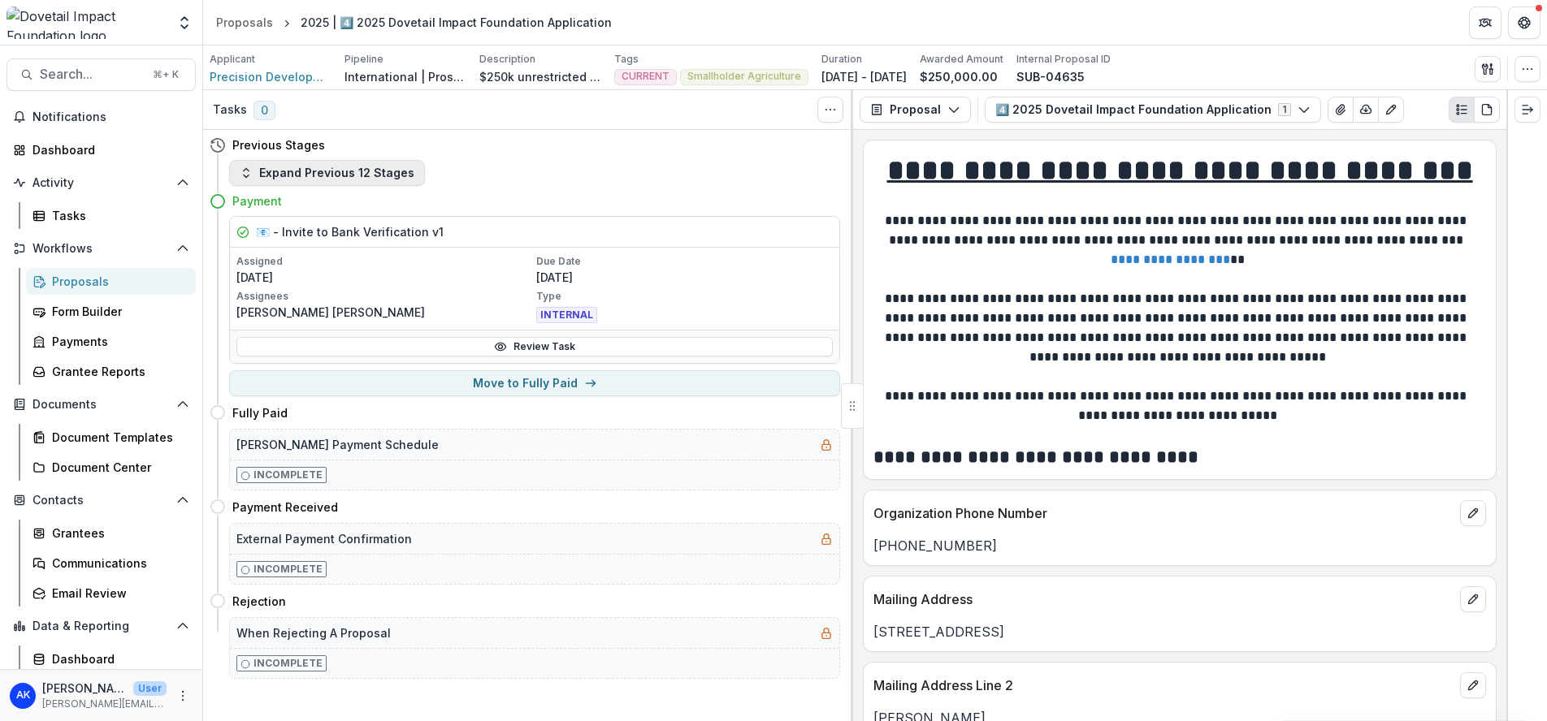
click at [303, 165] on button "Expand Previous 12 Stages" at bounding box center [327, 173] width 196 height 26
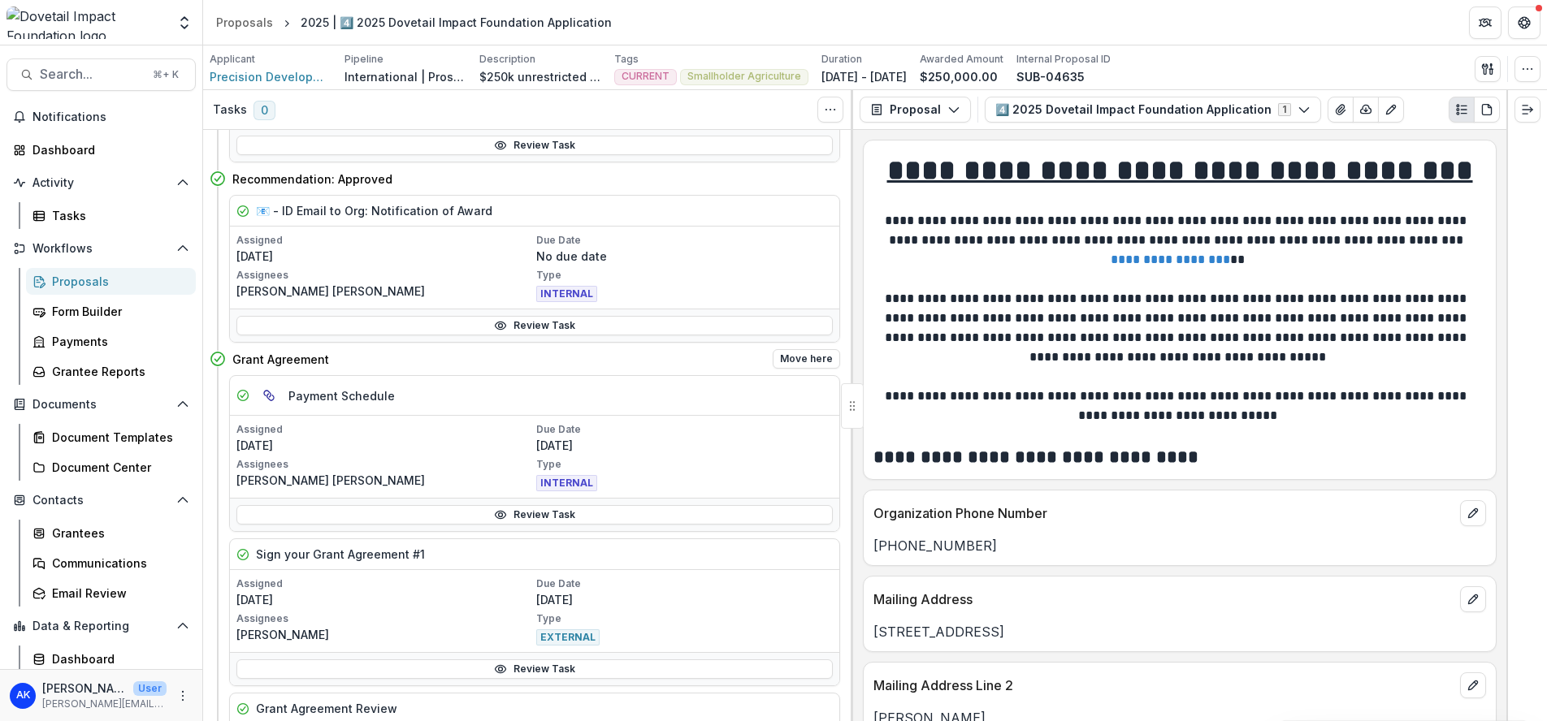
scroll to position [817, 0]
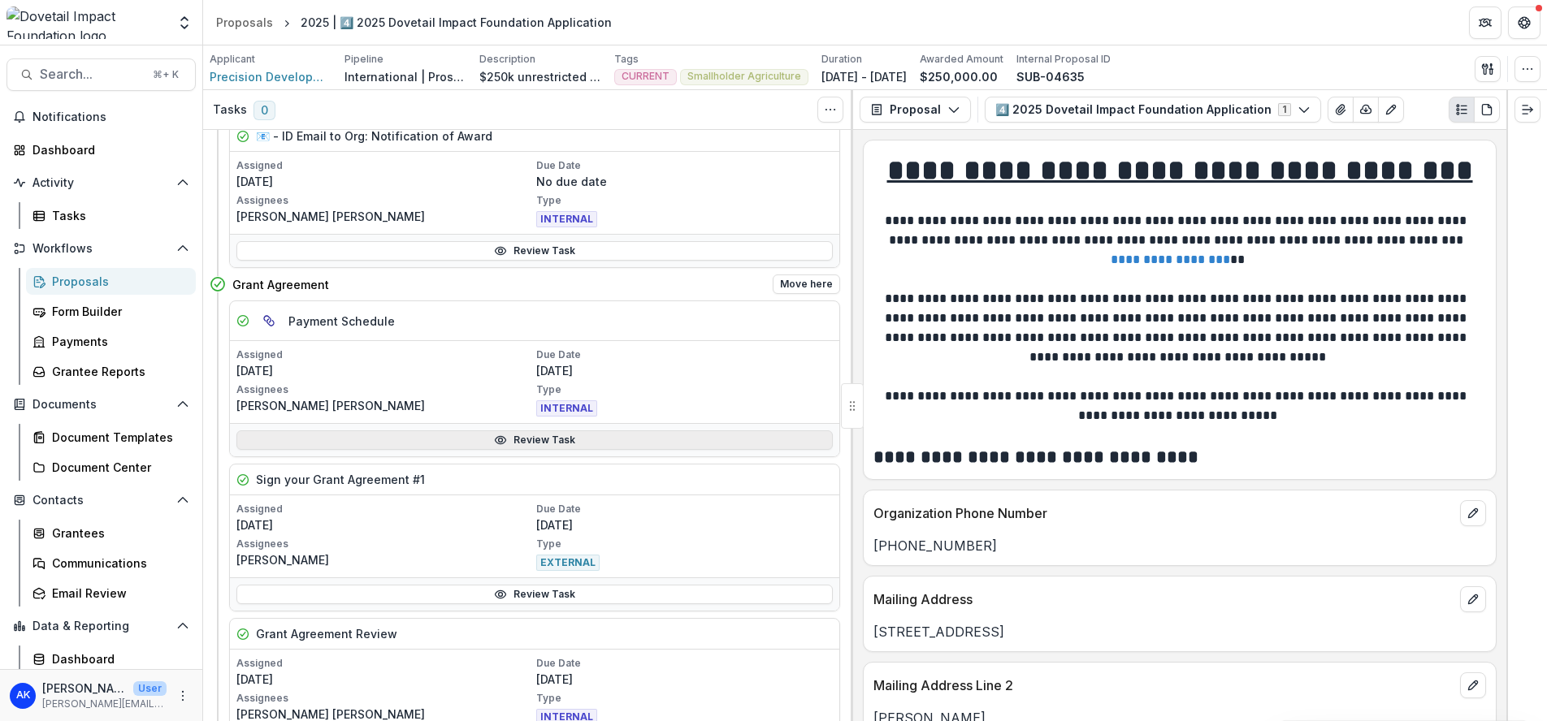
click at [513, 441] on link "Review Task" at bounding box center [534, 440] width 596 height 19
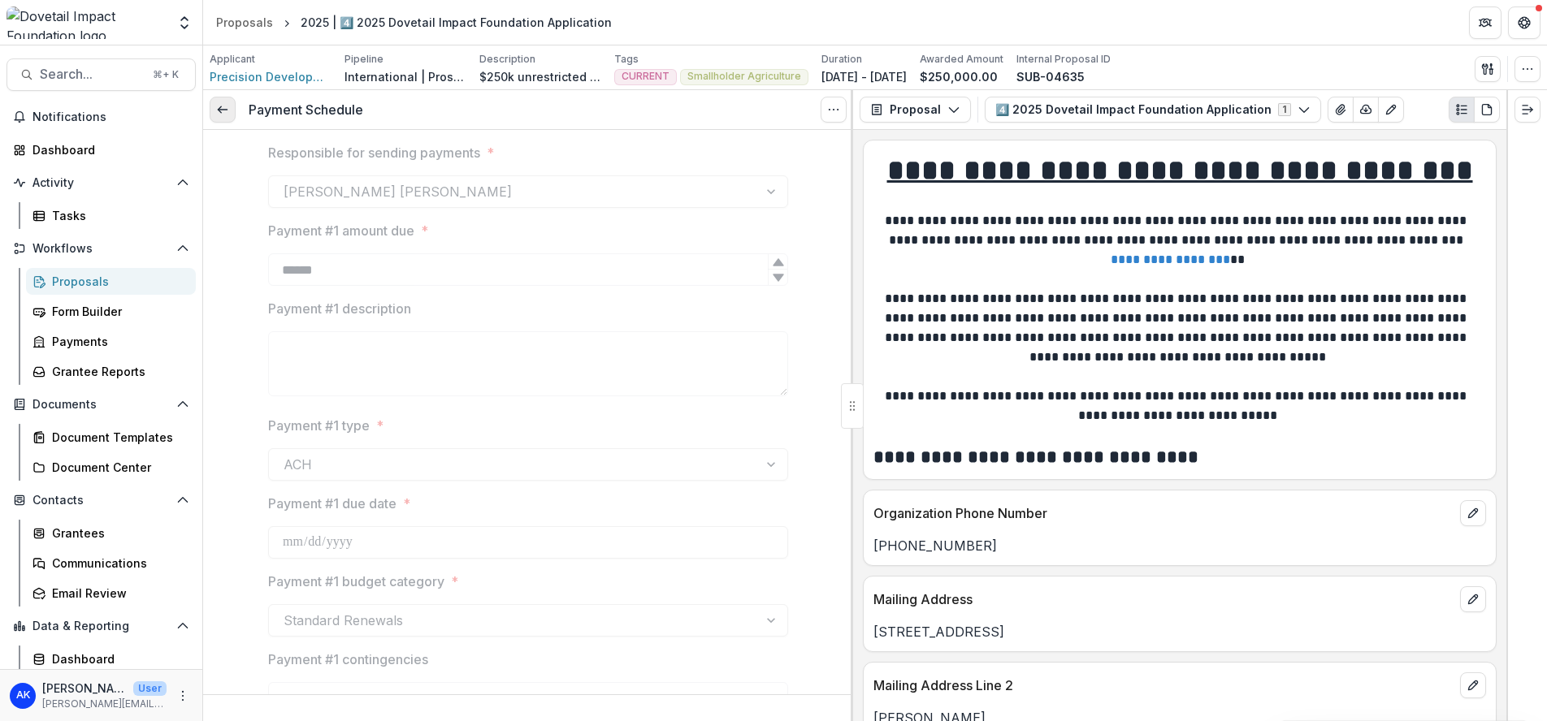
click at [227, 113] on icon at bounding box center [222, 109] width 13 height 13
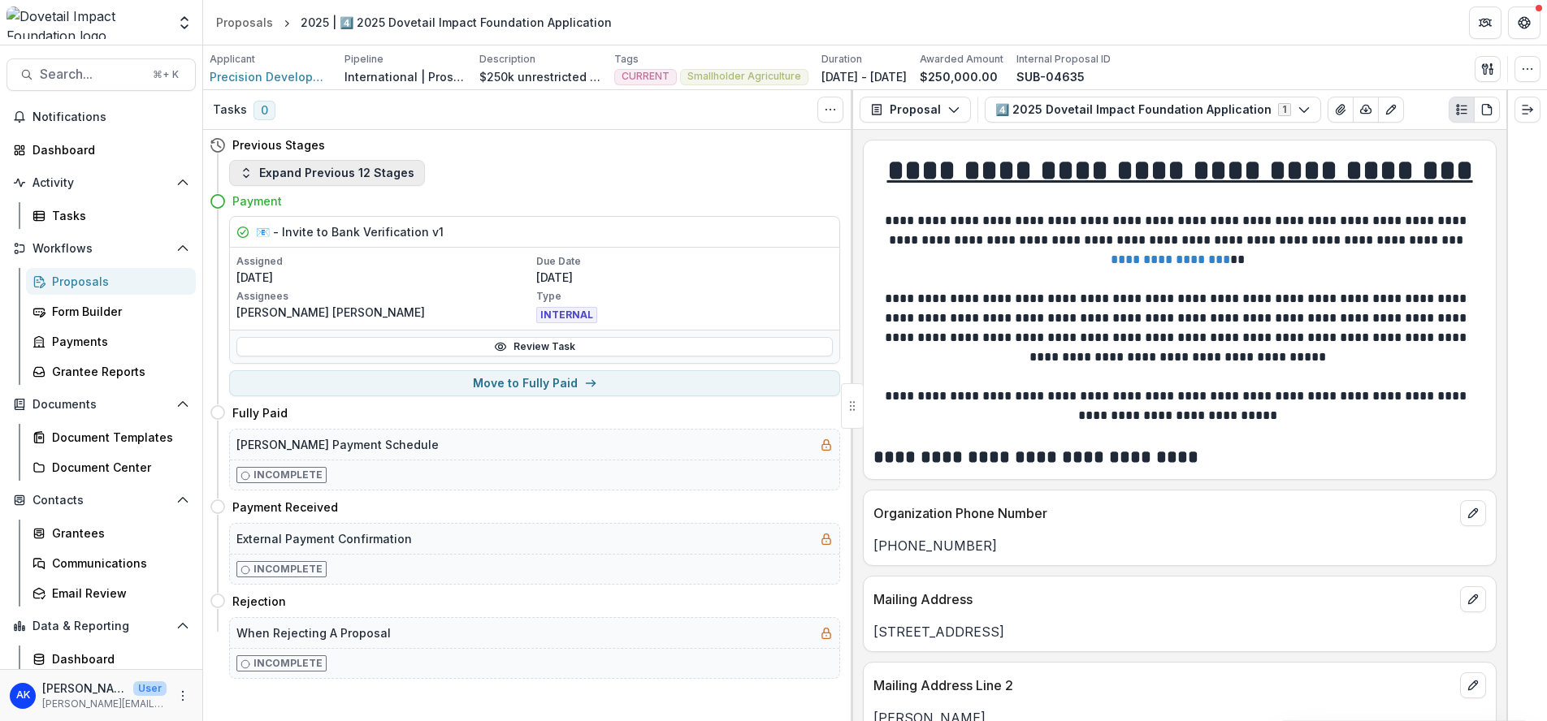
click at [359, 180] on button "Expand Previous 12 Stages" at bounding box center [327, 173] width 196 height 26
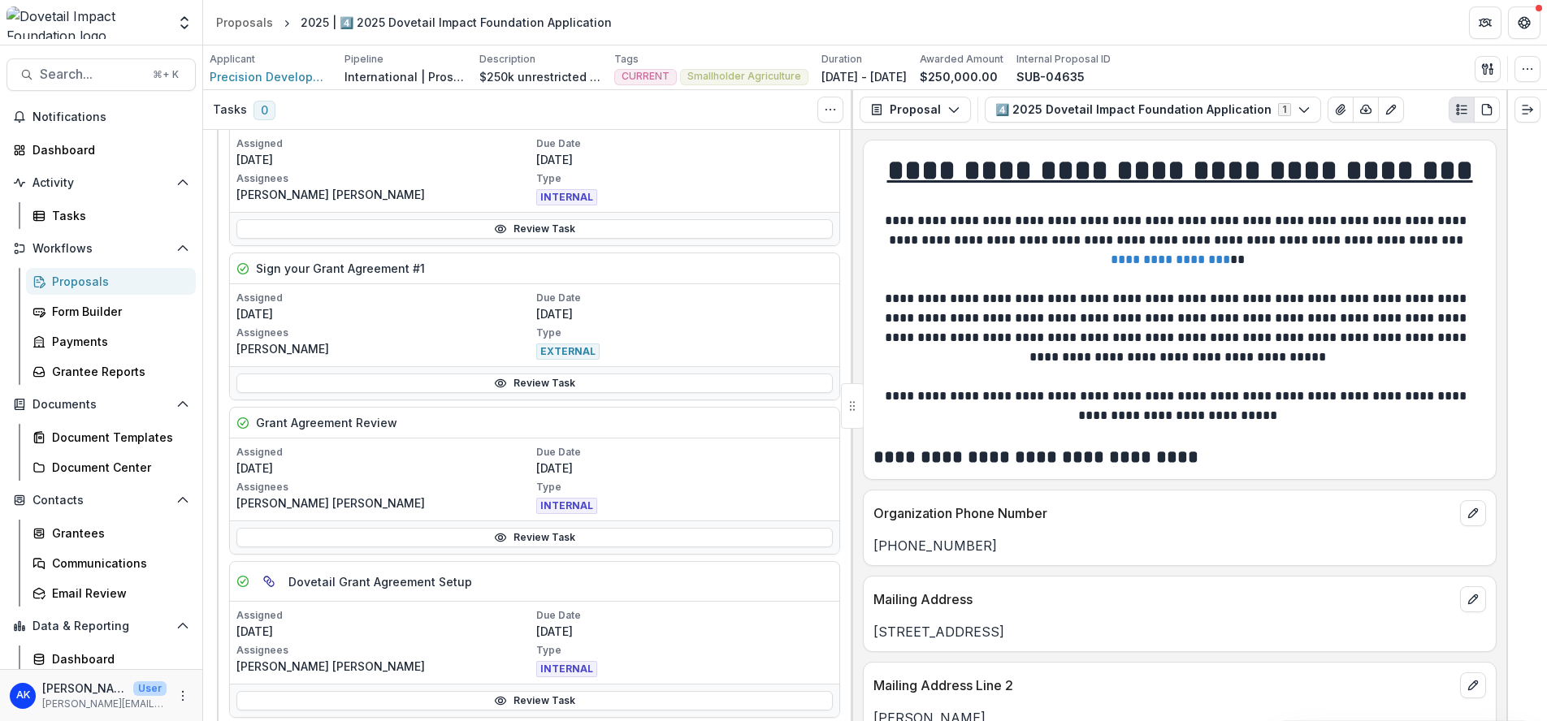
scroll to position [1045, 0]
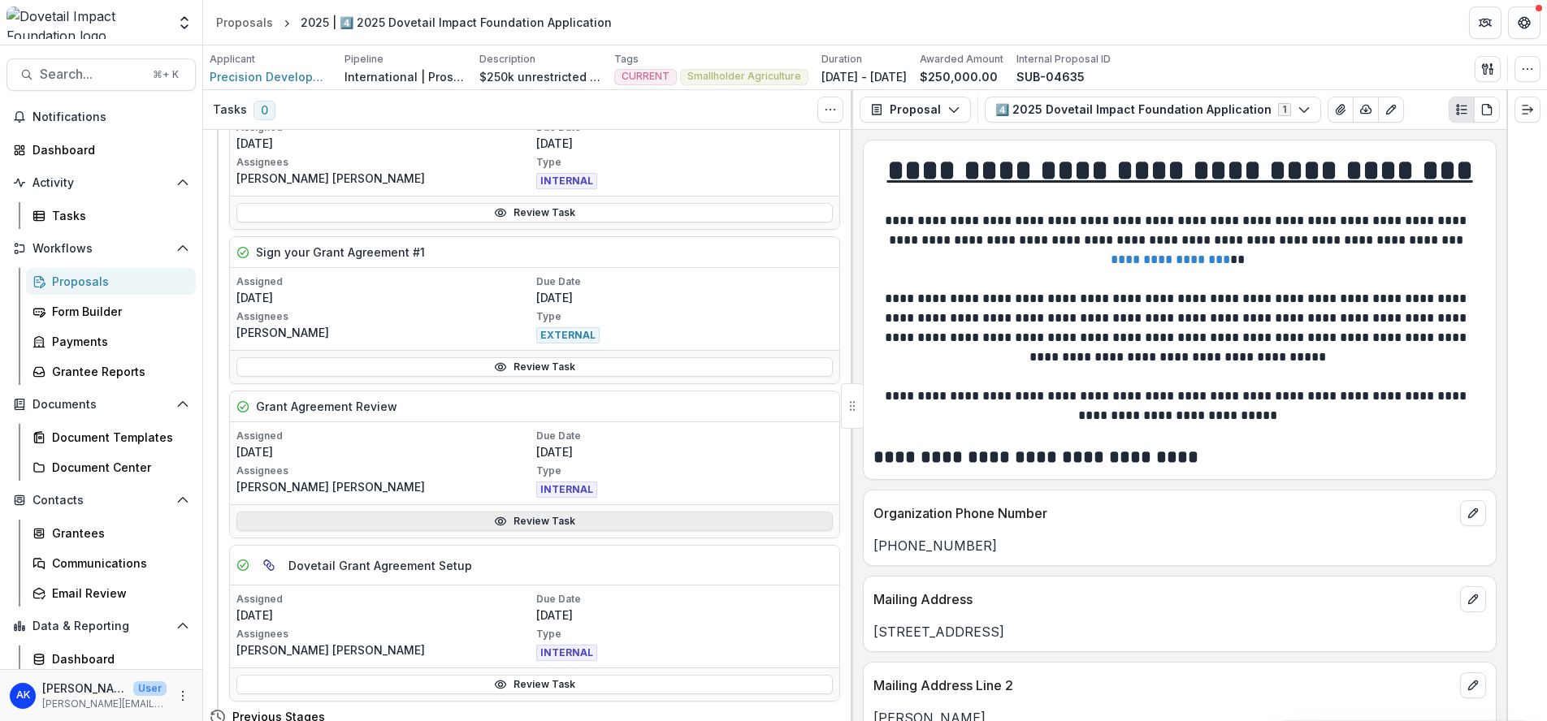
click at [489, 523] on link "Review Task" at bounding box center [534, 521] width 596 height 19
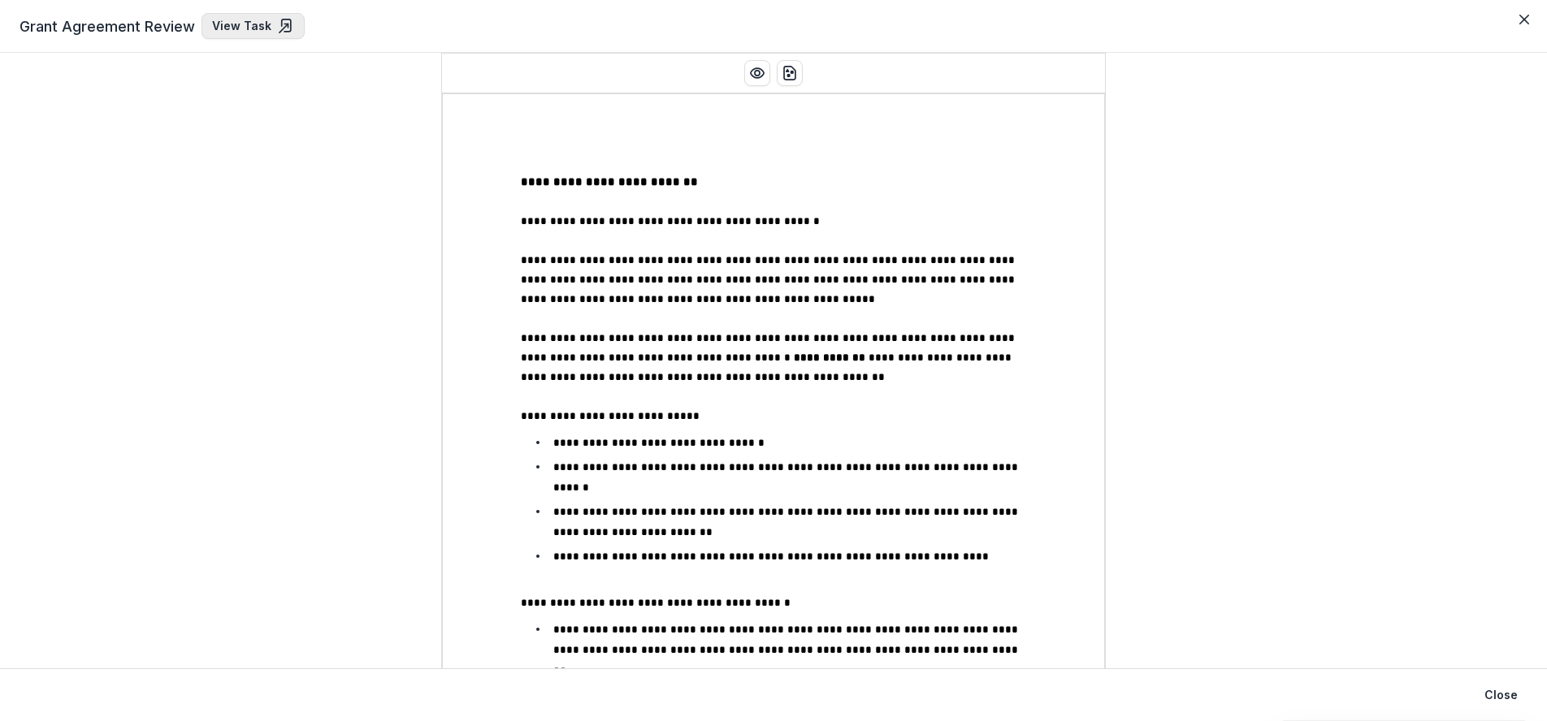
click at [232, 23] on link "View Task" at bounding box center [252, 26] width 103 height 26
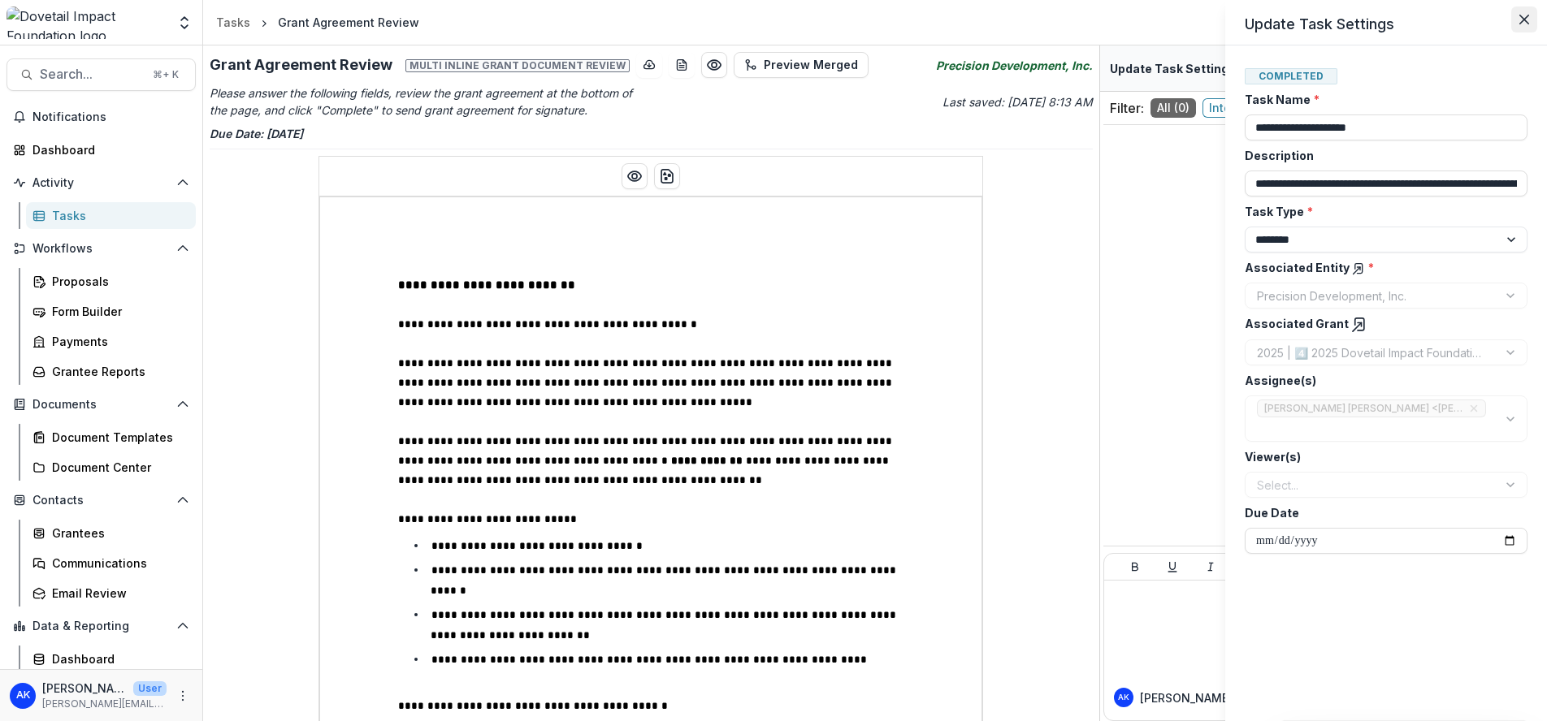
click at [1521, 22] on icon "Close" at bounding box center [1524, 20] width 10 height 10
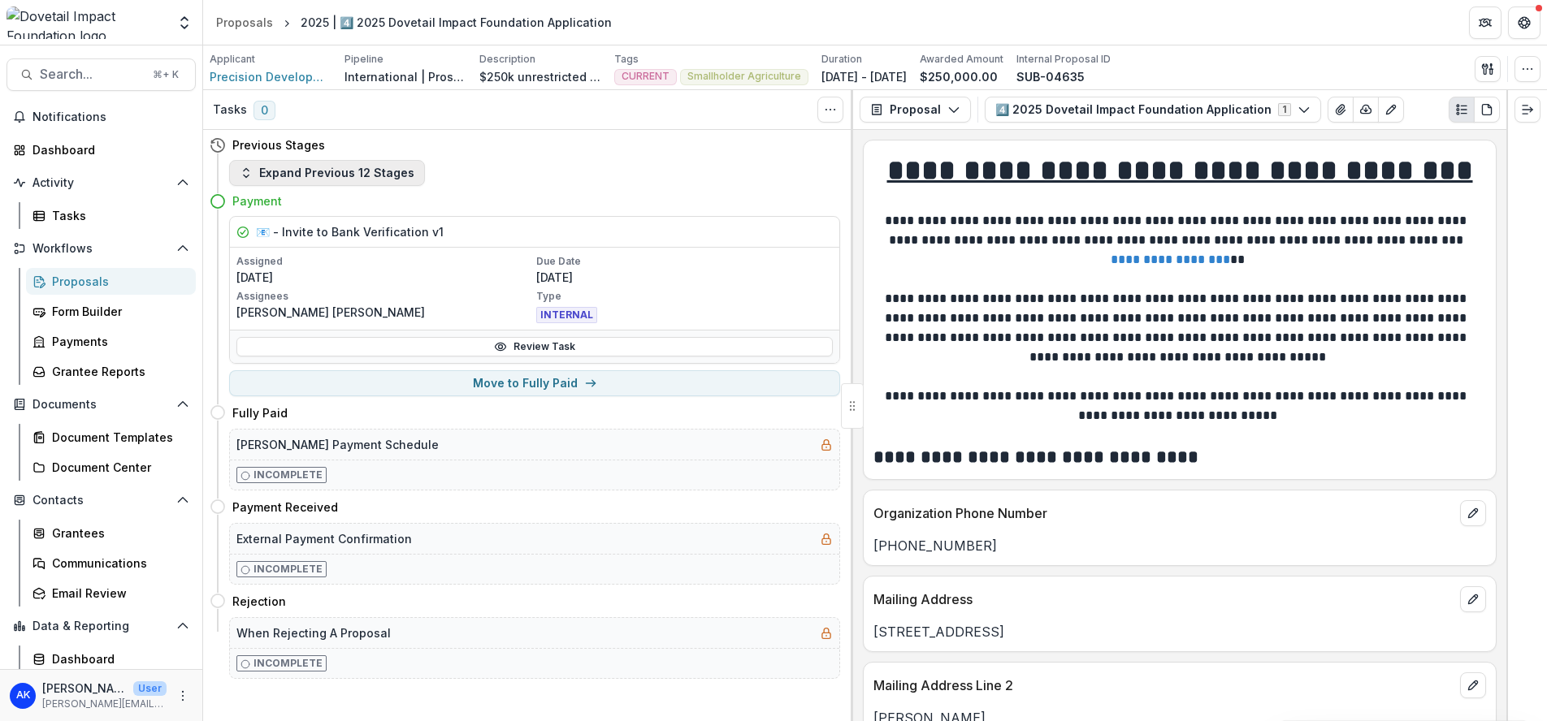
click at [359, 167] on button "Expand Previous 12 Stages" at bounding box center [327, 173] width 196 height 26
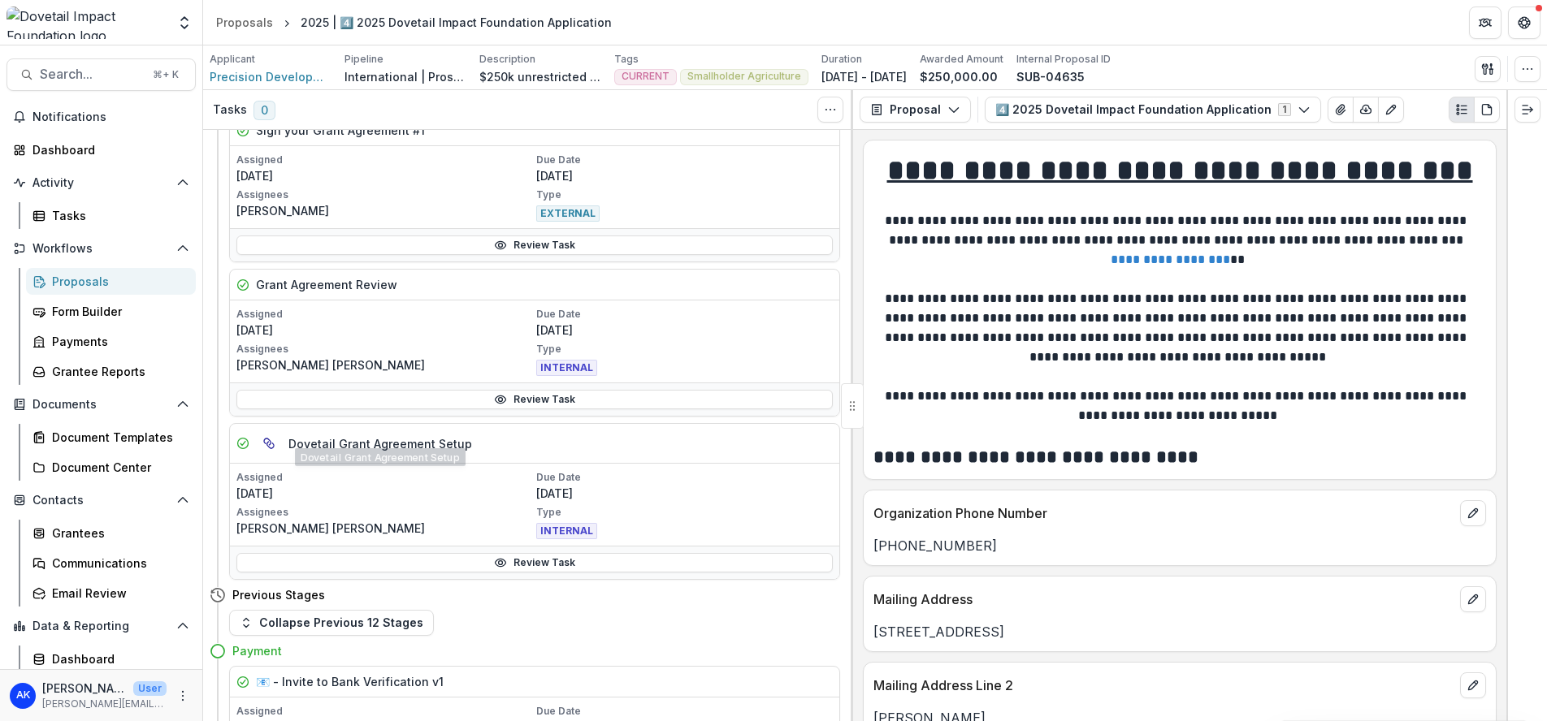
scroll to position [1224, 0]
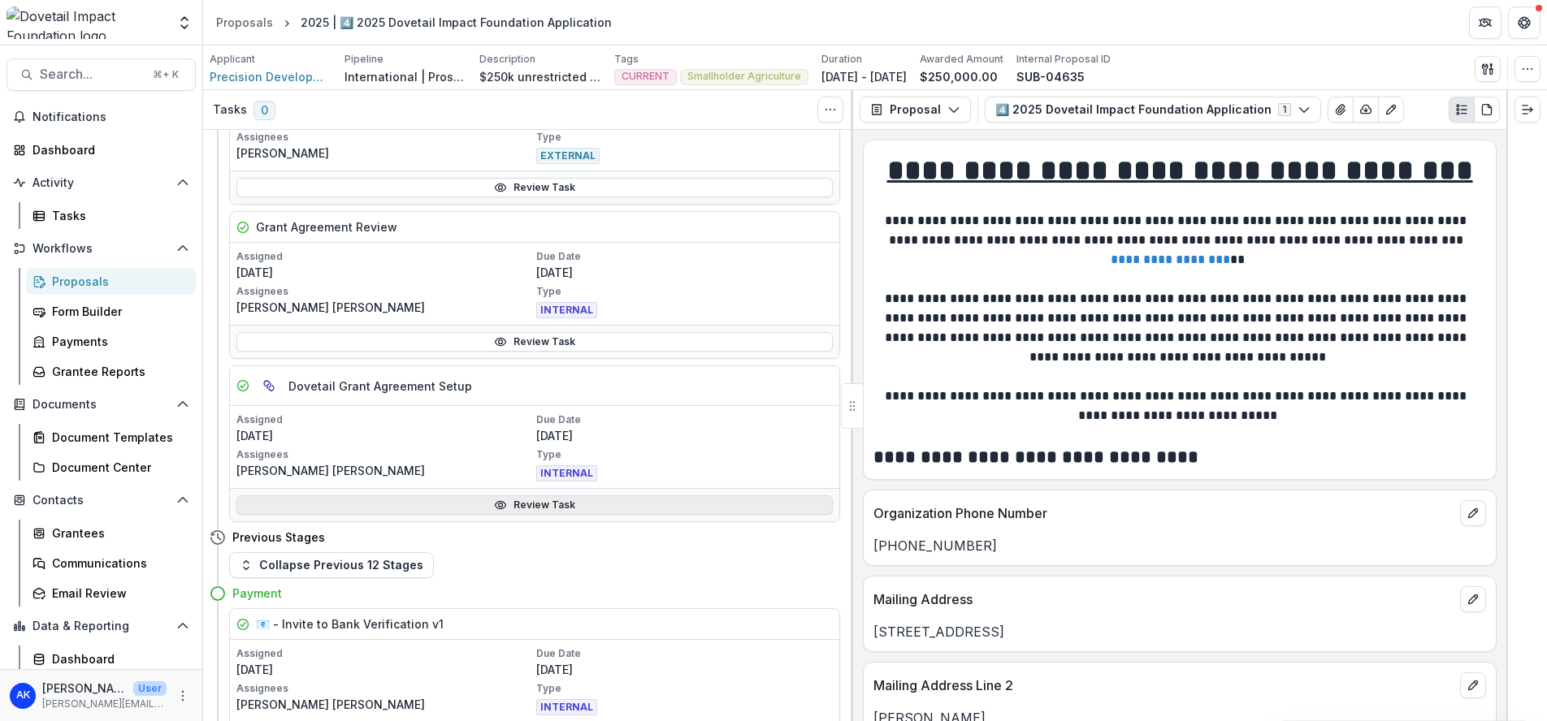
click at [426, 510] on link "Review Task" at bounding box center [534, 505] width 596 height 19
